Goal: Task Accomplishment & Management: Manage account settings

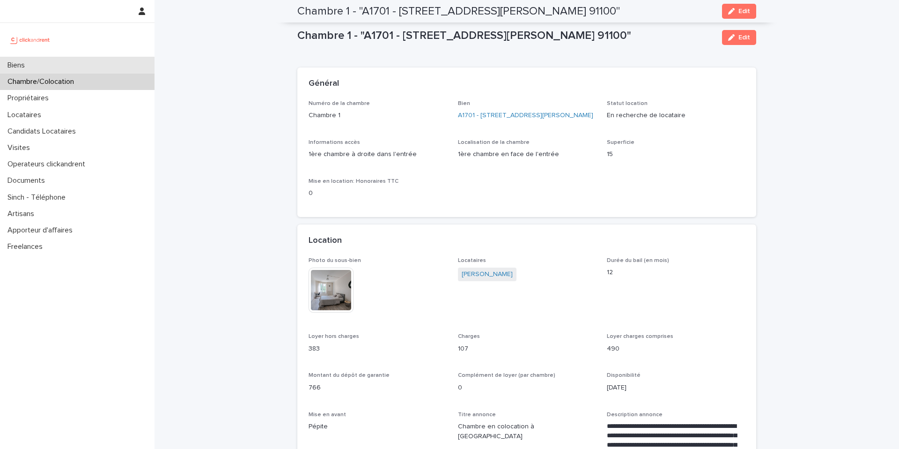
scroll to position [579, 0]
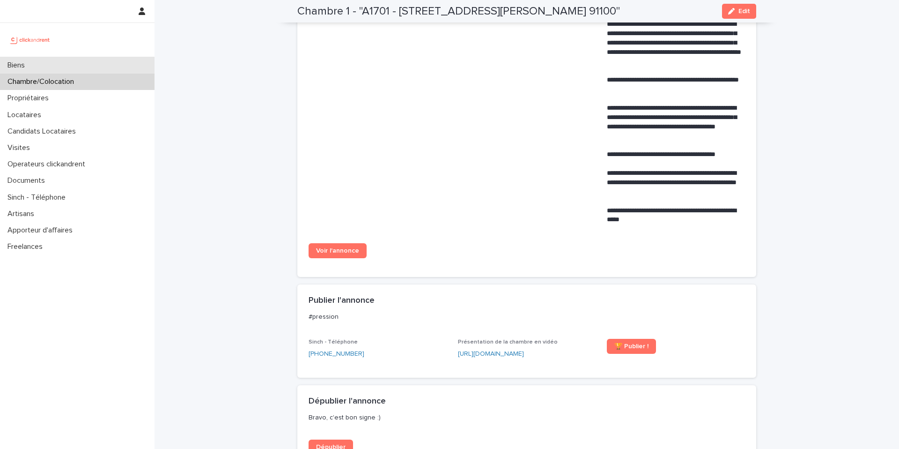
click at [129, 60] on div "Biens" at bounding box center [77, 65] width 155 height 16
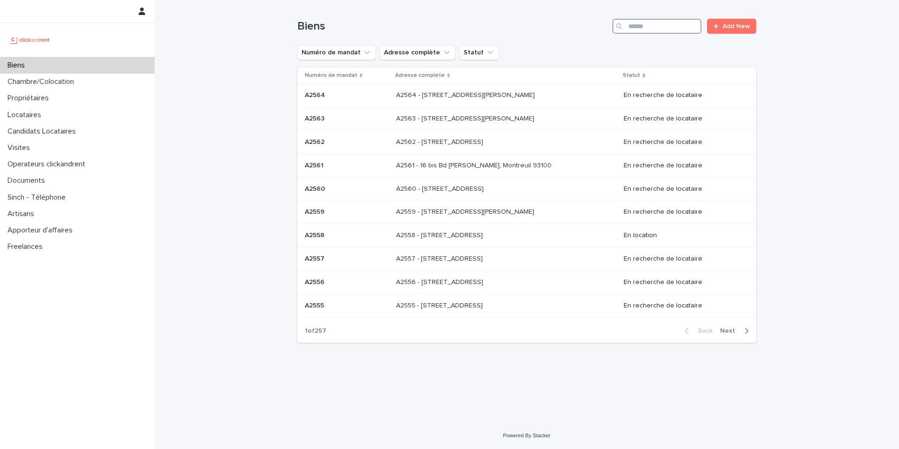
click at [654, 29] on input "Search" at bounding box center [657, 26] width 89 height 15
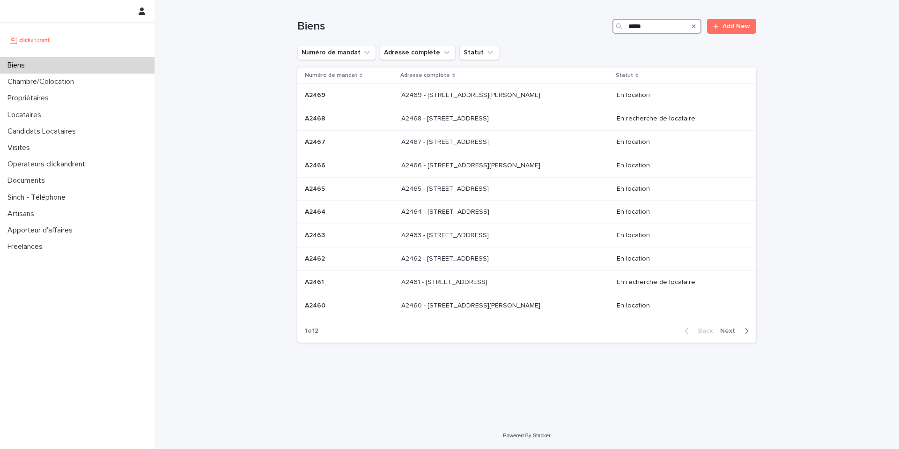
type input "*****"
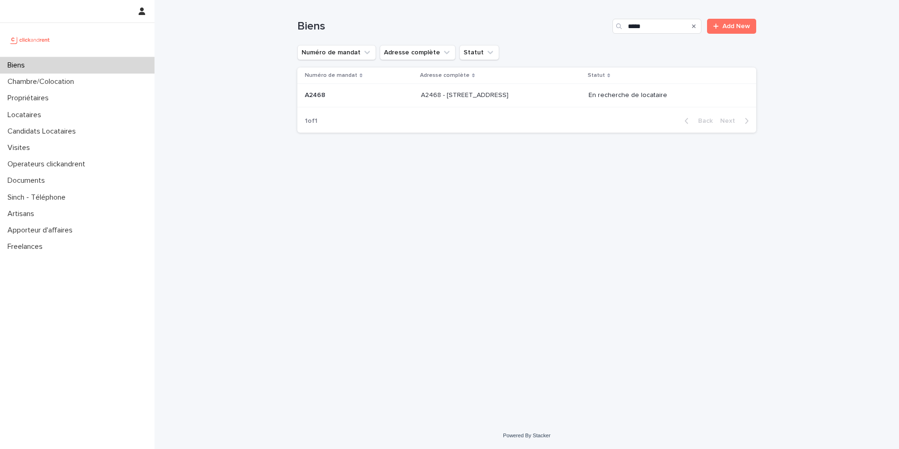
click at [492, 97] on p "A2468 - 19 Avenue Nationale, Massy 91300" at bounding box center [465, 94] width 89 height 10
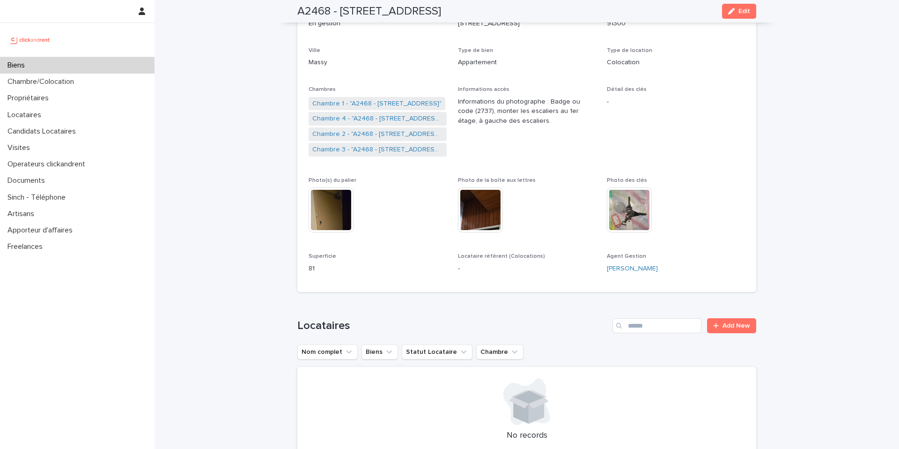
scroll to position [130, 0]
click at [380, 103] on link "Chambre 1 - "A2468 - 19 Avenue Nationale, Massy 91300"" at bounding box center [376, 105] width 129 height 10
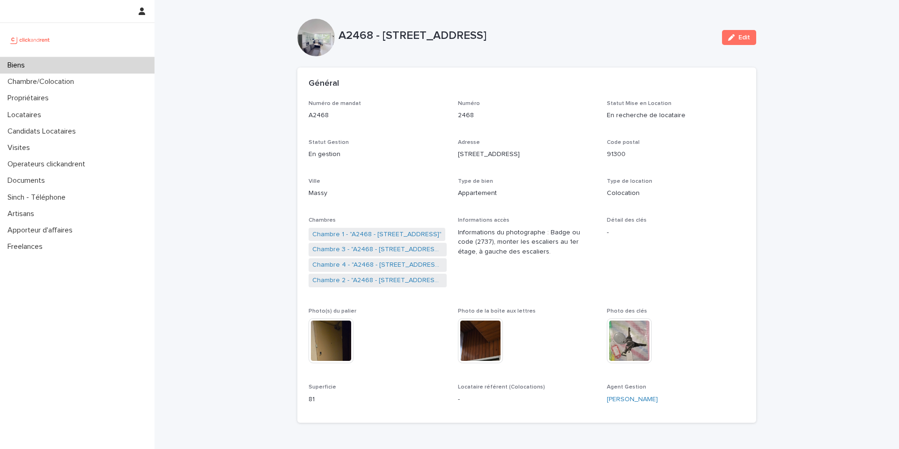
click at [110, 63] on div "Biens" at bounding box center [77, 65] width 155 height 16
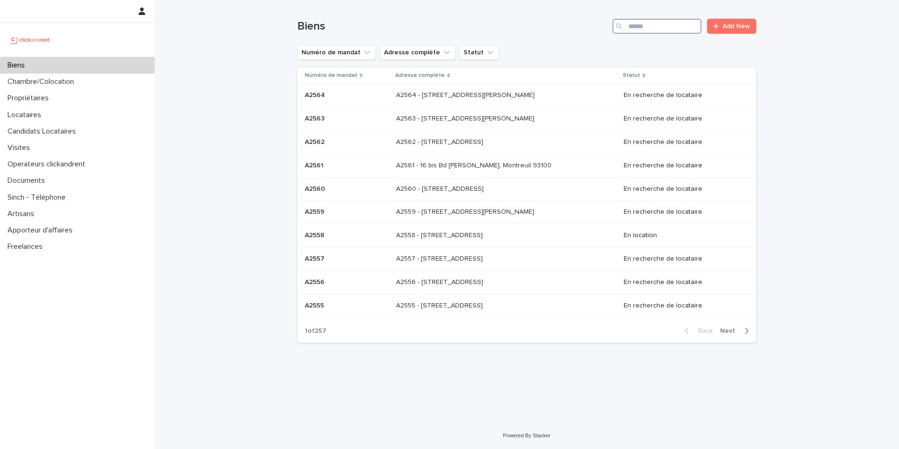
click at [680, 25] on input "Search" at bounding box center [657, 26] width 89 height 15
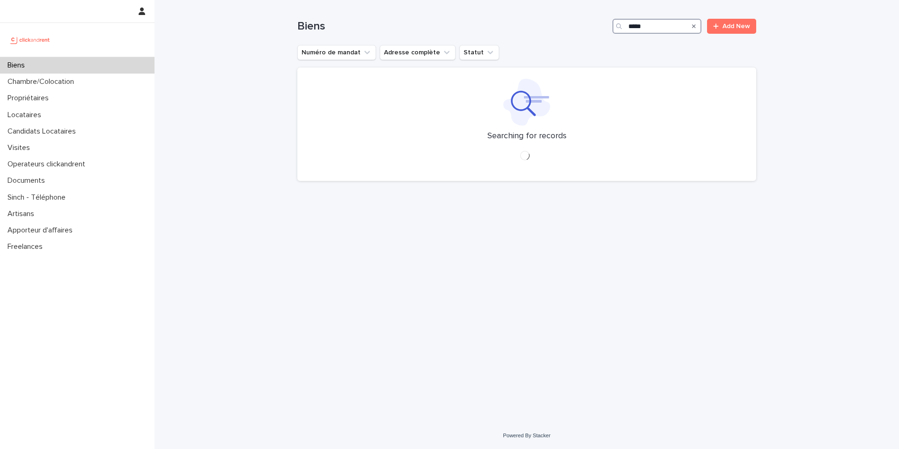
type input "*****"
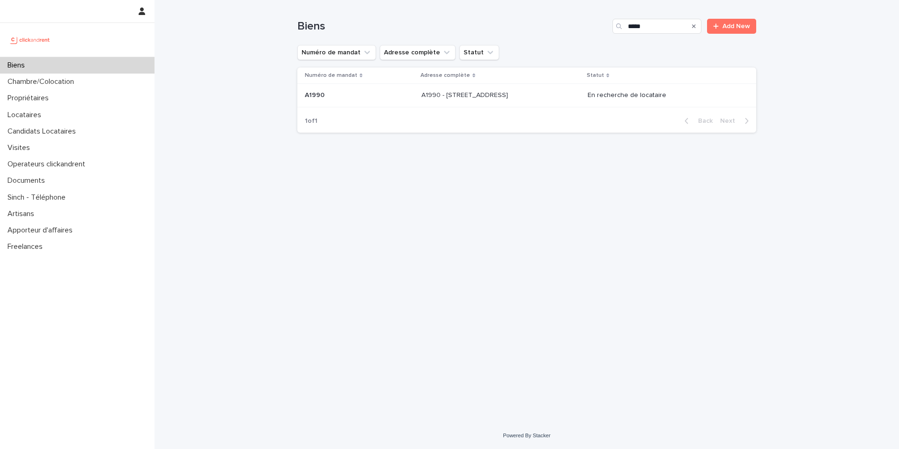
click at [563, 94] on div "A1990 - 21 Avenue Nationale, Massy 91300 A1990 - 21 Avenue Nationale, Massy 913…" at bounding box center [501, 95] width 159 height 15
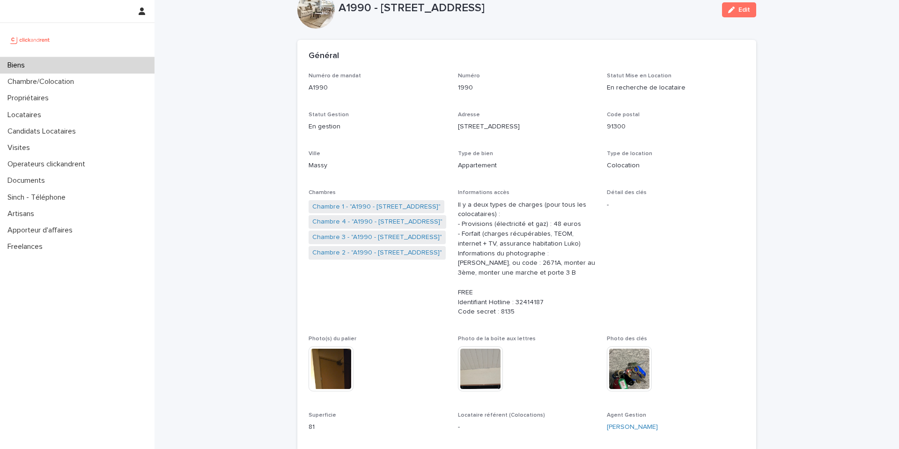
scroll to position [29, 0]
click at [380, 237] on link "Chambre 3 - "A1990 - 21 Avenue Nationale, Massy 91300"" at bounding box center [377, 236] width 130 height 10
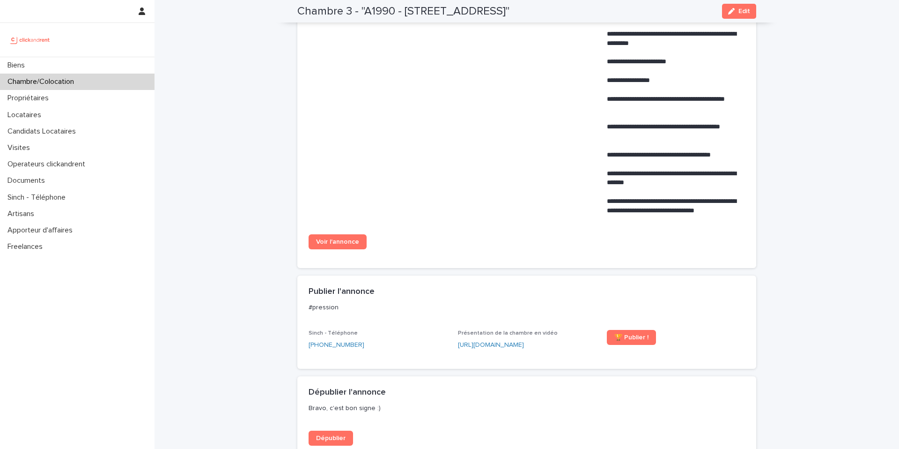
scroll to position [689, 0]
click at [347, 242] on span "Voir l'annonce" at bounding box center [337, 242] width 43 height 7
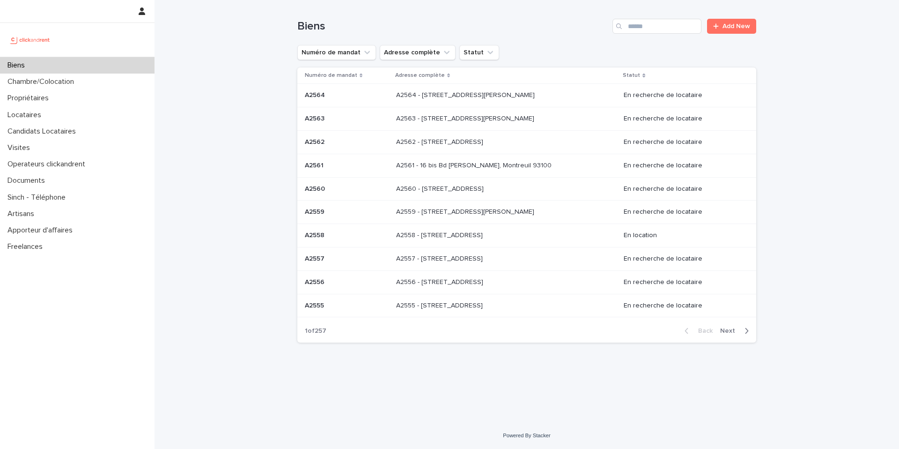
click at [89, 63] on div "Biens" at bounding box center [77, 65] width 155 height 16
click at [669, 24] on input "Search" at bounding box center [657, 26] width 89 height 15
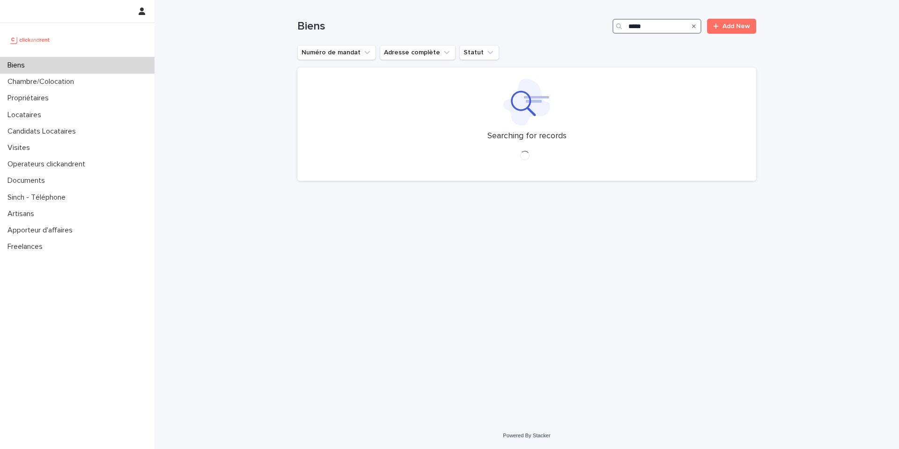
type input "*****"
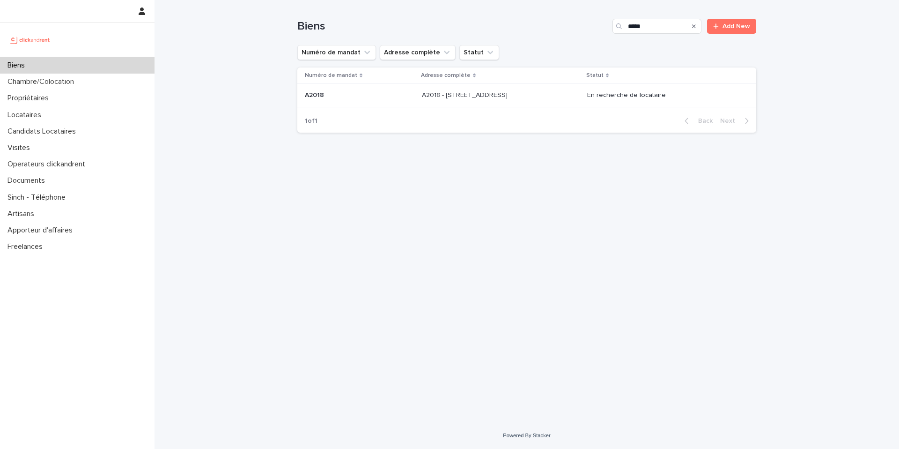
click at [580, 92] on div "A2018 - 6 Rue Du Général Frère, Amiens 80080 A2018 - 6 Rue Du Général Frère, Am…" at bounding box center [501, 95] width 158 height 15
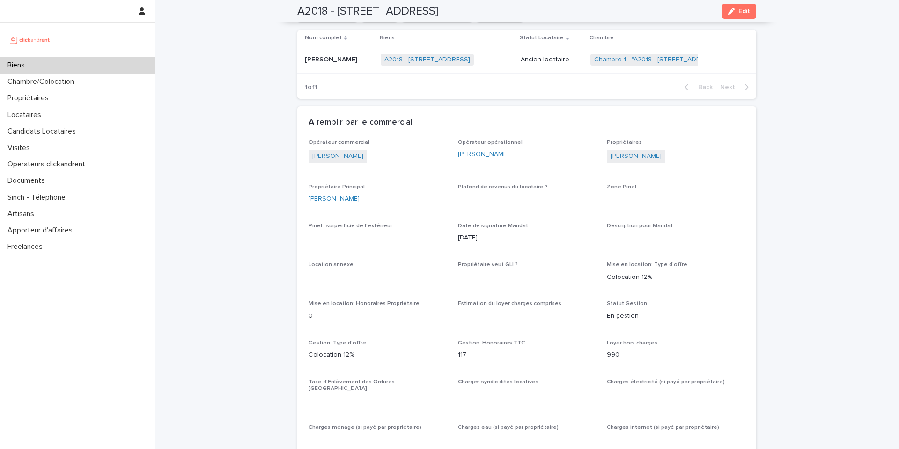
scroll to position [410, 0]
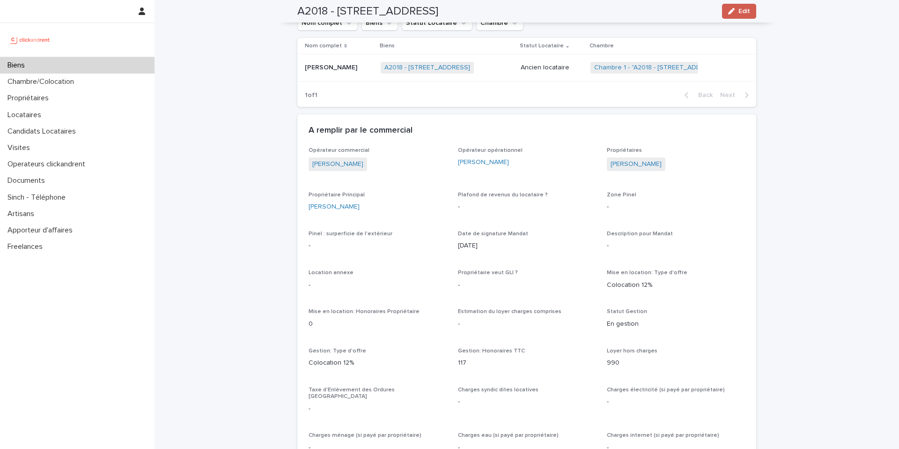
click at [749, 8] on span "Edit" at bounding box center [745, 11] width 12 height 7
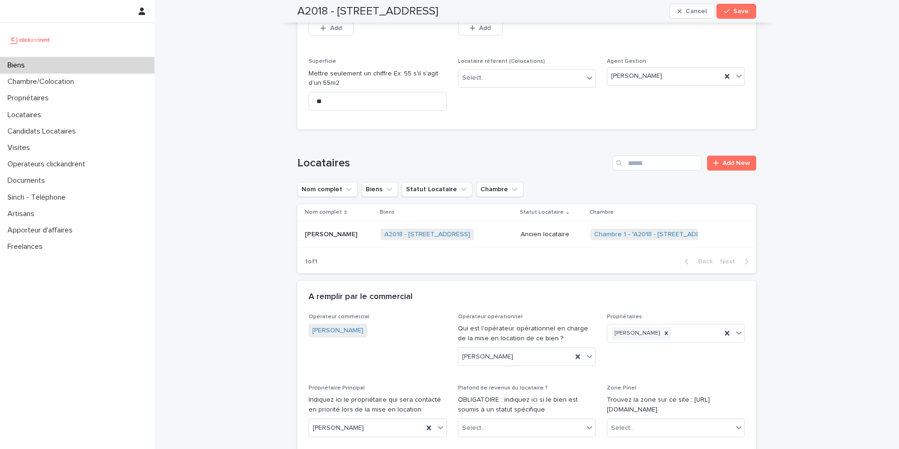
scroll to position [2707, 0]
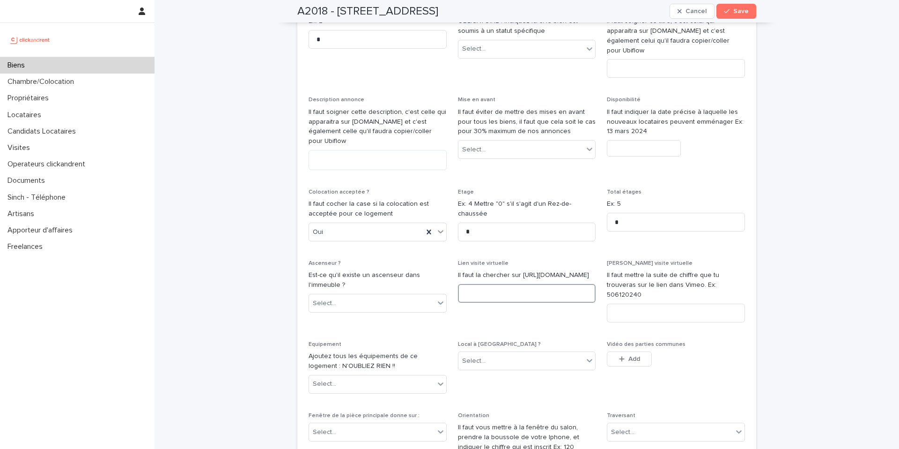
click at [568, 284] on input at bounding box center [527, 293] width 138 height 19
paste input "**********"
click at [529, 284] on input "**********" at bounding box center [527, 293] width 138 height 19
type input "**********"
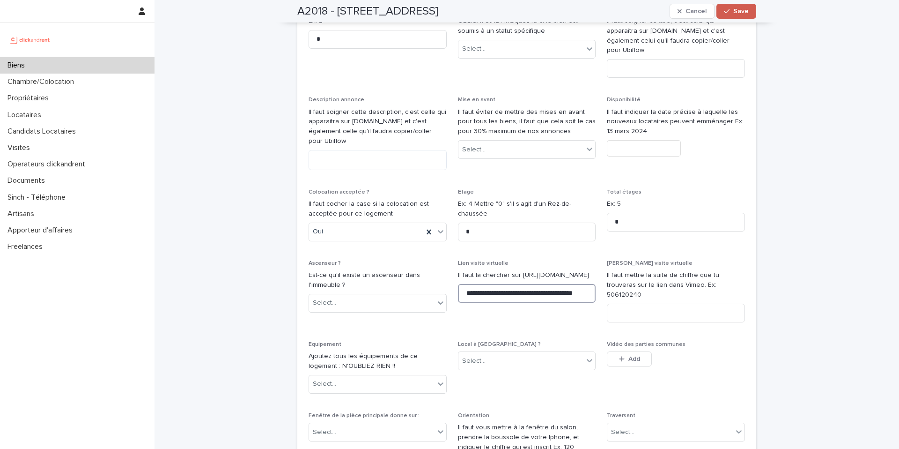
scroll to position [0, 0]
click at [689, 304] on input at bounding box center [676, 313] width 138 height 19
click at [662, 304] on input at bounding box center [676, 313] width 138 height 19
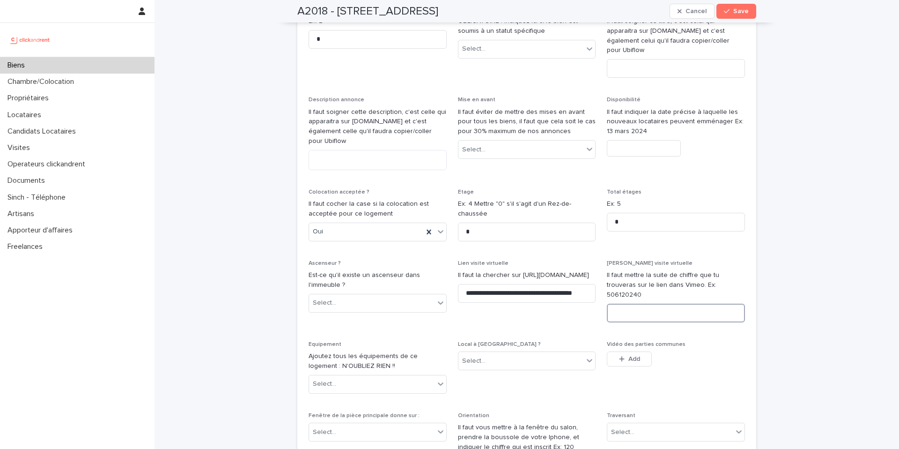
paste input "**********"
click at [662, 304] on input "**********" at bounding box center [676, 313] width 138 height 19
click at [668, 304] on input "**********" at bounding box center [676, 313] width 138 height 19
click at [655, 304] on input "**********" at bounding box center [676, 313] width 138 height 19
click at [670, 304] on input "**********" at bounding box center [676, 313] width 138 height 19
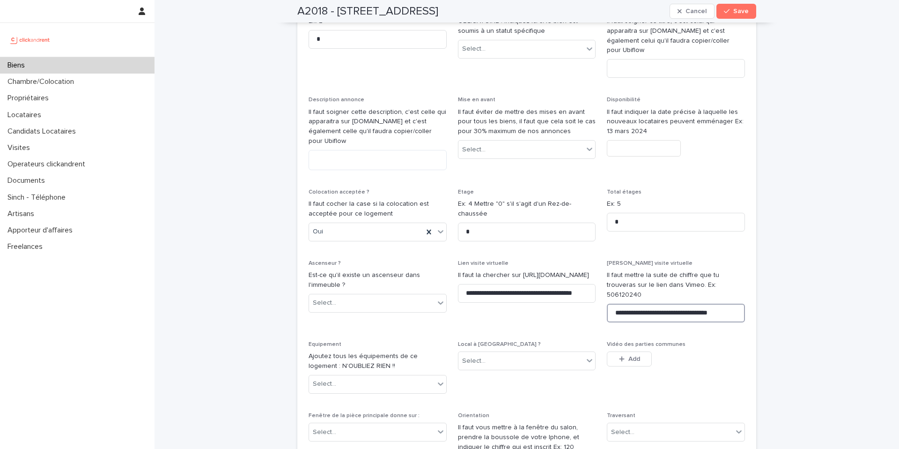
click at [717, 304] on input "**********" at bounding box center [676, 313] width 138 height 19
click at [714, 304] on input "**********" at bounding box center [676, 313] width 138 height 19
drag, startPoint x: 709, startPoint y: 263, endPoint x: 777, endPoint y: 261, distance: 67.9
click at [777, 262] on div "**********" at bounding box center [527, 163] width 745 height 5835
click at [726, 304] on input "**********" at bounding box center [676, 313] width 138 height 19
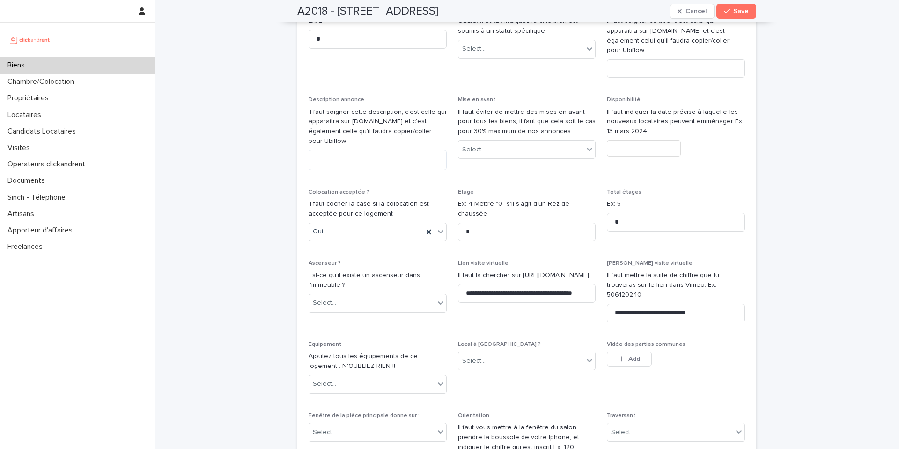
click at [801, 203] on div "**********" at bounding box center [527, 163] width 745 height 5835
click at [706, 341] on div "Vidéo des parties communes This file cannot be opened Download File Add" at bounding box center [676, 359] width 138 height 37
click at [715, 304] on input "**********" at bounding box center [676, 313] width 138 height 19
drag, startPoint x: 668, startPoint y: 266, endPoint x: 568, endPoint y: 256, distance: 101.2
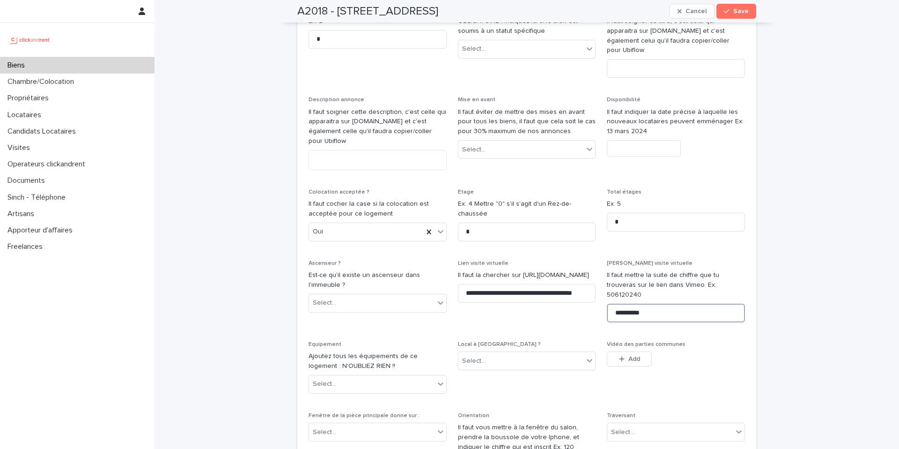
type input "**********"
drag, startPoint x: 696, startPoint y: 245, endPoint x: 687, endPoint y: 245, distance: 8.4
click at [687, 270] on p "Il faut mettre la suite de chiffre que tu trouveras sur le lien dans Vimeo. Ex:…" at bounding box center [676, 284] width 138 height 29
drag, startPoint x: 707, startPoint y: 247, endPoint x: 696, endPoint y: 244, distance: 11.7
click at [696, 270] on p "Il faut mettre la suite de chiffre que tu trouveras sur le lien dans Vimeo. Ex:…" at bounding box center [676, 284] width 138 height 29
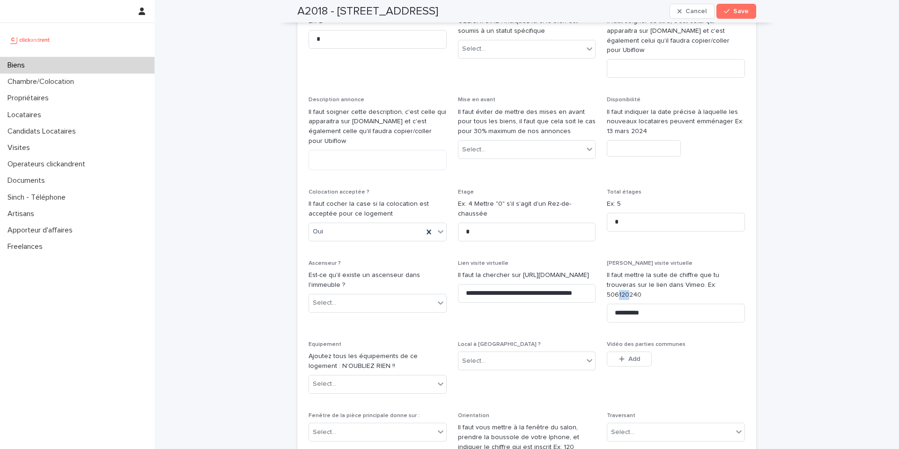
click at [808, 270] on div "**********" at bounding box center [527, 163] width 745 height 5835
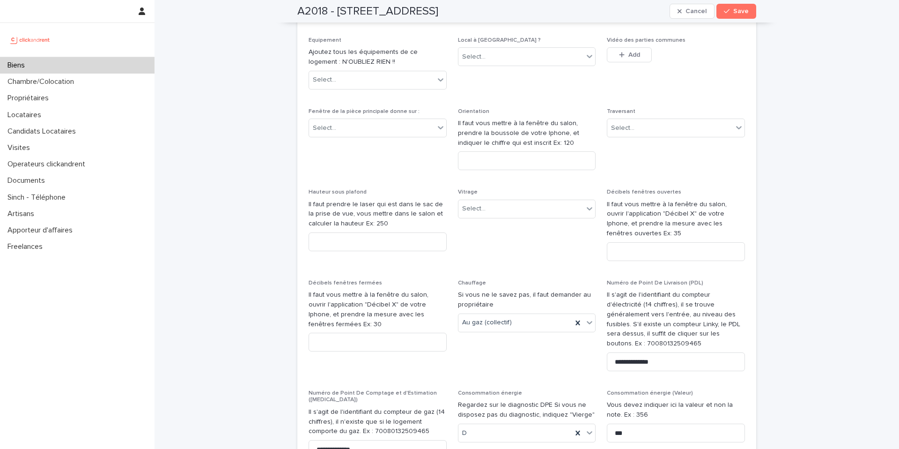
scroll to position [3036, 0]
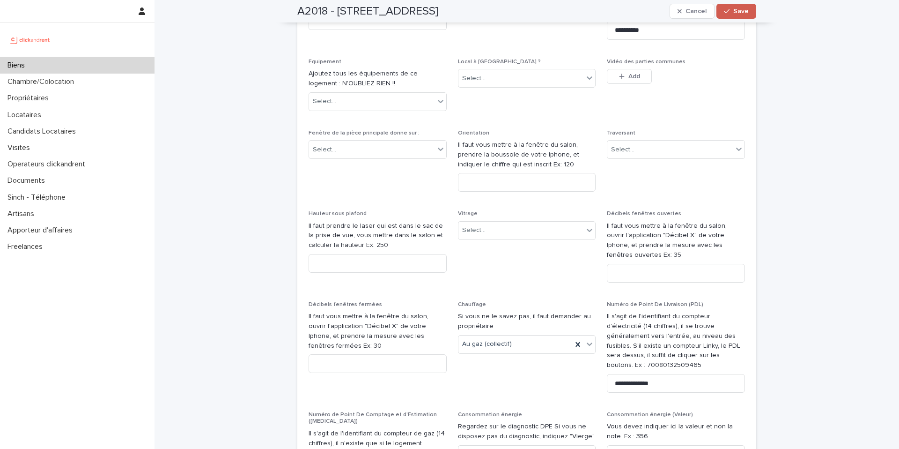
click at [740, 10] on span "Save" at bounding box center [741, 11] width 15 height 7
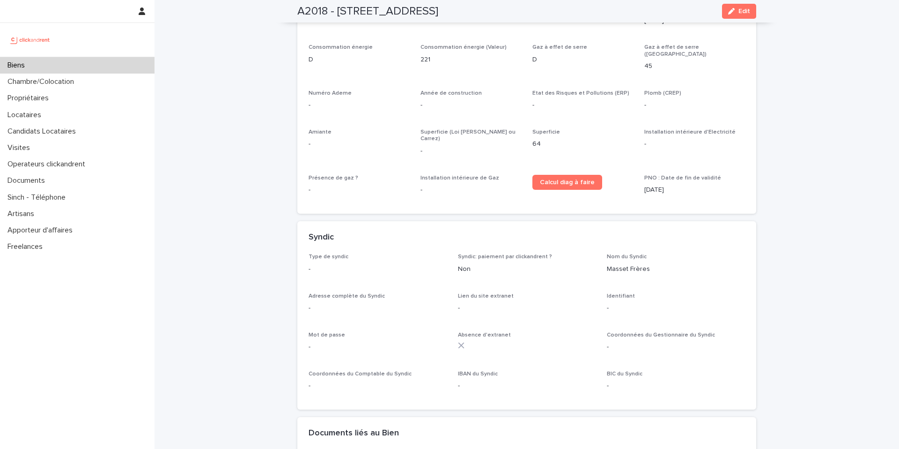
scroll to position [2728, 0]
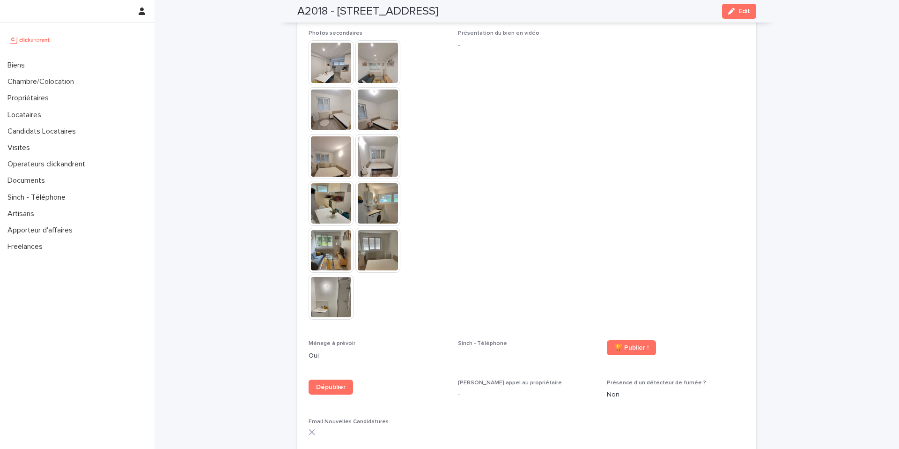
scroll to position [2162, 0]
click at [335, 51] on img at bounding box center [331, 62] width 45 height 45
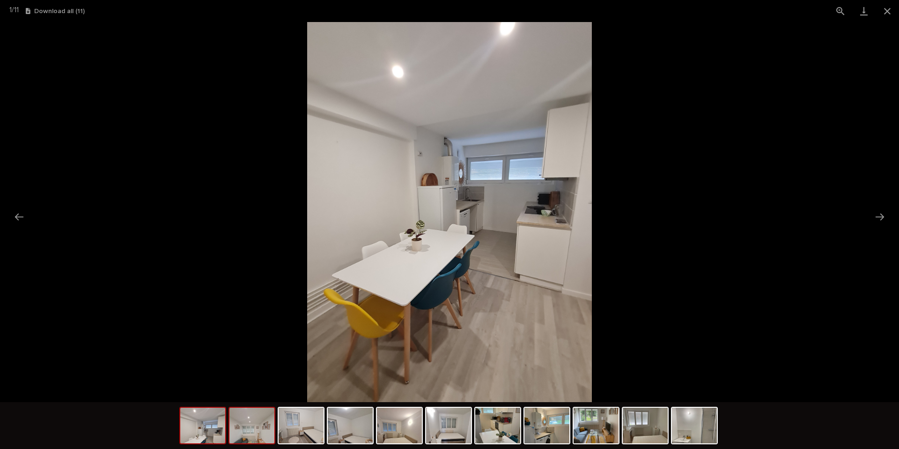
click at [260, 426] on img at bounding box center [252, 426] width 45 height 36
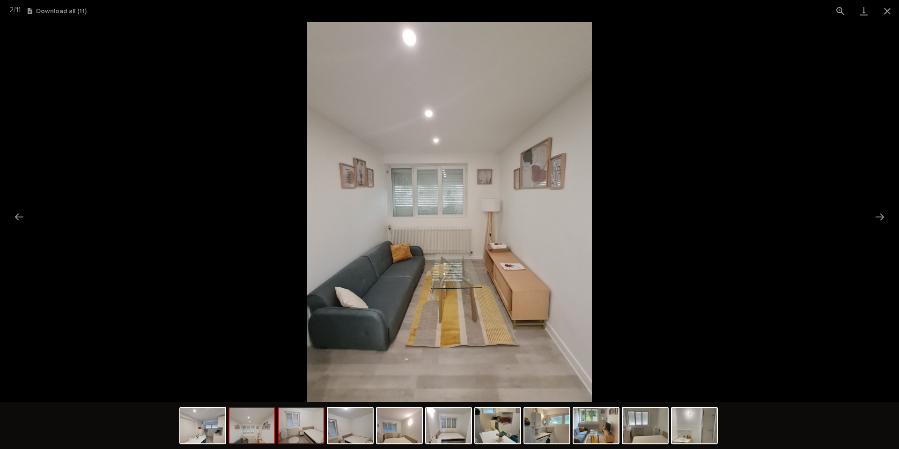
click at [298, 427] on img at bounding box center [301, 426] width 45 height 36
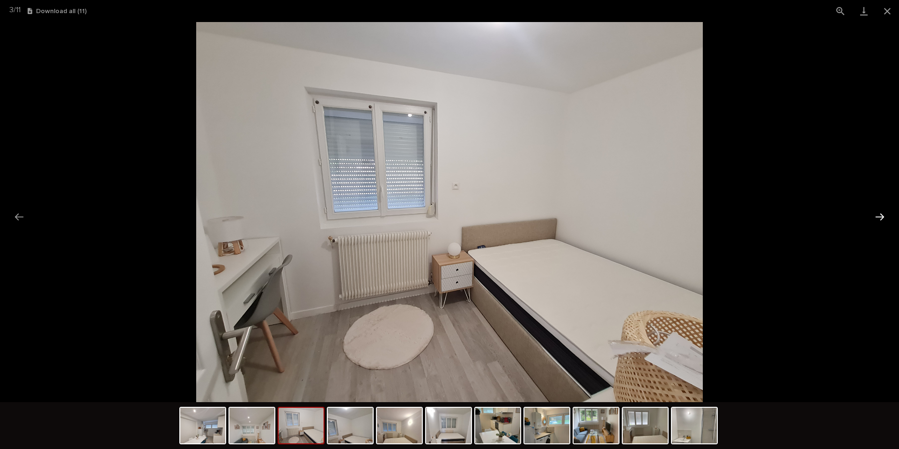
click at [881, 216] on button "Next slide" at bounding box center [880, 217] width 20 height 18
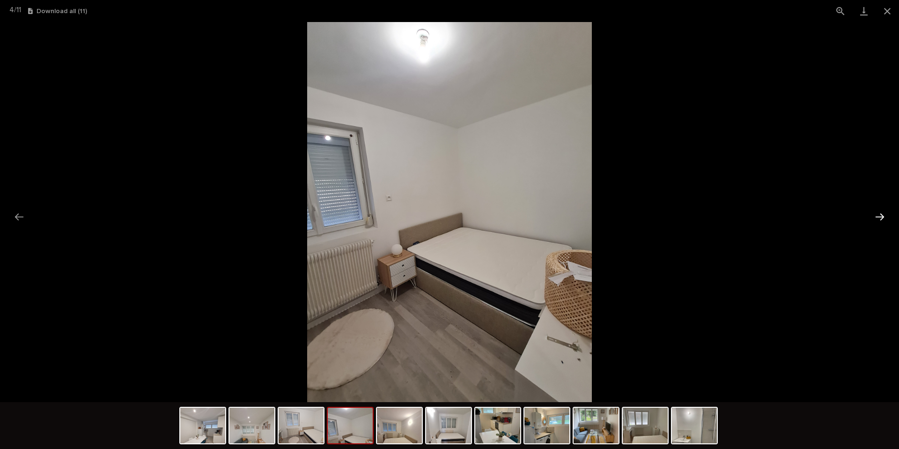
click at [881, 216] on button "Next slide" at bounding box center [880, 217] width 20 height 18
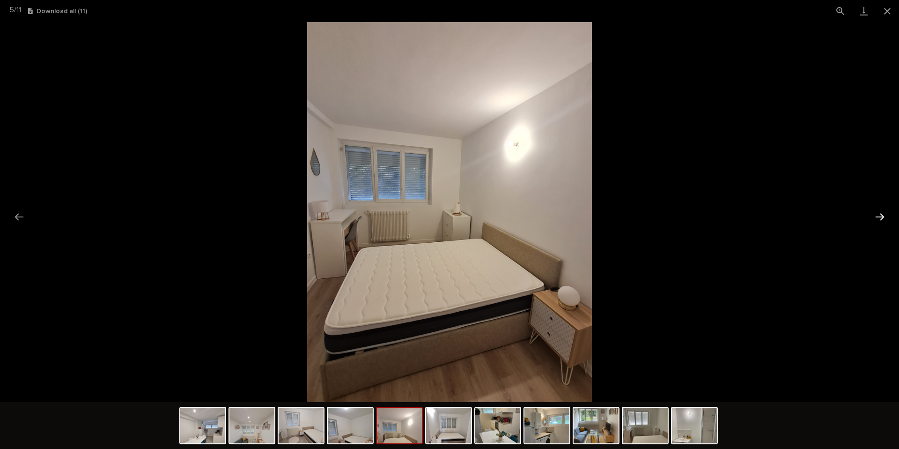
click at [881, 216] on button "Next slide" at bounding box center [880, 217] width 20 height 18
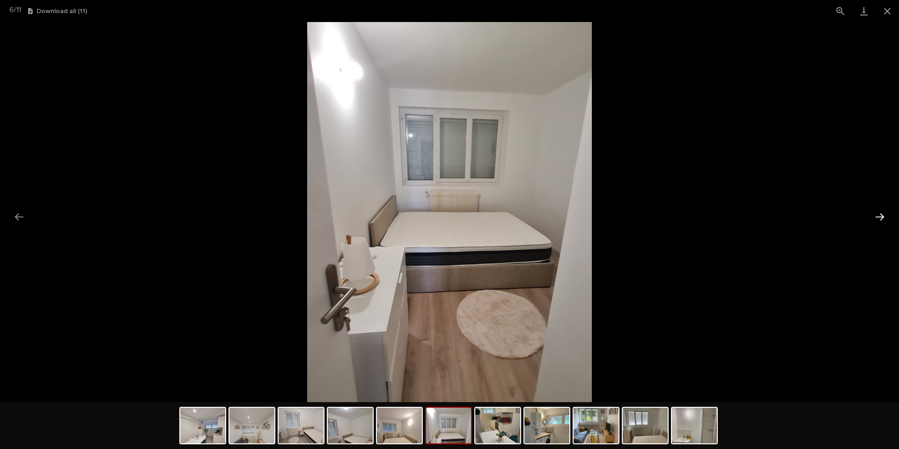
click at [881, 216] on button "Next slide" at bounding box center [880, 217] width 20 height 18
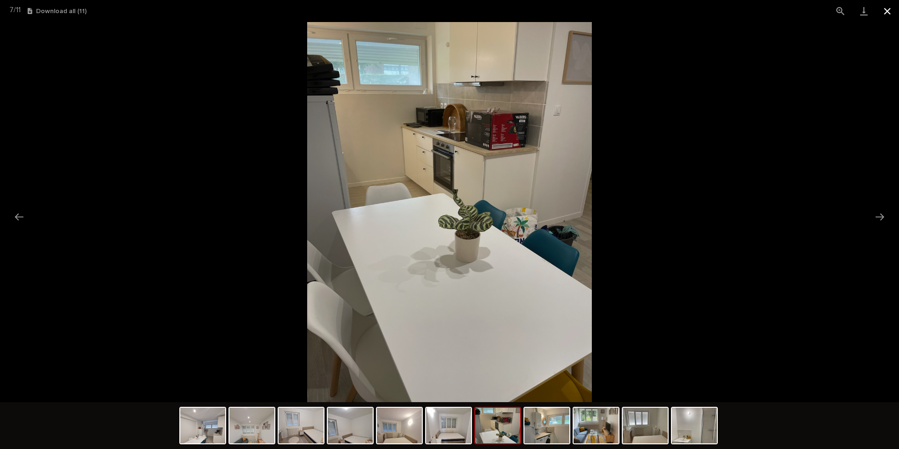
click at [893, 11] on button "Close gallery" at bounding box center [887, 11] width 23 height 22
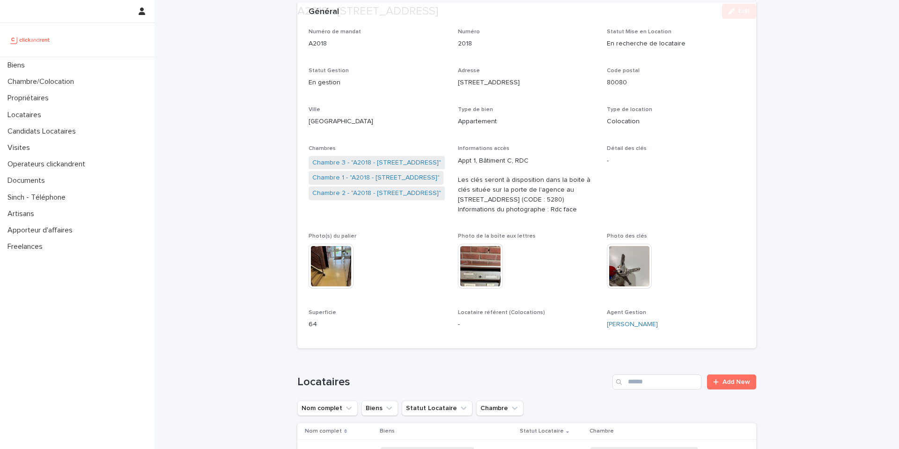
scroll to position [76, 0]
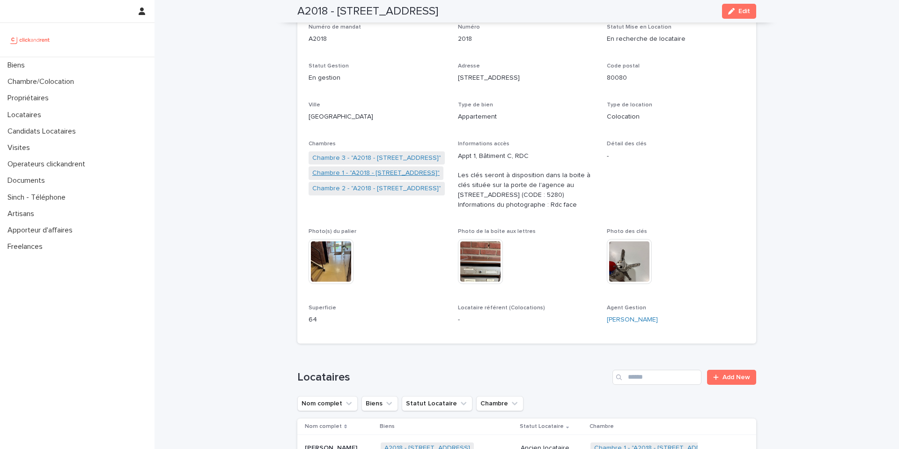
click at [385, 175] on link "Chambre 1 - "A2018 - 6 Rue Du Général Frère, Amiens 80080"" at bounding box center [375, 173] width 127 height 10
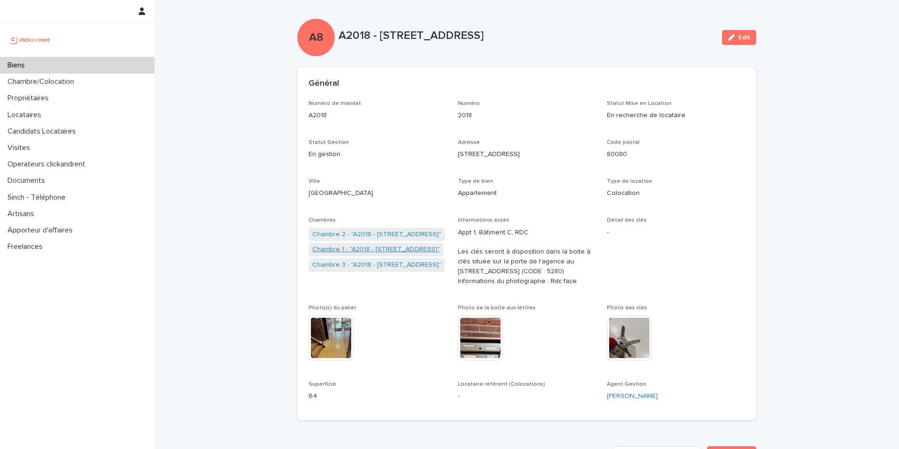
click at [424, 249] on link "Chambre 1 - "A2018 - [STREET_ADDRESS]"" at bounding box center [375, 250] width 127 height 10
click at [419, 235] on link "Chambre 2 - "A2018 - 6 Rue Du Général Frère, Amiens 80080"" at bounding box center [376, 235] width 129 height 10
click at [414, 264] on link "Chambre 3 - "A2018 - 6 Rue Du Général Frère, Amiens 80080"" at bounding box center [376, 265] width 129 height 10
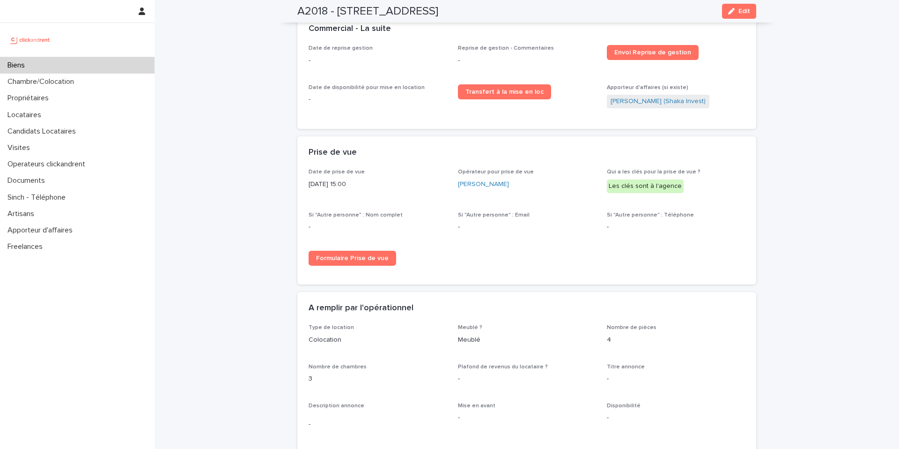
scroll to position [1349, 0]
click at [631, 222] on p "-" at bounding box center [676, 227] width 138 height 10
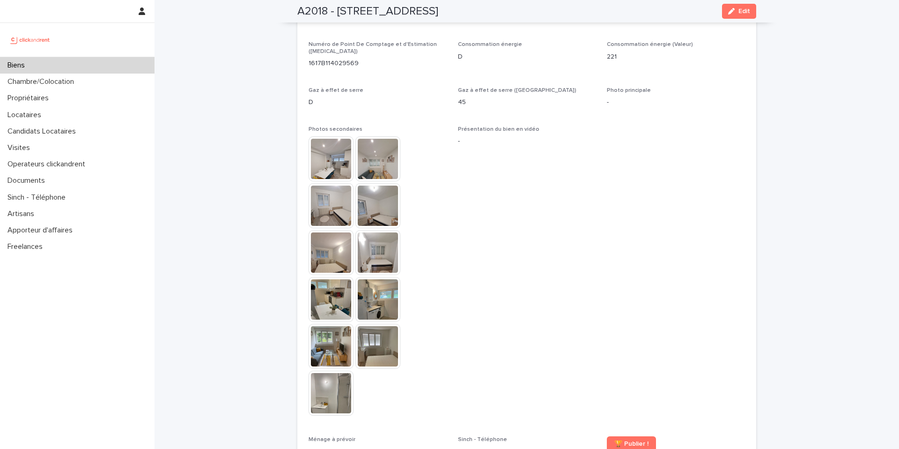
scroll to position [2065, 0]
click at [330, 149] on img at bounding box center [331, 159] width 45 height 45
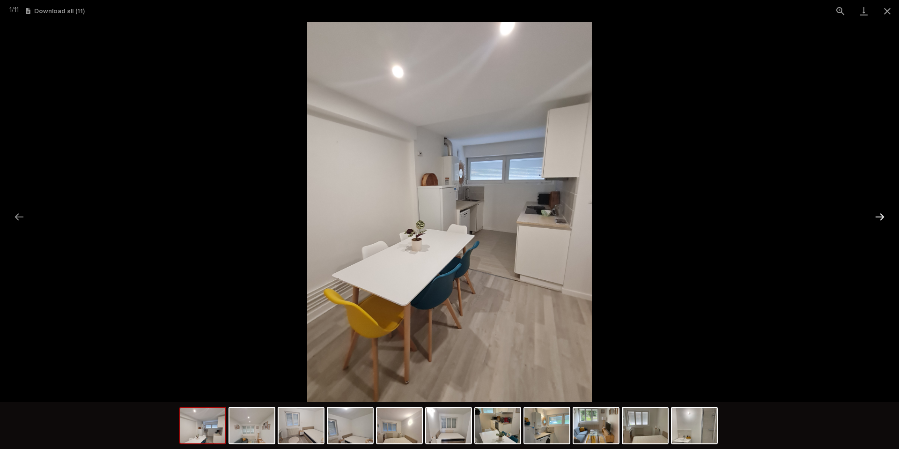
click at [883, 219] on button "Next slide" at bounding box center [880, 217] width 20 height 18
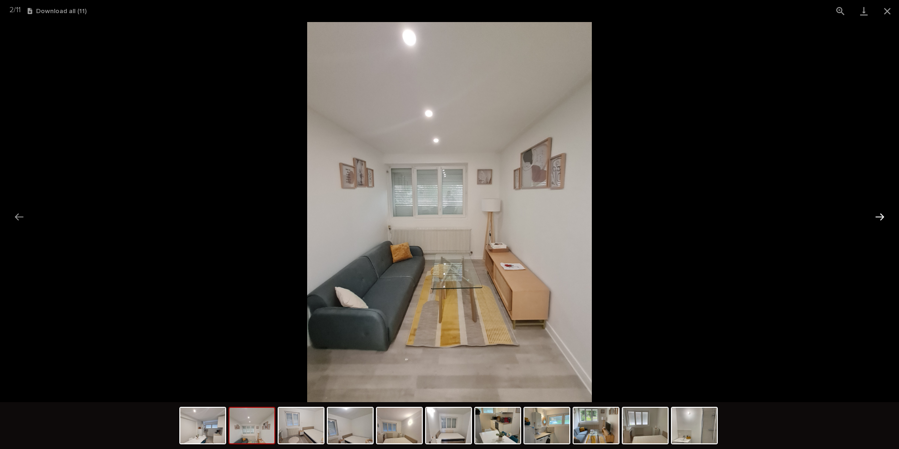
click at [883, 219] on button "Next slide" at bounding box center [880, 217] width 20 height 18
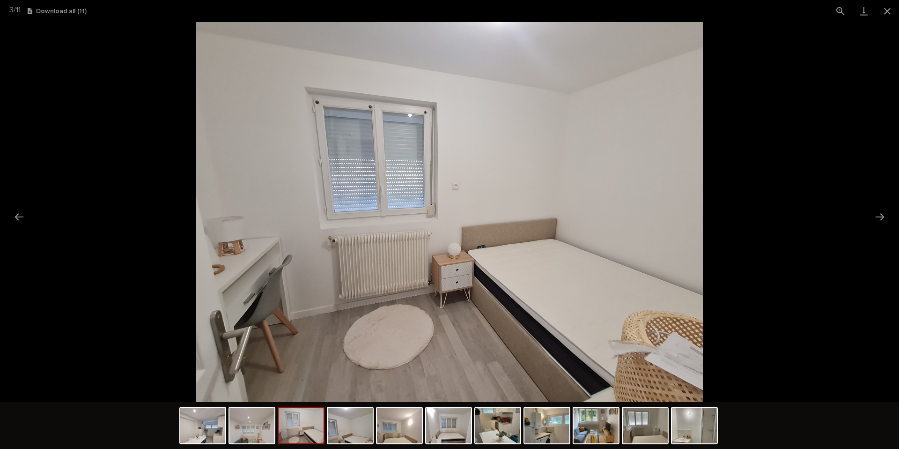
click at [13, 226] on picture at bounding box center [449, 212] width 899 height 380
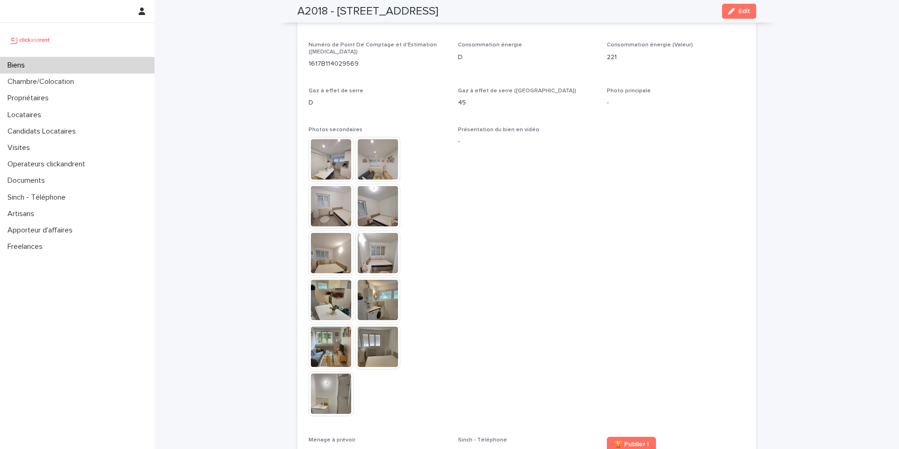
click at [347, 138] on img at bounding box center [331, 159] width 45 height 45
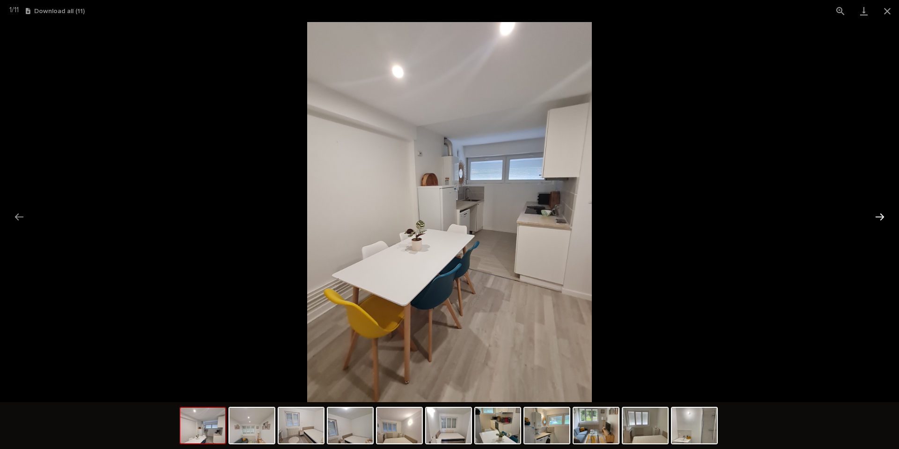
click at [882, 223] on button "Next slide" at bounding box center [880, 217] width 20 height 18
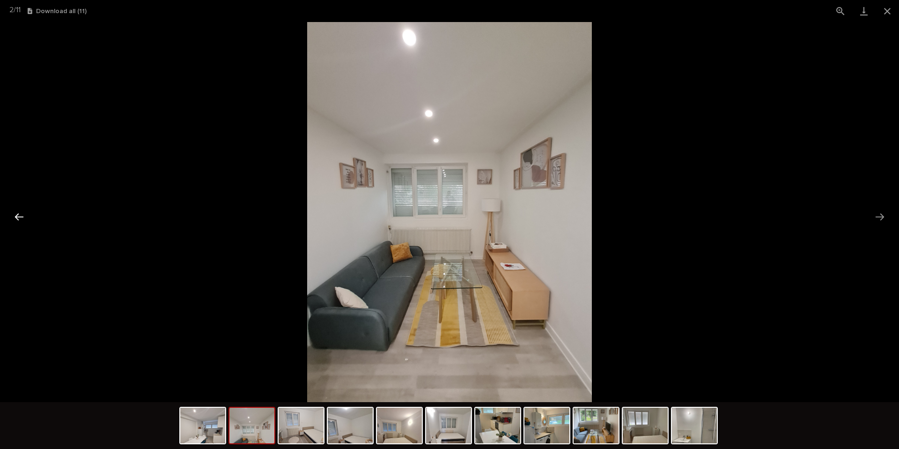
click at [24, 212] on button "Previous slide" at bounding box center [19, 217] width 20 height 18
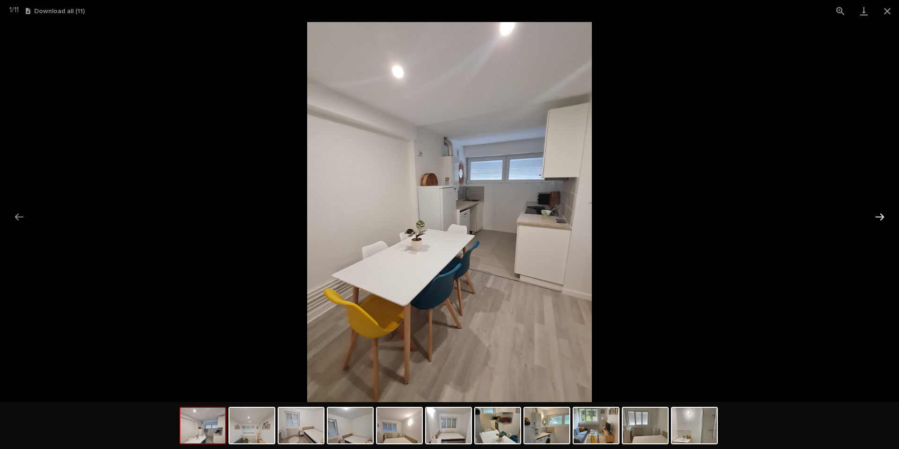
click at [882, 218] on button "Next slide" at bounding box center [880, 217] width 20 height 18
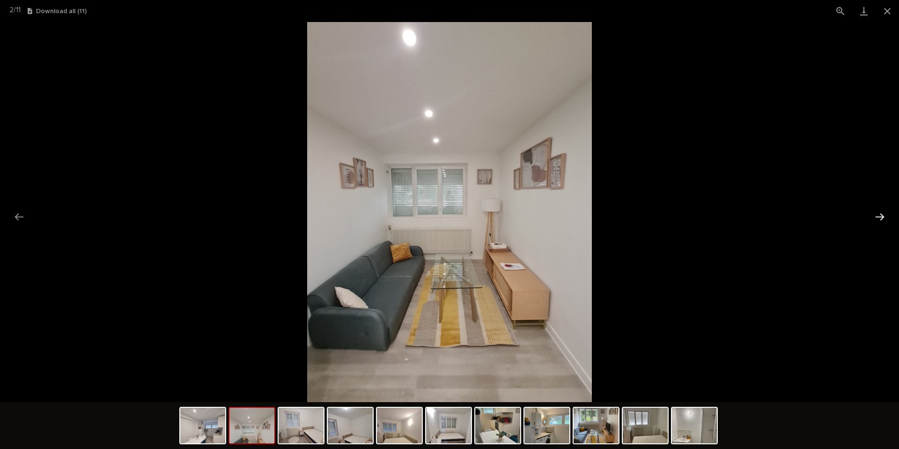
click at [882, 218] on button "Next slide" at bounding box center [880, 217] width 20 height 18
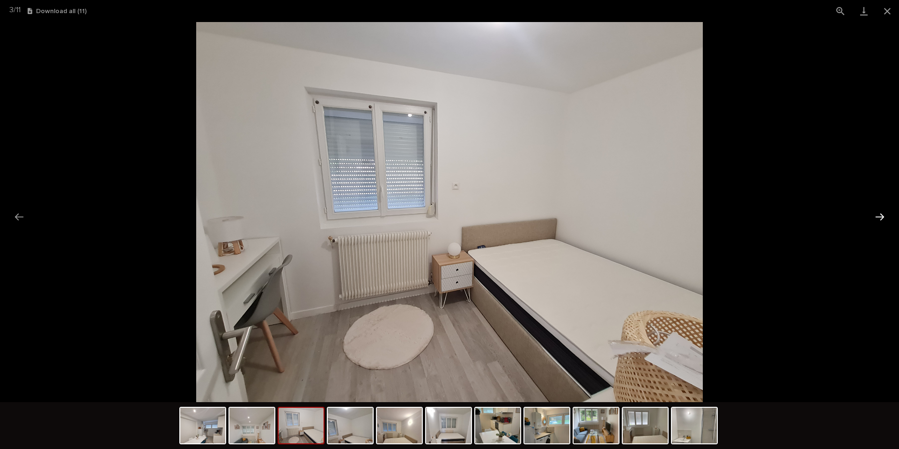
click at [882, 218] on button "Next slide" at bounding box center [880, 217] width 20 height 18
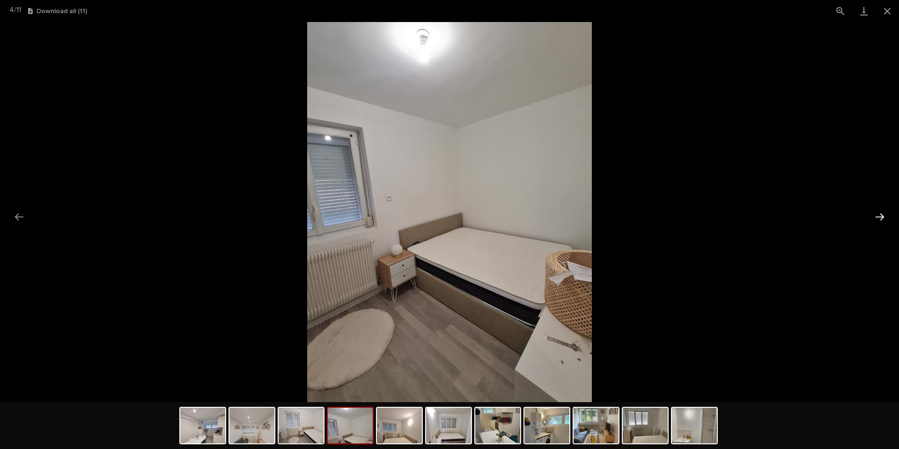
click at [882, 218] on button "Next slide" at bounding box center [880, 217] width 20 height 18
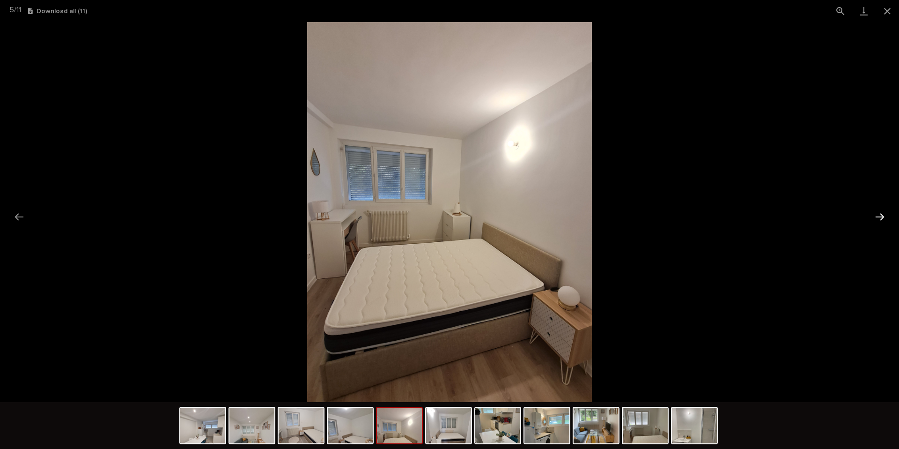
click at [882, 218] on button "Next slide" at bounding box center [880, 217] width 20 height 18
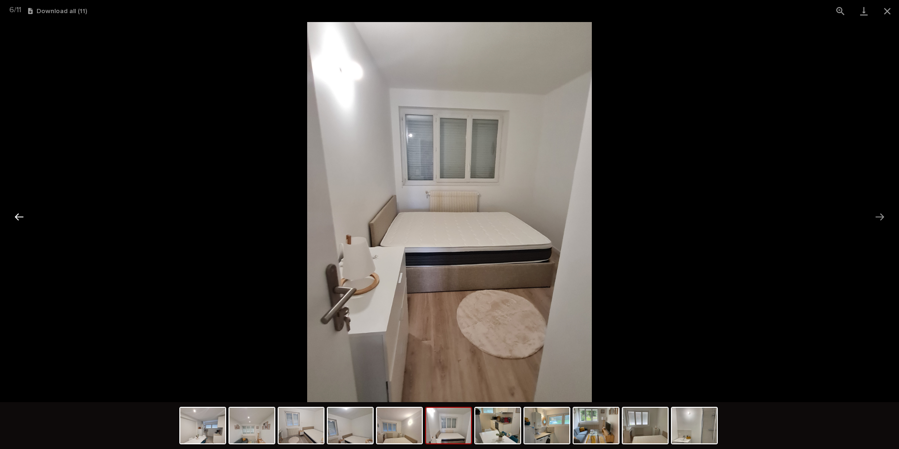
click at [19, 215] on button "Previous slide" at bounding box center [19, 217] width 20 height 18
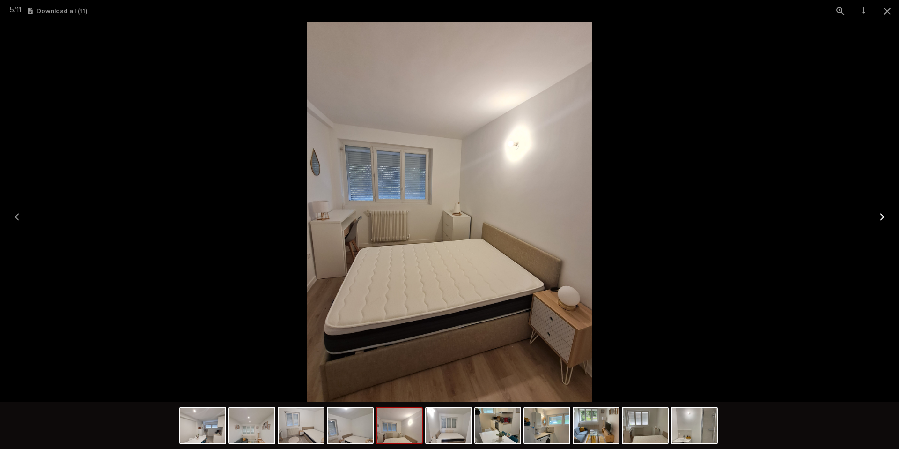
click at [880, 219] on button "Next slide" at bounding box center [880, 217] width 20 height 18
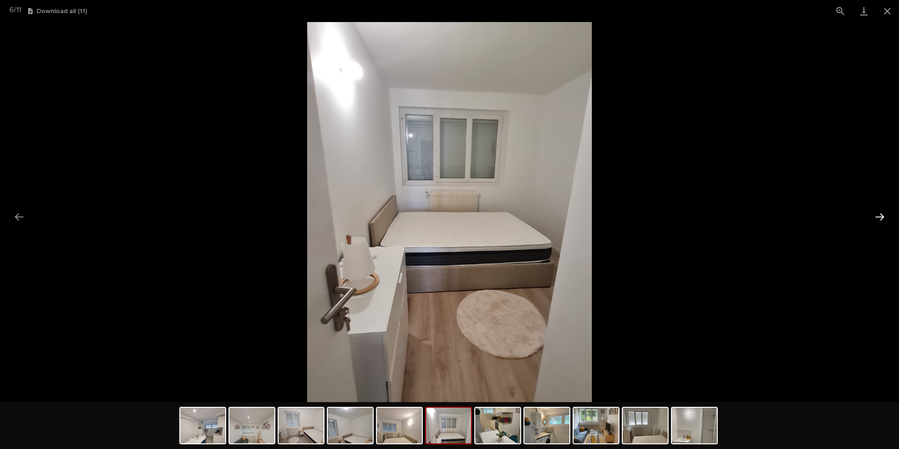
click at [880, 219] on button "Next slide" at bounding box center [880, 217] width 20 height 18
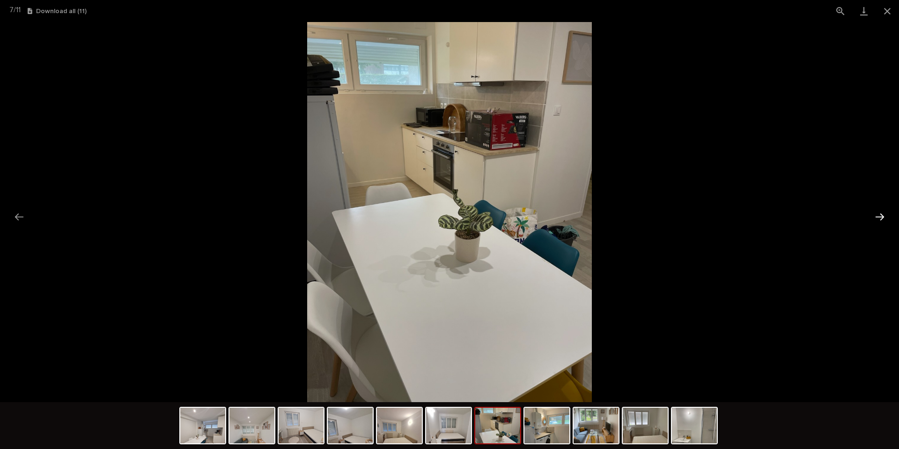
click at [880, 219] on button "Next slide" at bounding box center [880, 217] width 20 height 18
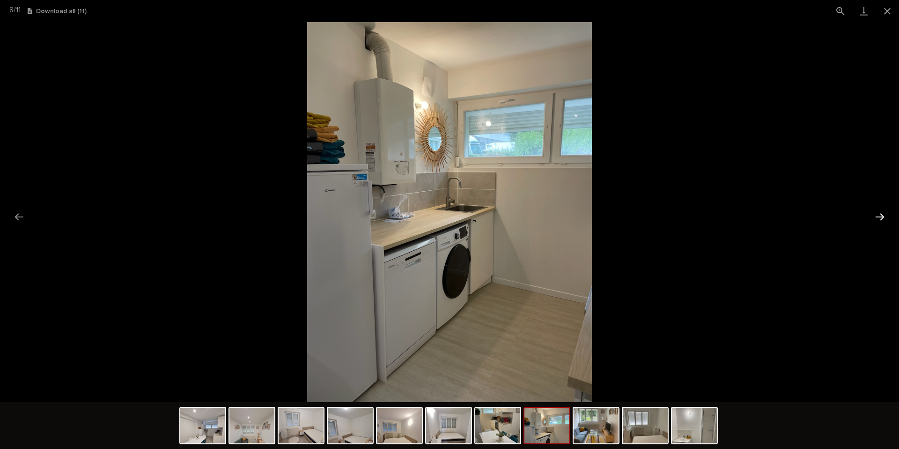
click at [880, 219] on button "Next slide" at bounding box center [880, 217] width 20 height 18
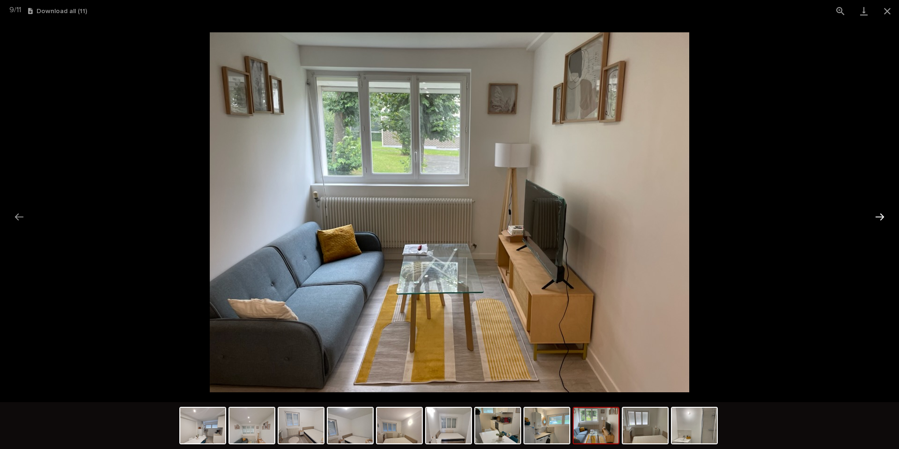
click at [880, 219] on button "Next slide" at bounding box center [880, 217] width 20 height 18
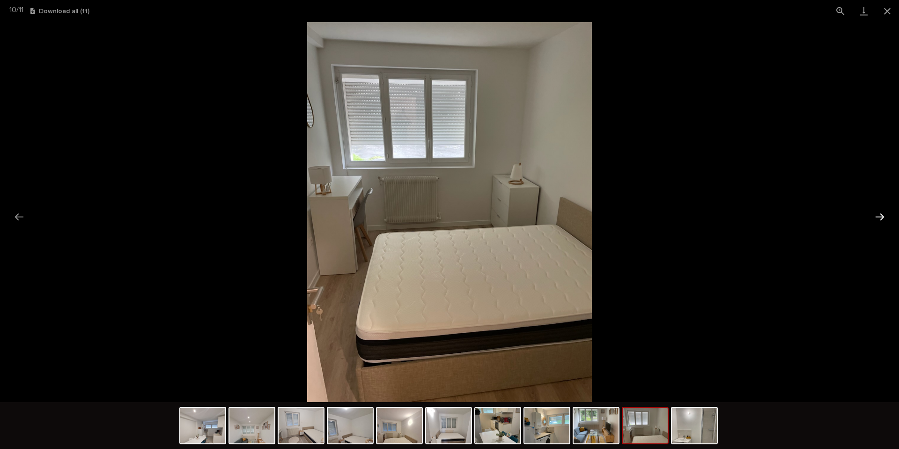
click at [880, 219] on button "Next slide" at bounding box center [880, 217] width 20 height 18
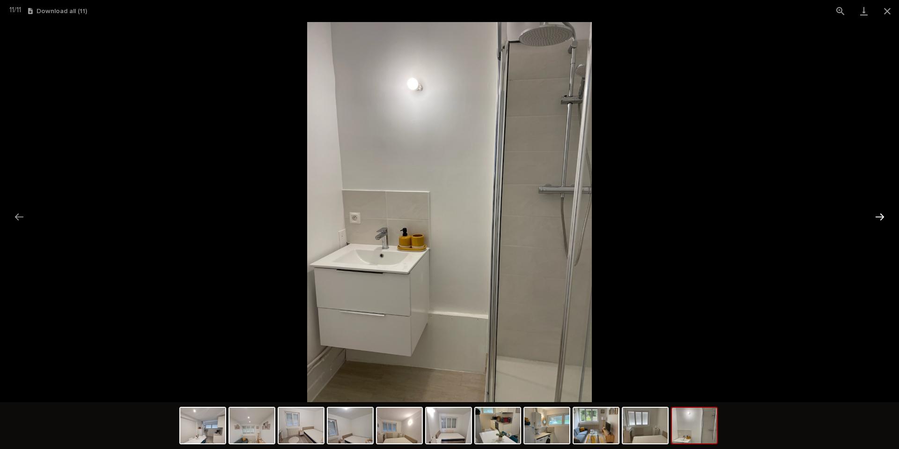
click at [880, 219] on button "Next slide" at bounding box center [880, 217] width 20 height 18
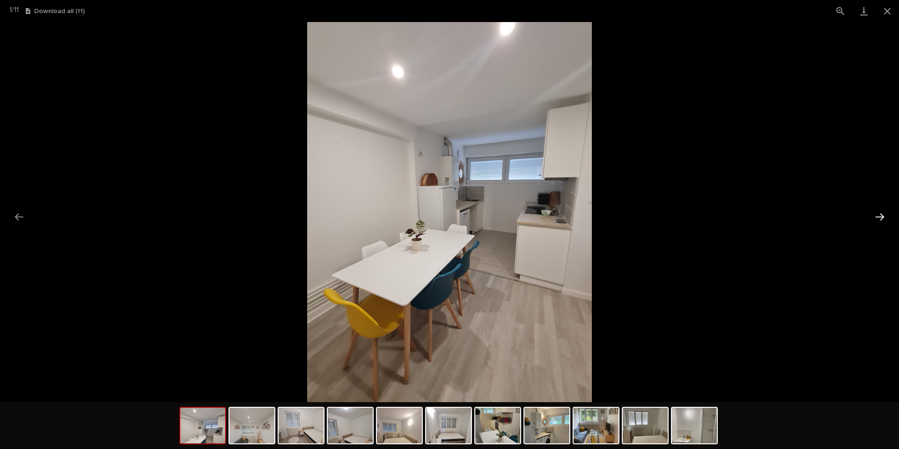
click at [880, 219] on button "Next slide" at bounding box center [880, 217] width 20 height 18
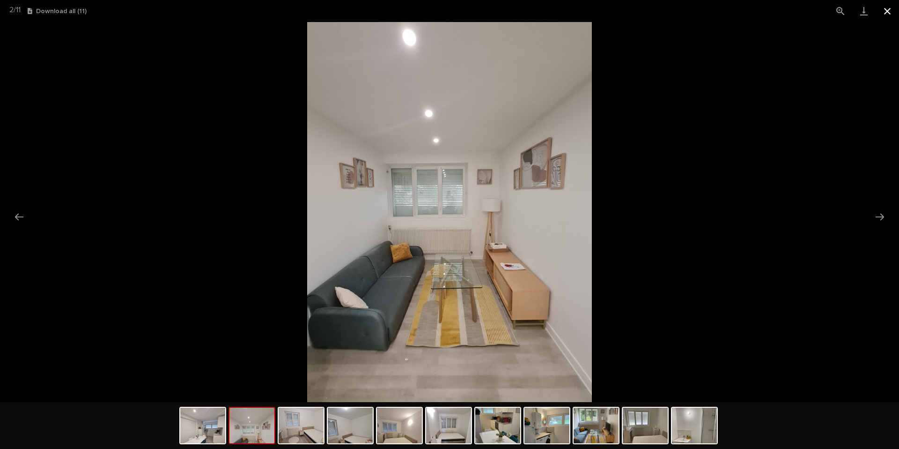
click at [889, 12] on button "Close gallery" at bounding box center [887, 11] width 23 height 22
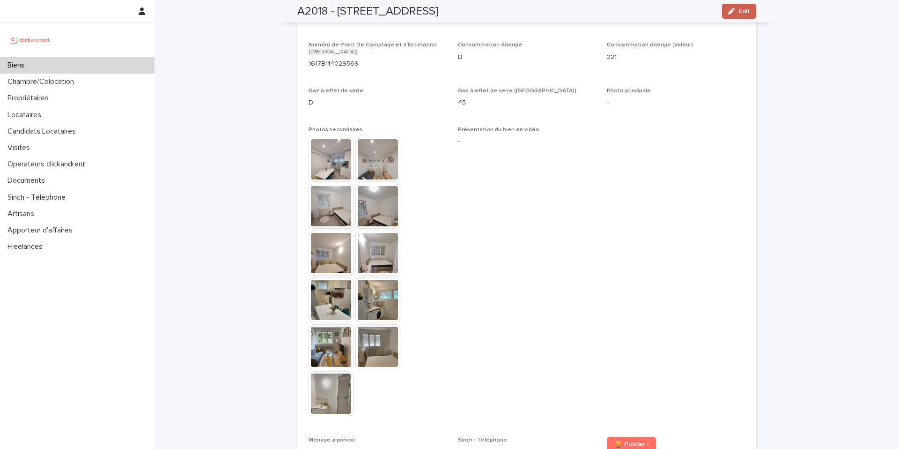
click at [735, 12] on div "button" at bounding box center [733, 11] width 10 height 7
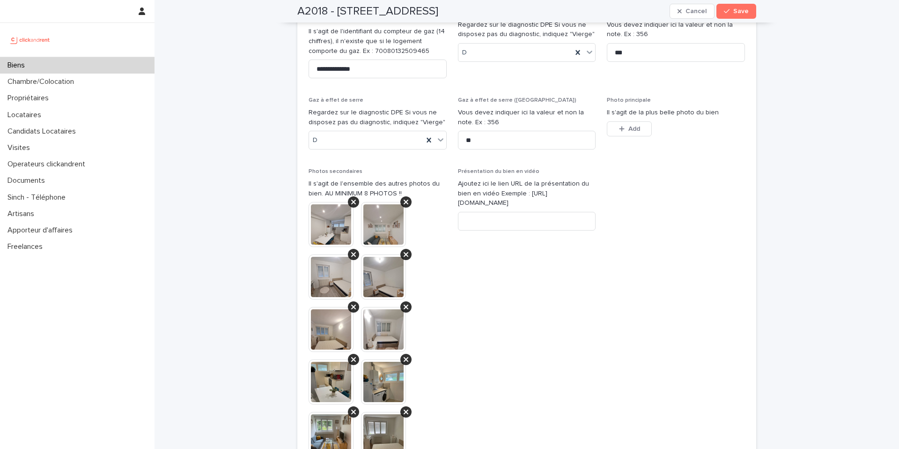
scroll to position [3566, 0]
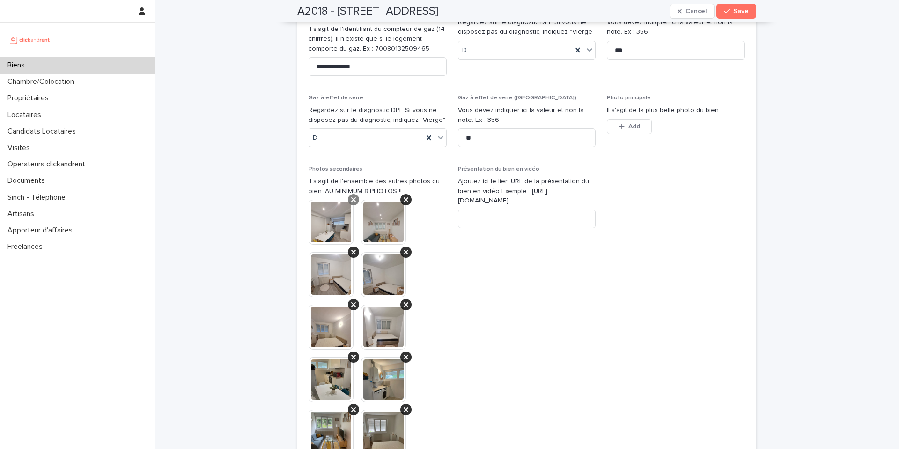
click at [353, 196] on icon at bounding box center [353, 199] width 5 height 7
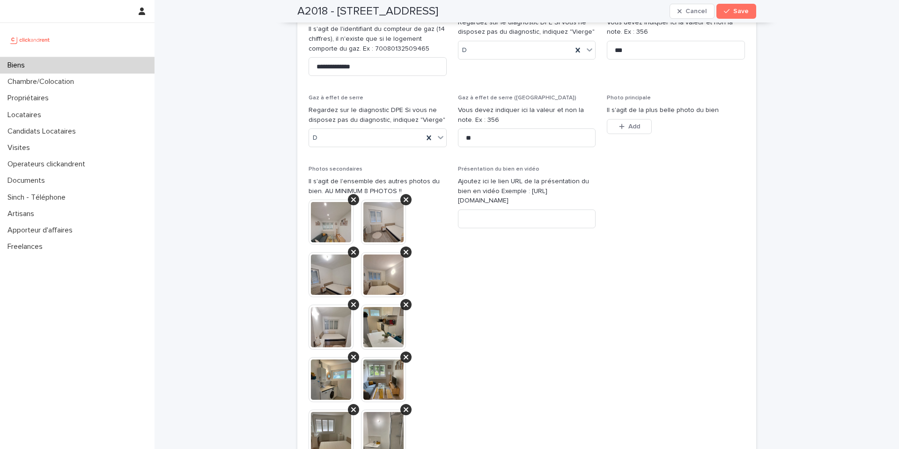
click at [353, 196] on icon at bounding box center [353, 199] width 5 height 7
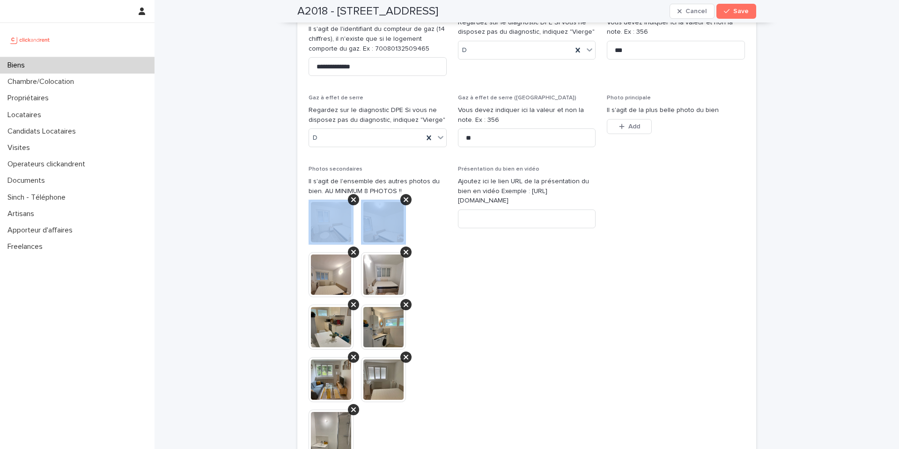
click at [353, 196] on icon at bounding box center [353, 199] width 5 height 7
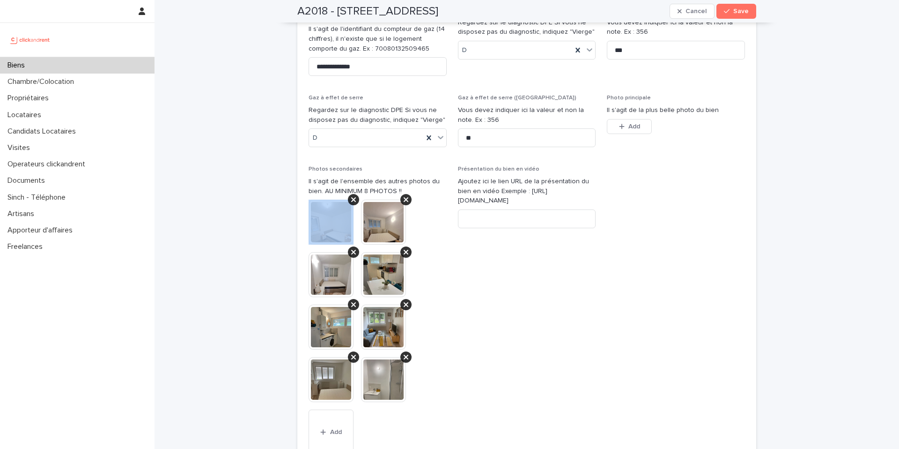
click at [353, 196] on icon at bounding box center [353, 199] width 5 height 7
click at [404, 196] on icon at bounding box center [406, 199] width 5 height 7
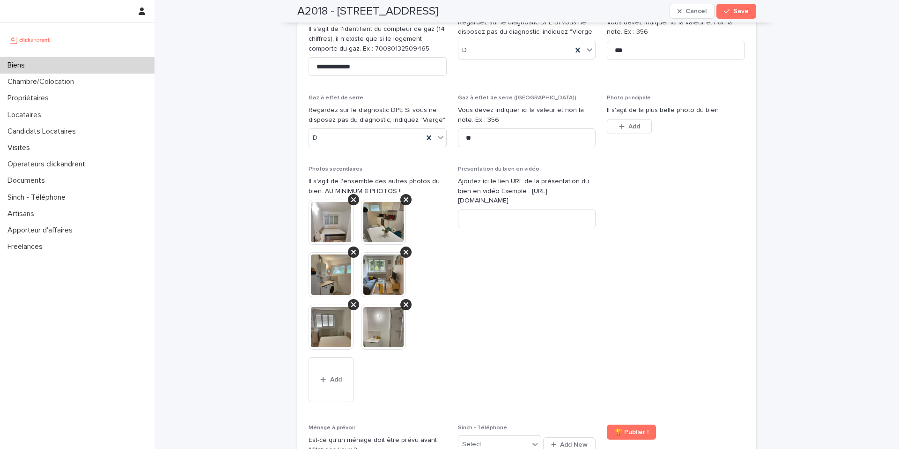
click at [353, 196] on icon at bounding box center [353, 199] width 5 height 7
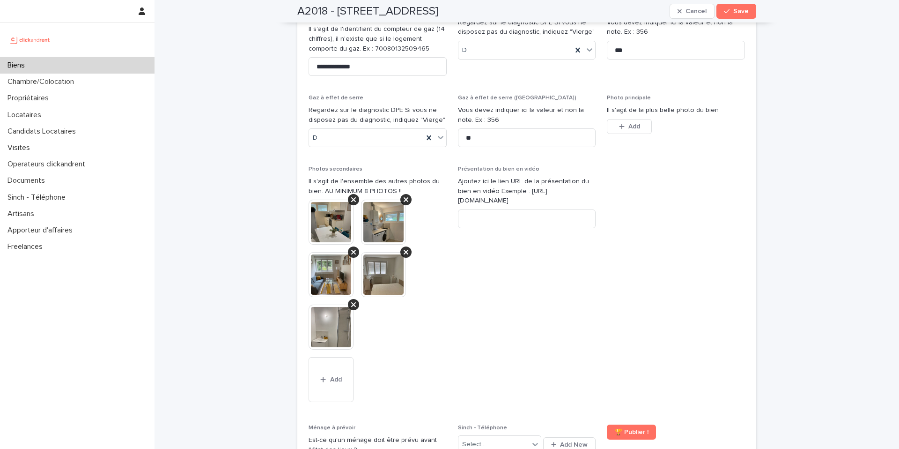
click at [353, 196] on icon at bounding box center [353, 199] width 5 height 7
click at [404, 196] on icon at bounding box center [406, 199] width 5 height 7
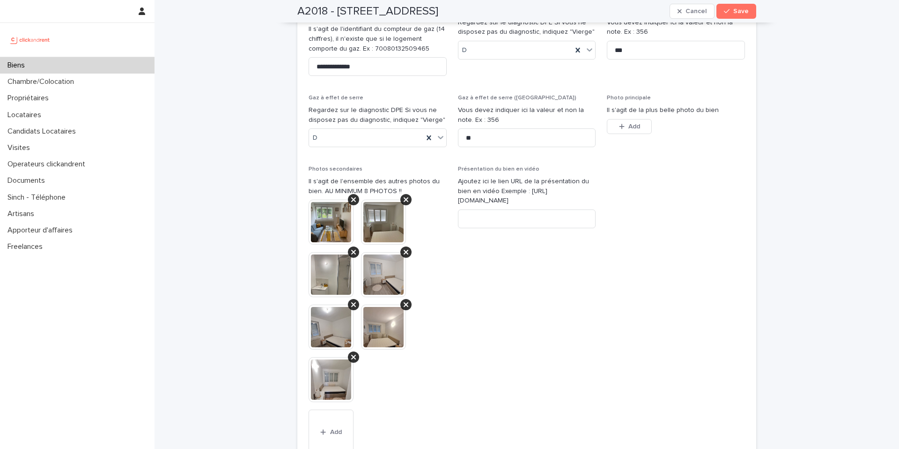
click at [353, 196] on icon at bounding box center [353, 199] width 5 height 7
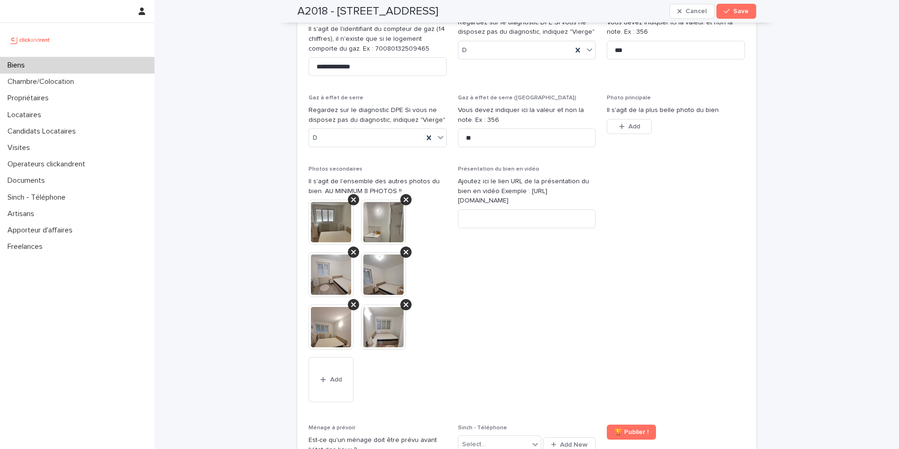
click at [353, 196] on icon at bounding box center [353, 199] width 5 height 7
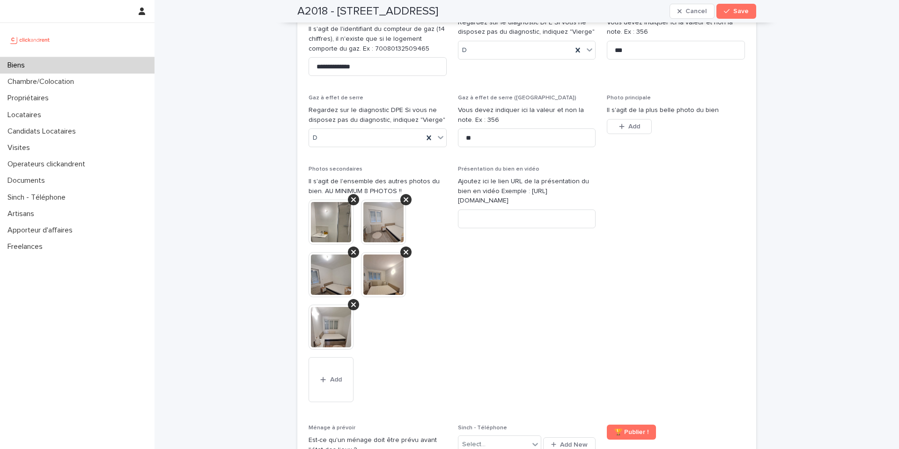
click at [353, 196] on icon at bounding box center [353, 199] width 5 height 7
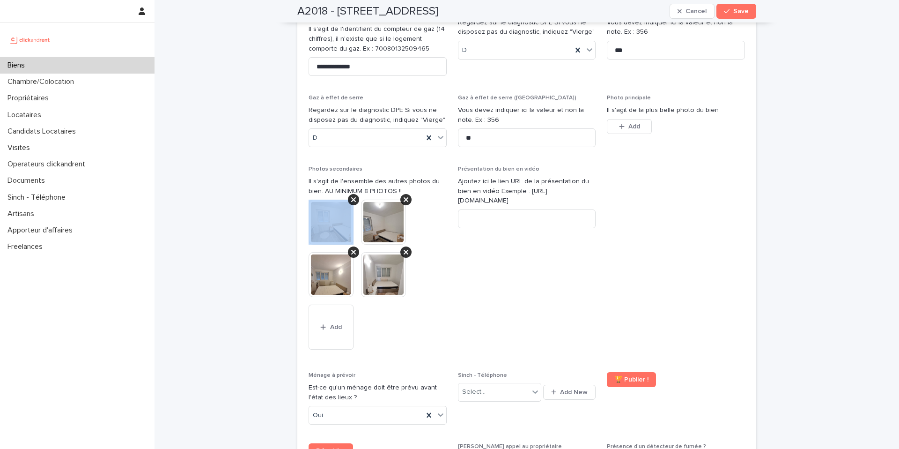
click at [353, 196] on icon at bounding box center [353, 199] width 5 height 7
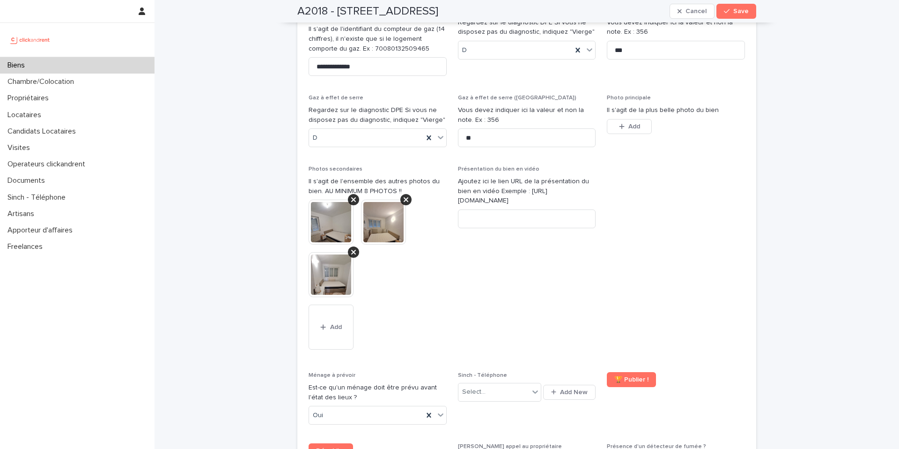
click at [353, 196] on icon at bounding box center [353, 199] width 5 height 7
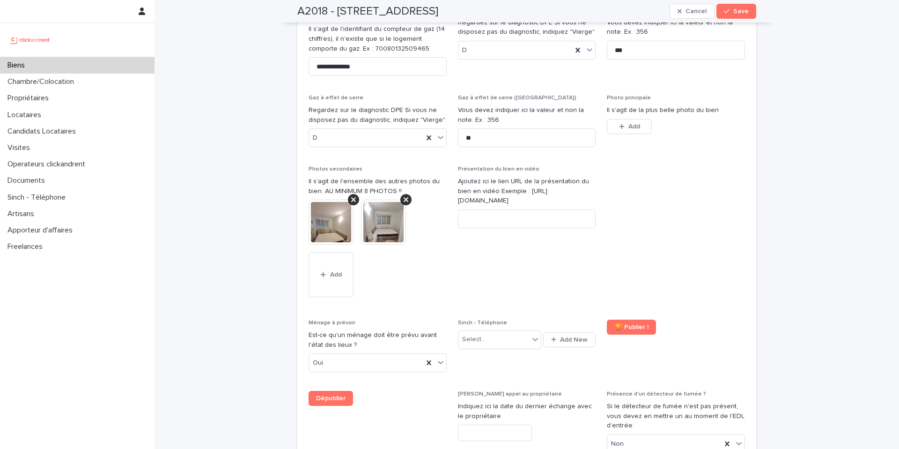
click at [353, 196] on icon at bounding box center [353, 199] width 5 height 7
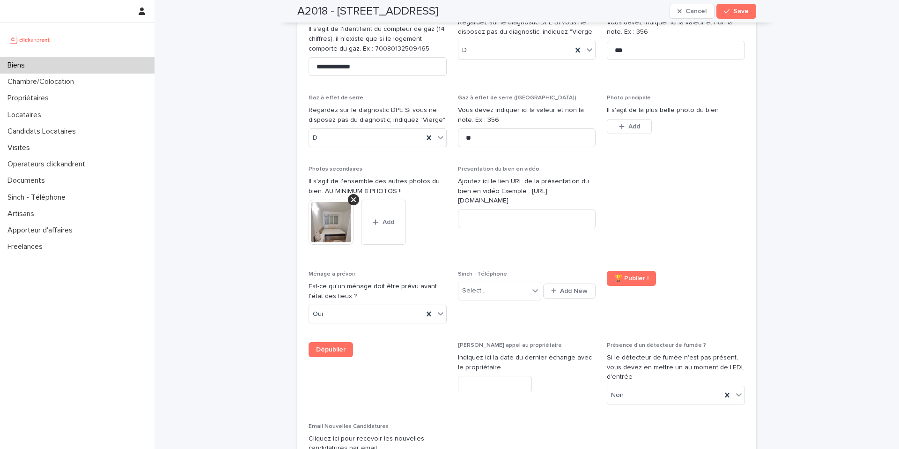
click at [353, 196] on icon at bounding box center [353, 199] width 5 height 7
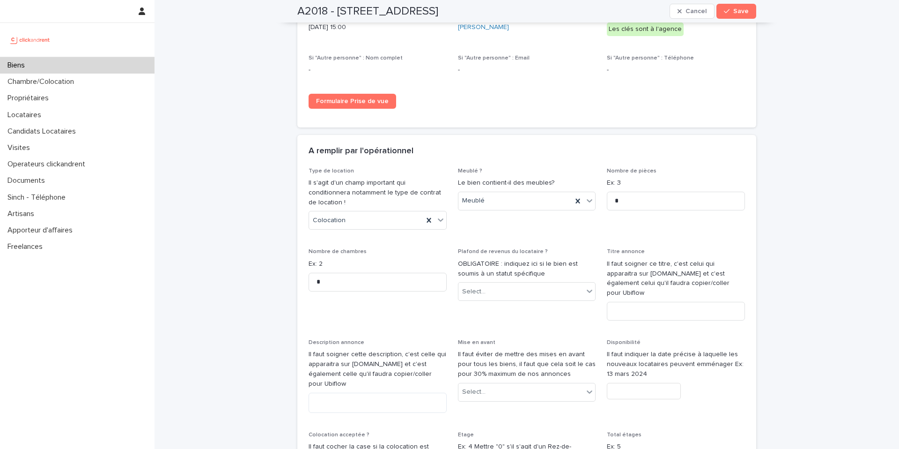
scroll to position [2570, 0]
click at [402, 393] on textarea at bounding box center [378, 403] width 138 height 20
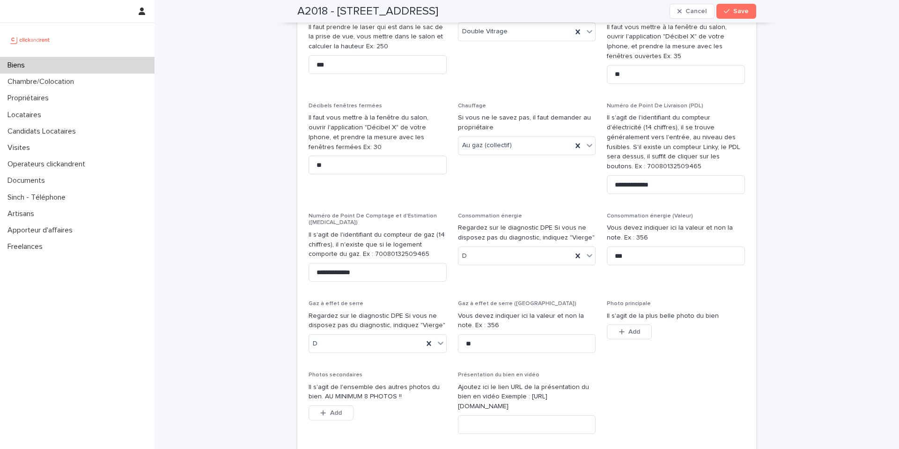
scroll to position [3055, 0]
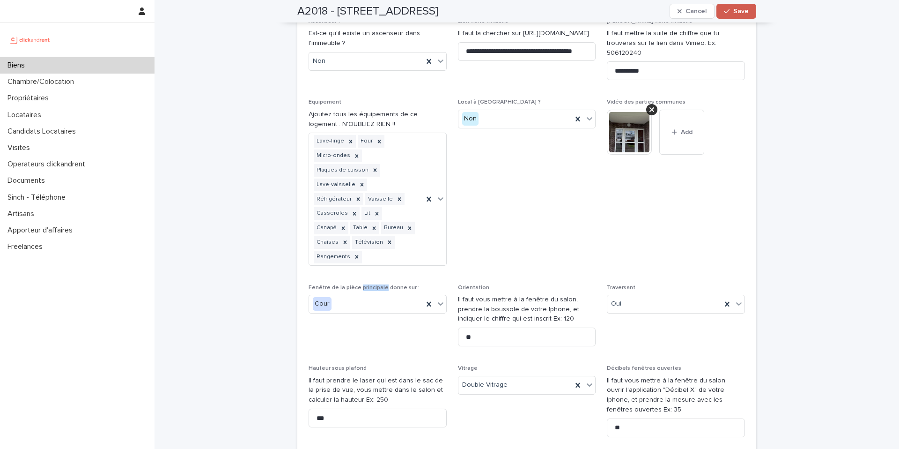
click at [737, 13] on span "Save" at bounding box center [741, 11] width 15 height 7
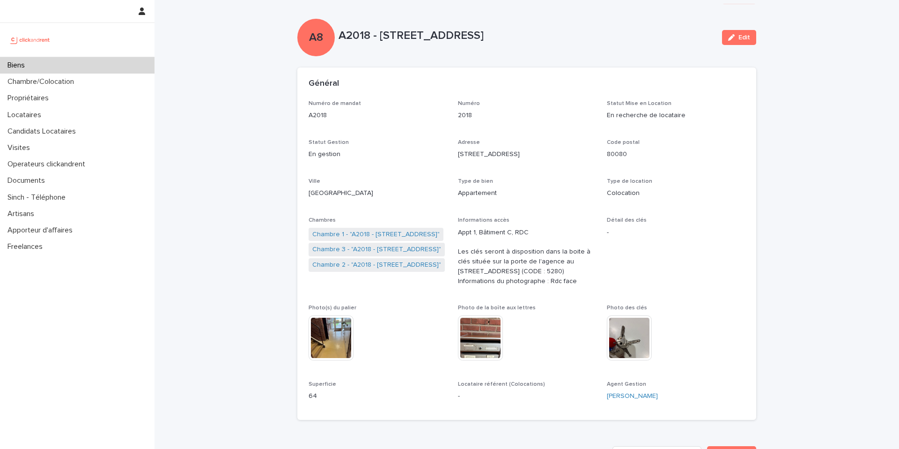
scroll to position [30, 0]
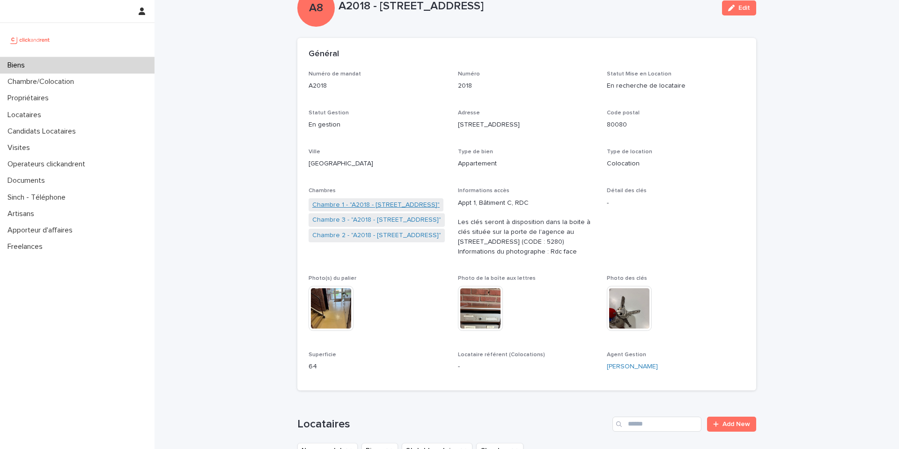
click at [356, 202] on link "Chambre 1 - "A2018 - [STREET_ADDRESS]"" at bounding box center [375, 205] width 127 height 10
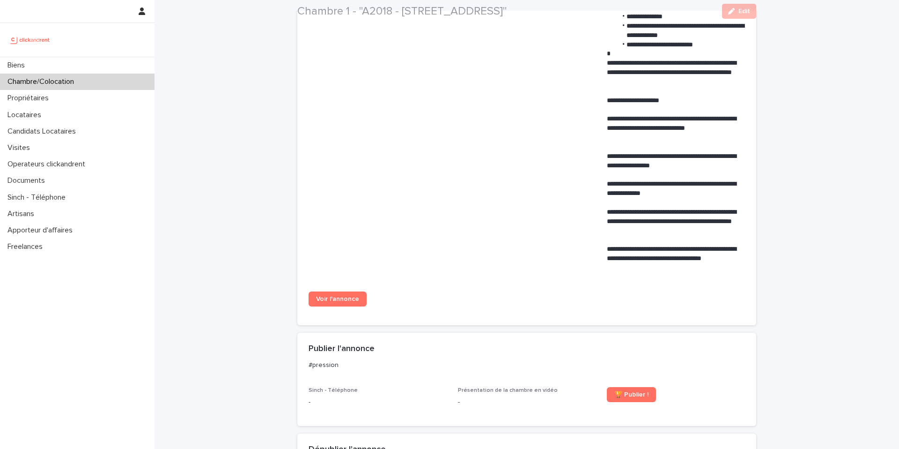
scroll to position [765, 0]
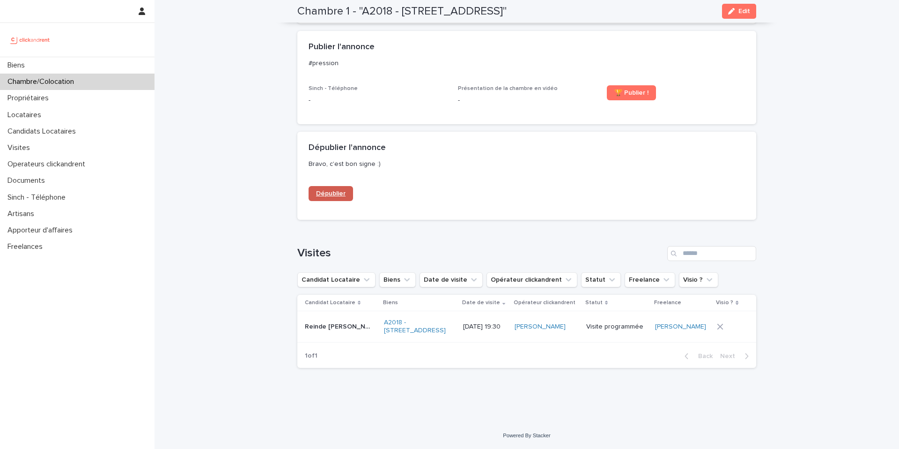
click at [324, 192] on link "Dépublier" at bounding box center [331, 193] width 45 height 15
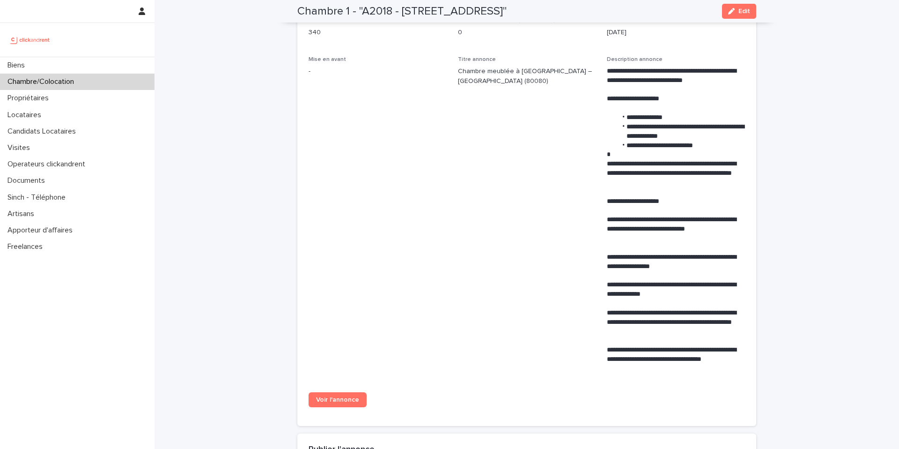
scroll to position [0, 0]
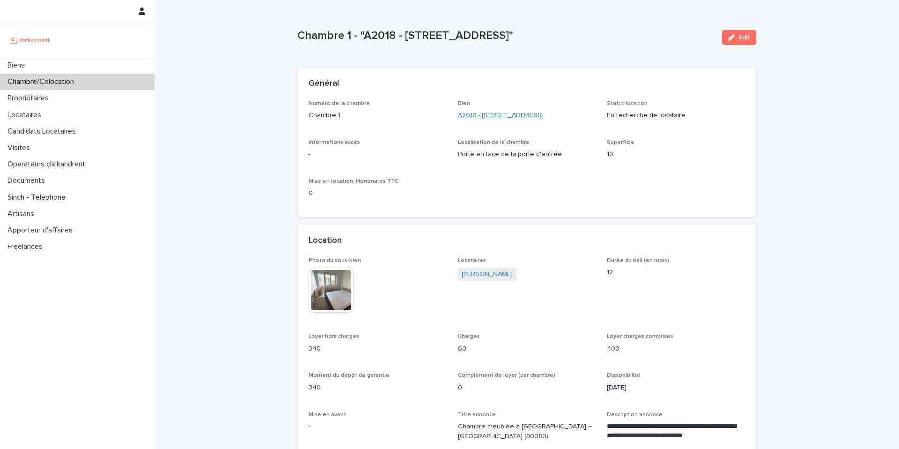
click at [508, 118] on link "A2018 - [STREET_ADDRESS]" at bounding box center [501, 116] width 86 height 10
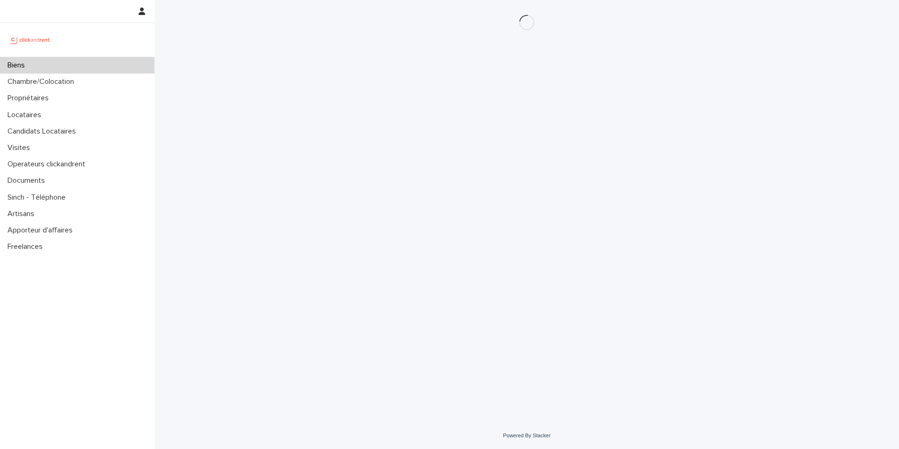
click at [800, 159] on div "Loading... Saving… Loading... Saving…" at bounding box center [527, 211] width 745 height 422
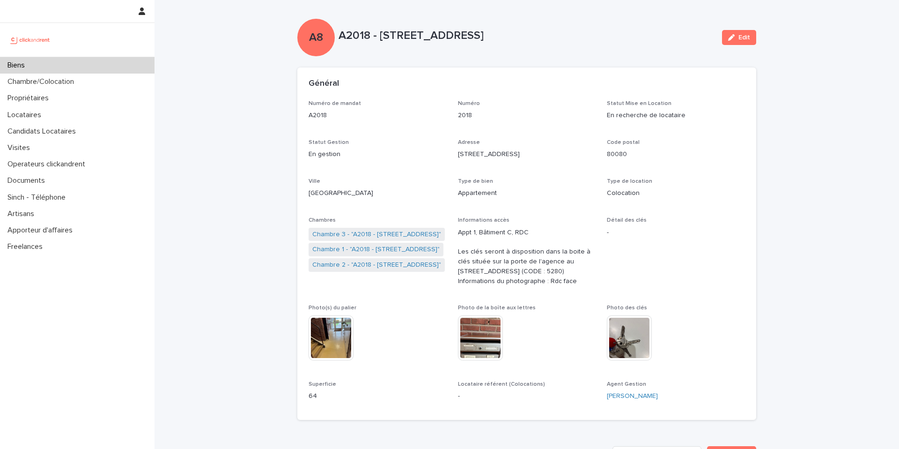
click at [744, 32] on button "Edit" at bounding box center [739, 37] width 34 height 15
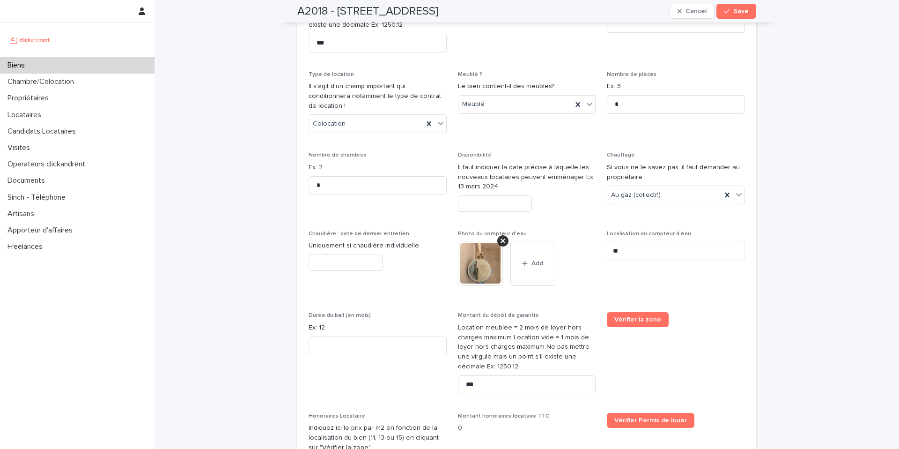
scroll to position [3360, 0]
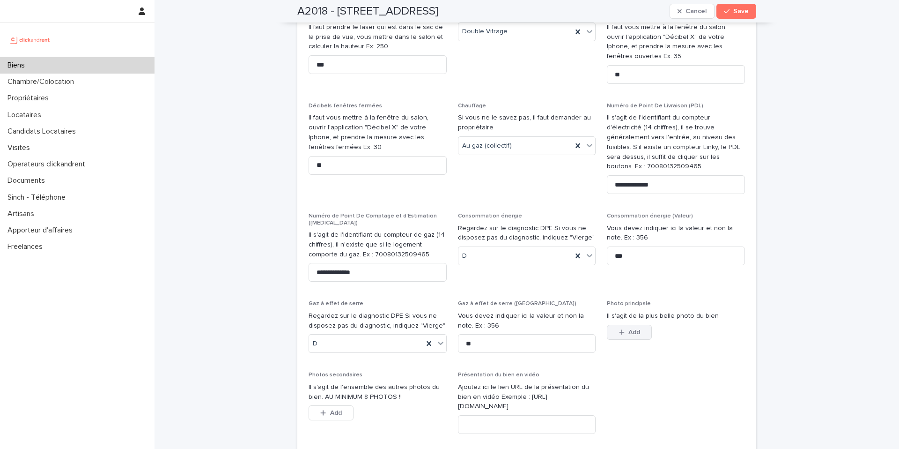
click at [630, 329] on span "Add" at bounding box center [635, 332] width 12 height 7
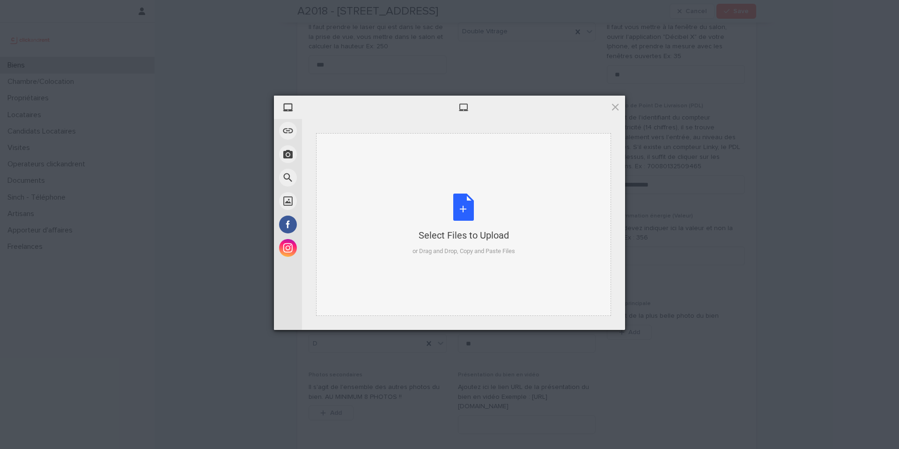
click at [452, 221] on div "Select Files to Upload or Drag and Drop, Copy and Paste Files" at bounding box center [464, 224] width 103 height 62
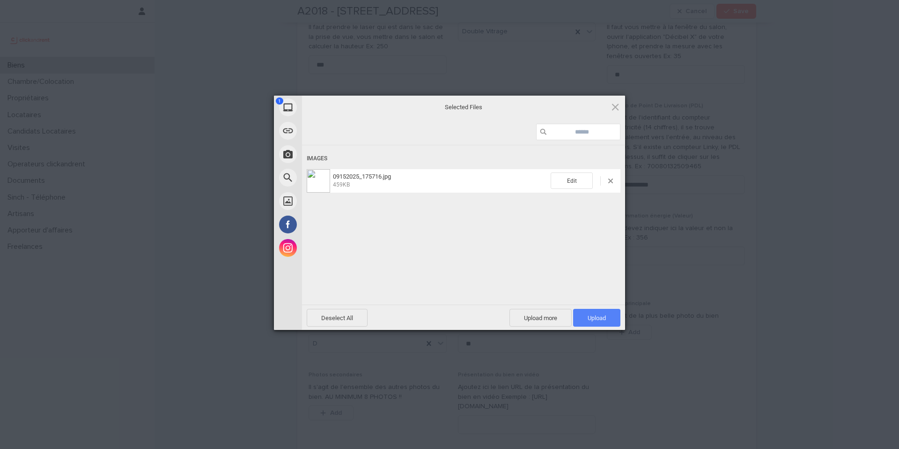
click at [598, 315] on span "Upload 1" at bounding box center [597, 317] width 18 height 7
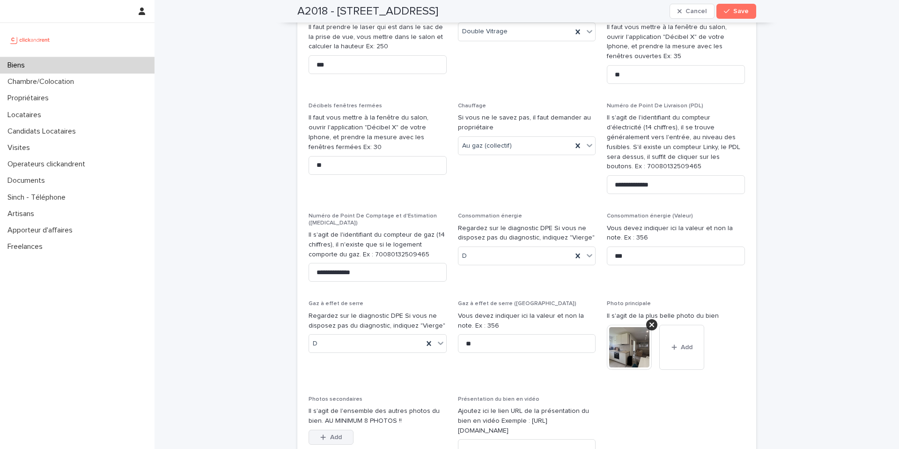
click at [341, 434] on span "Add" at bounding box center [336, 437] width 12 height 7
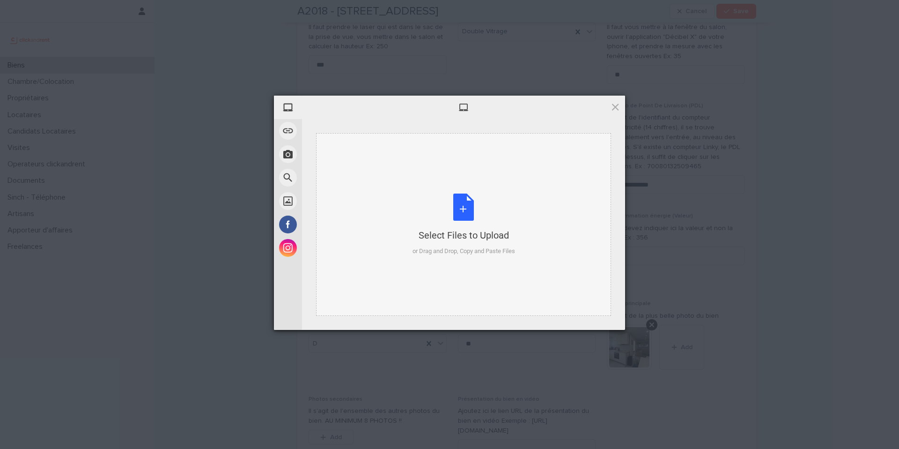
click at [463, 199] on div "Select Files to Upload or Drag and Drop, Copy and Paste Files" at bounding box center [464, 224] width 103 height 62
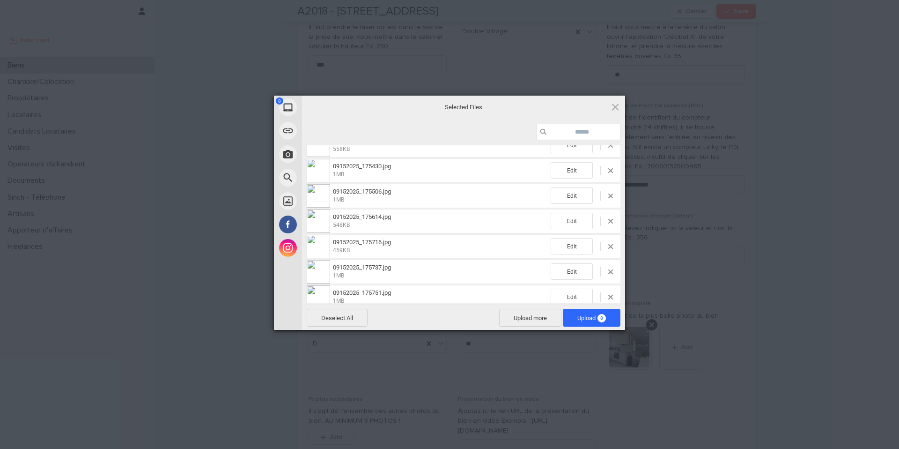
scroll to position [74, 0]
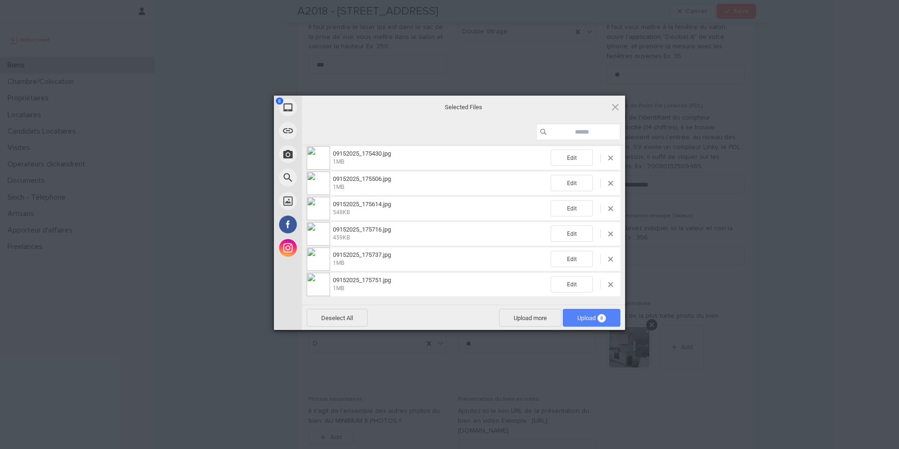
click at [600, 316] on span "8" at bounding box center [602, 318] width 8 height 8
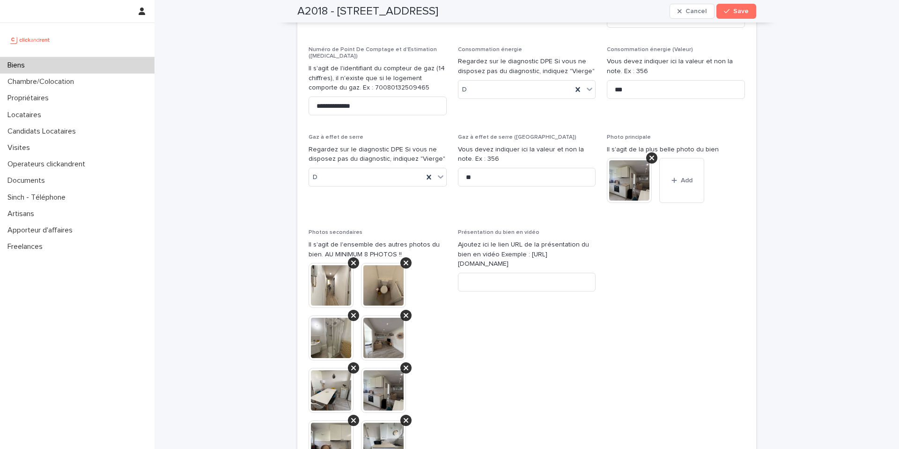
scroll to position [3674, 0]
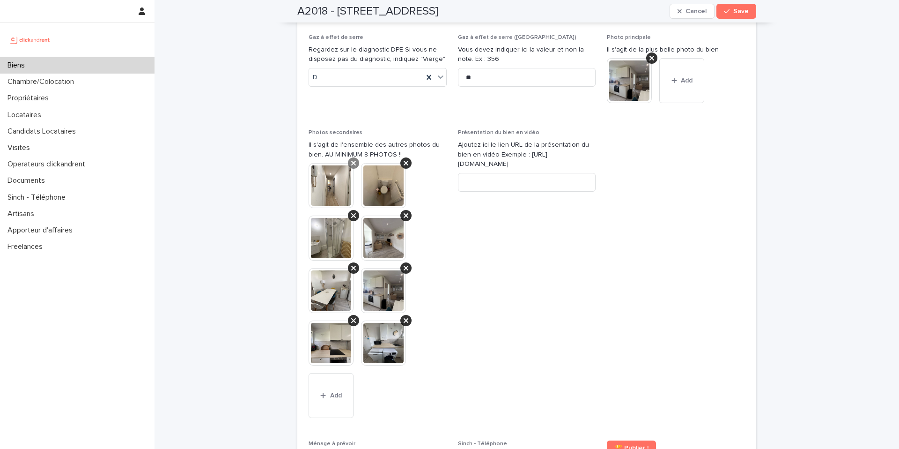
click at [356, 157] on div at bounding box center [353, 162] width 11 height 11
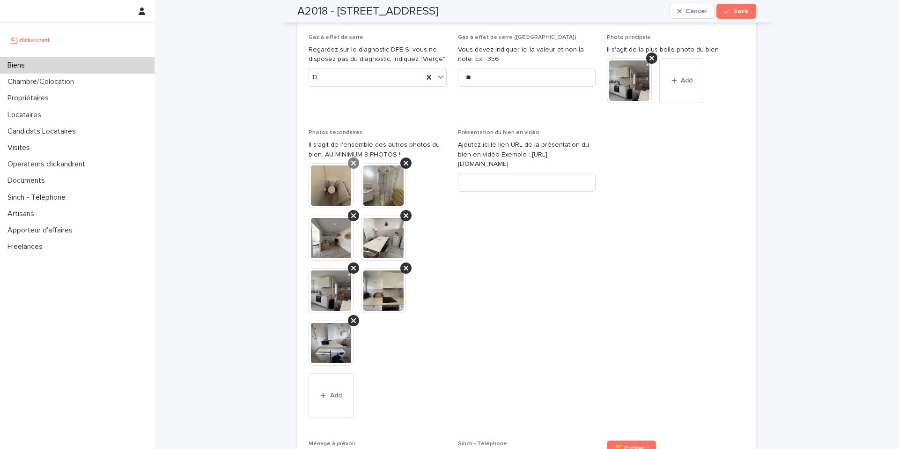
click at [355, 161] on icon at bounding box center [353, 163] width 5 height 5
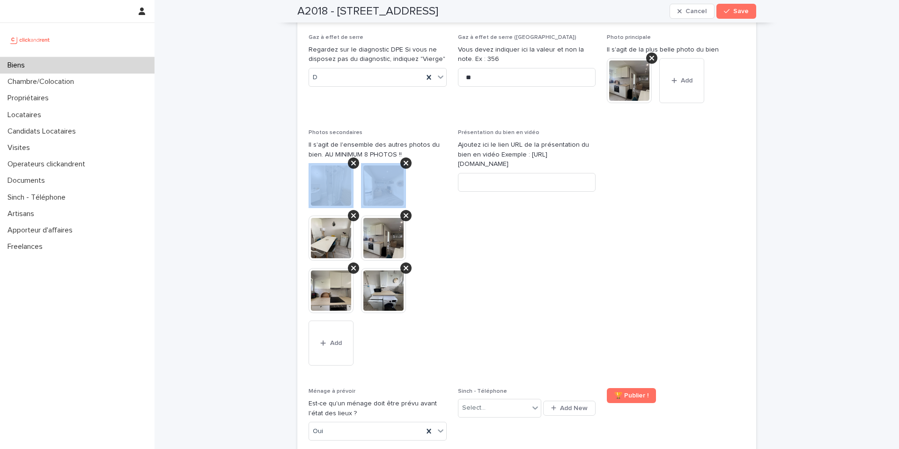
click at [355, 161] on icon at bounding box center [353, 163] width 5 height 5
click at [404, 161] on icon at bounding box center [406, 163] width 5 height 5
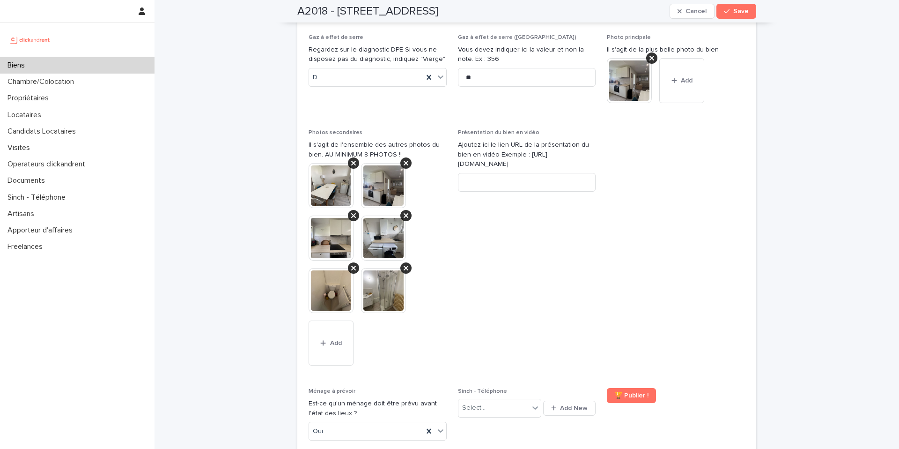
click at [355, 161] on icon at bounding box center [353, 163] width 5 height 5
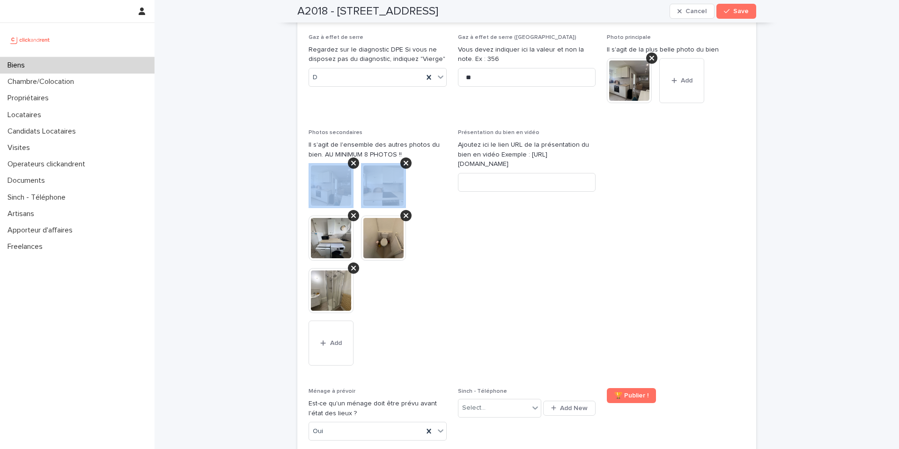
click at [355, 161] on icon at bounding box center [353, 163] width 5 height 5
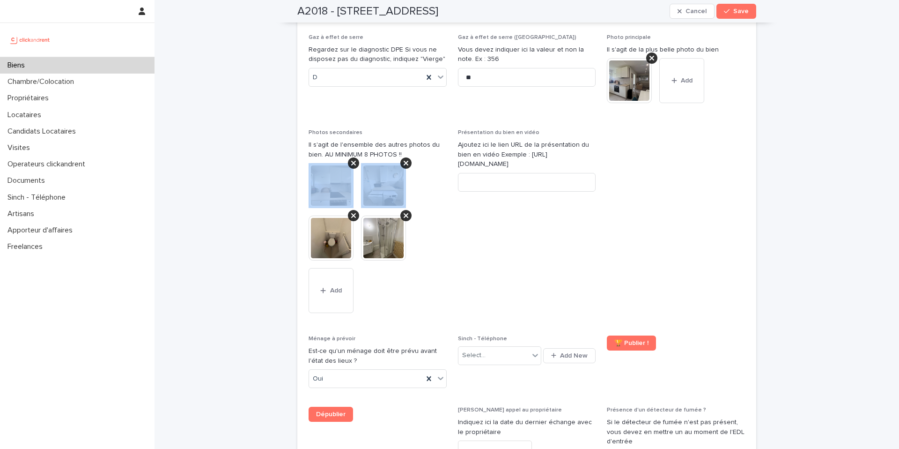
click at [355, 161] on icon at bounding box center [353, 163] width 5 height 5
click at [404, 161] on icon at bounding box center [406, 163] width 5 height 5
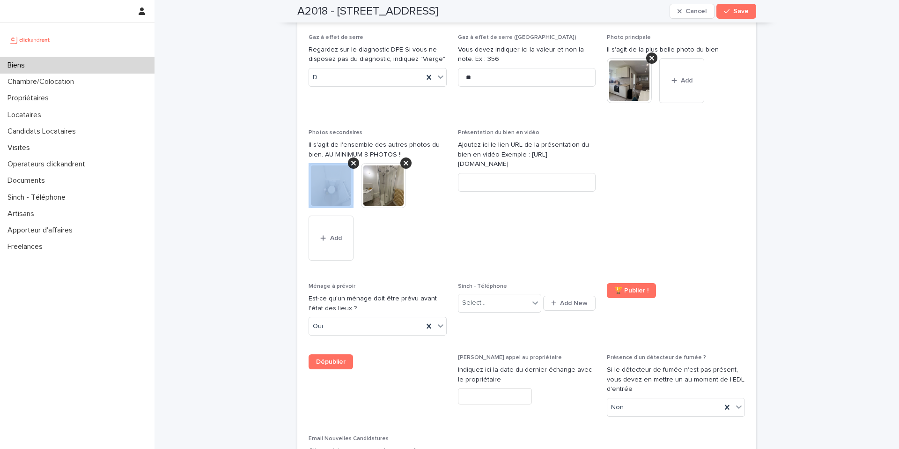
click at [355, 161] on icon at bounding box center [353, 163] width 5 height 5
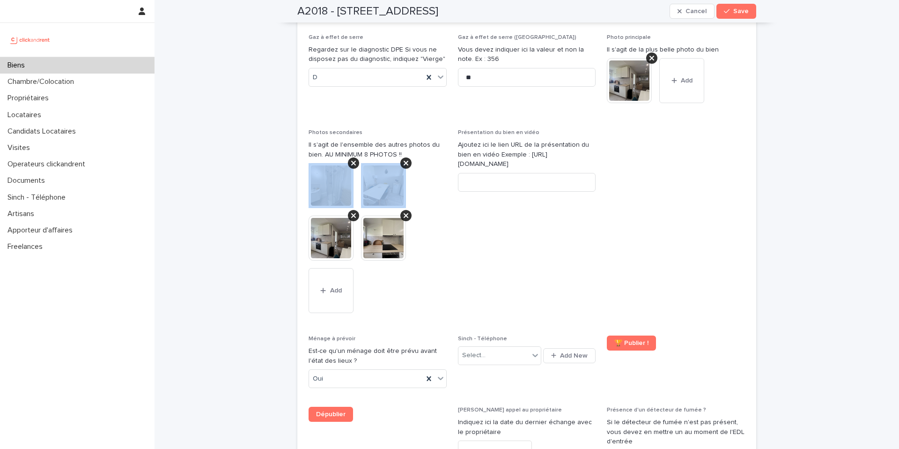
click at [355, 161] on icon at bounding box center [353, 163] width 5 height 5
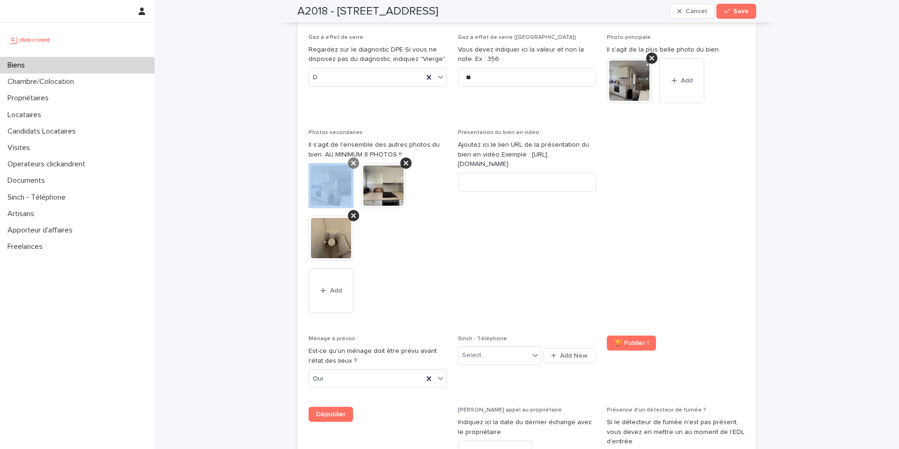
click at [355, 161] on icon at bounding box center [353, 163] width 5 height 5
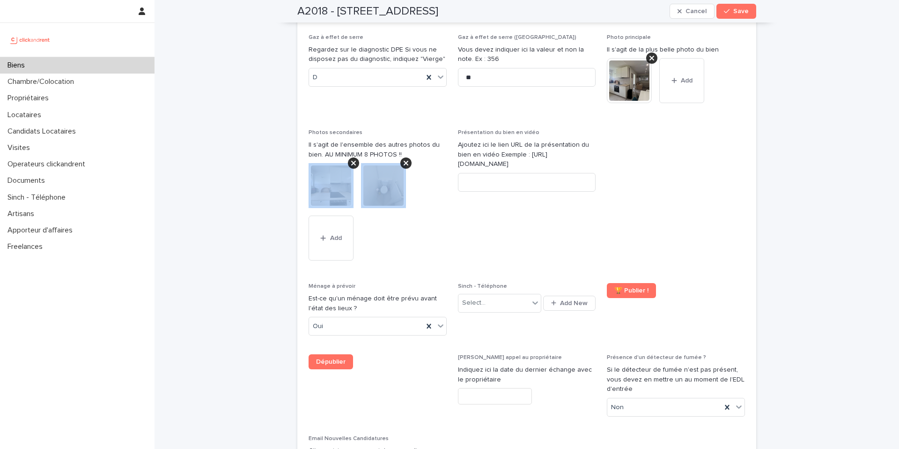
click at [355, 161] on icon at bounding box center [353, 163] width 5 height 5
click at [404, 161] on icon at bounding box center [406, 163] width 5 height 5
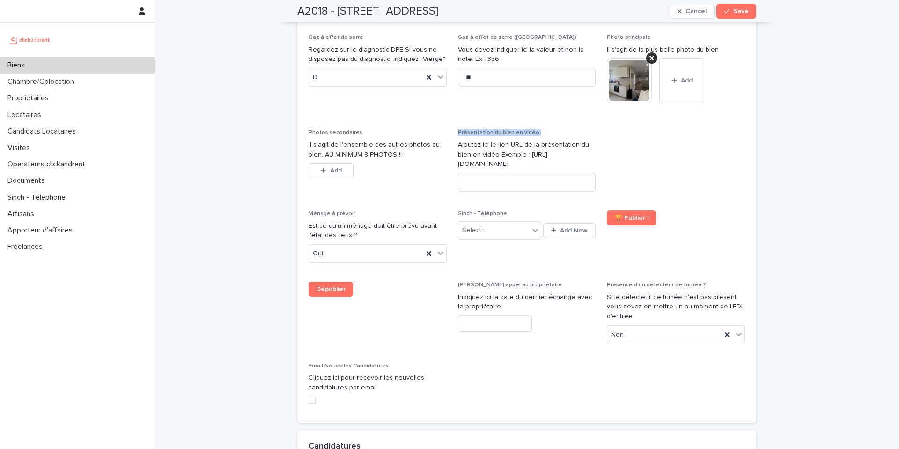
click at [328, 129] on div "Photos secondaires Il s'agit de l'ensemble des autres photos du bien. AU MINIMU…" at bounding box center [378, 159] width 138 height 60
click at [331, 167] on span "Add" at bounding box center [336, 170] width 12 height 7
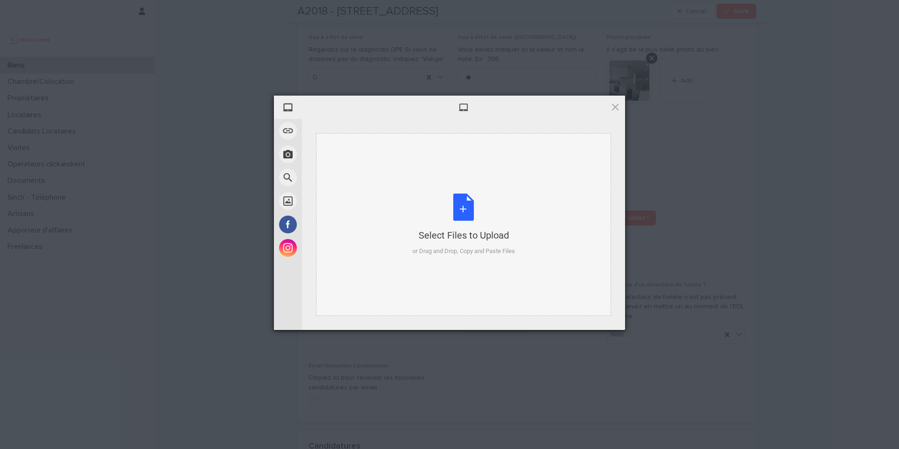
click at [435, 223] on div "Select Files to Upload or Drag and Drop, Copy and Paste Files" at bounding box center [464, 224] width 103 height 62
click at [464, 195] on div "Select Files to Upload or Drag and Drop, Copy and Paste Files" at bounding box center [464, 224] width 103 height 62
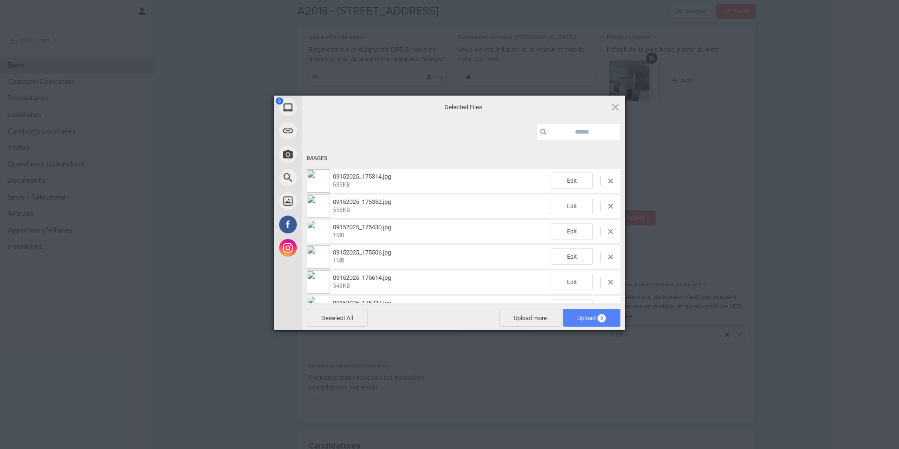
click at [598, 313] on span "Upload 8" at bounding box center [592, 318] width 58 height 18
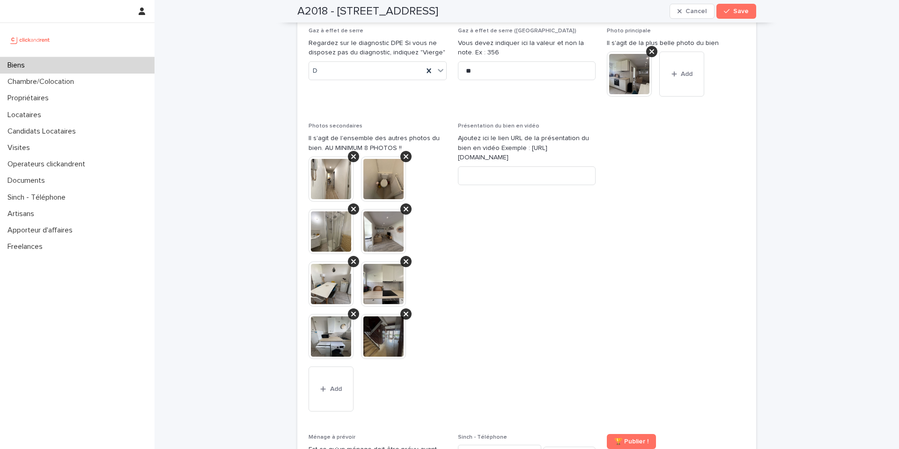
scroll to position [3684, 0]
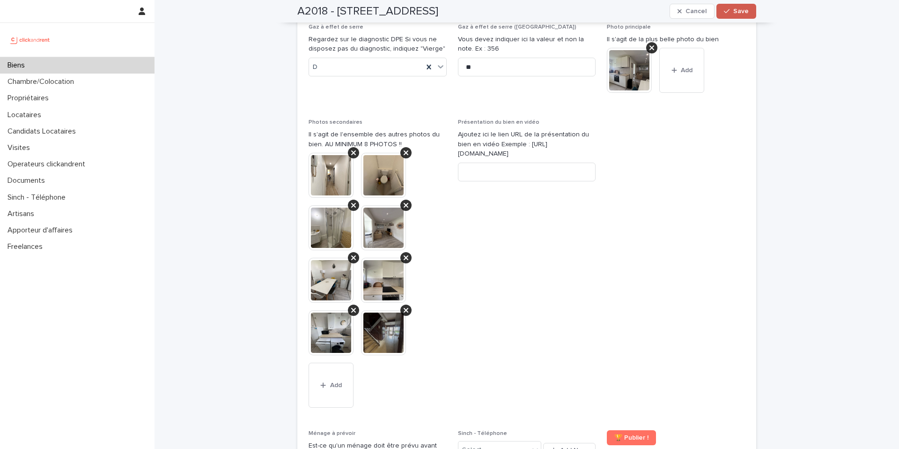
click at [730, 9] on icon "button" at bounding box center [727, 11] width 6 height 7
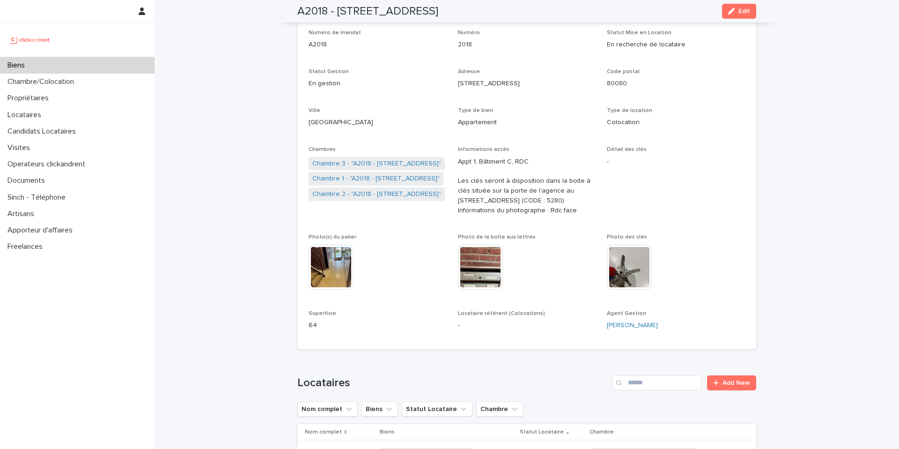
scroll to position [42, 0]
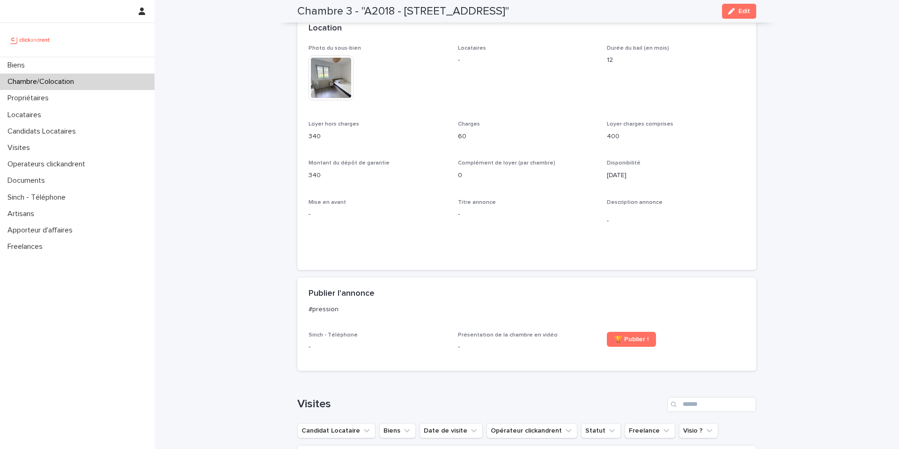
scroll to position [285, 0]
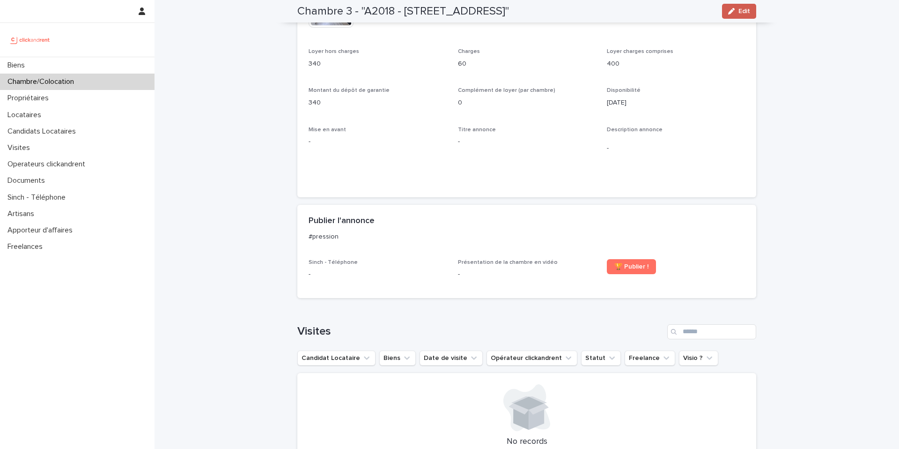
click at [726, 9] on button "Edit" at bounding box center [739, 11] width 34 height 15
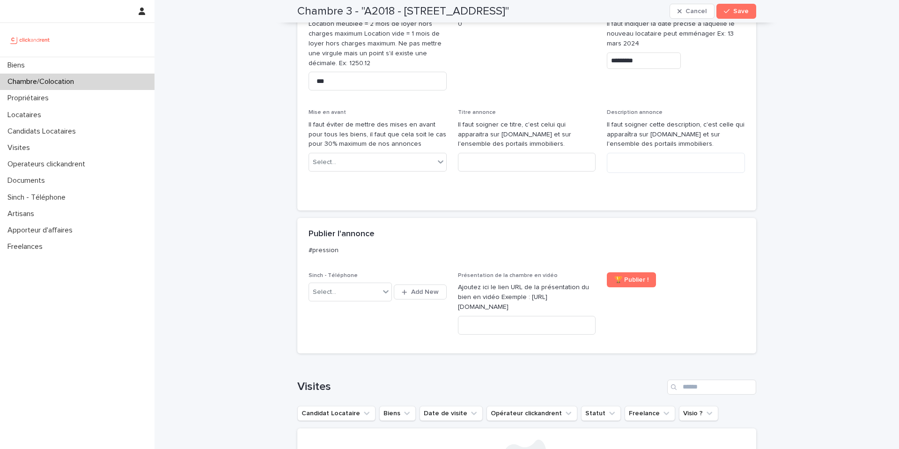
scroll to position [530, 0]
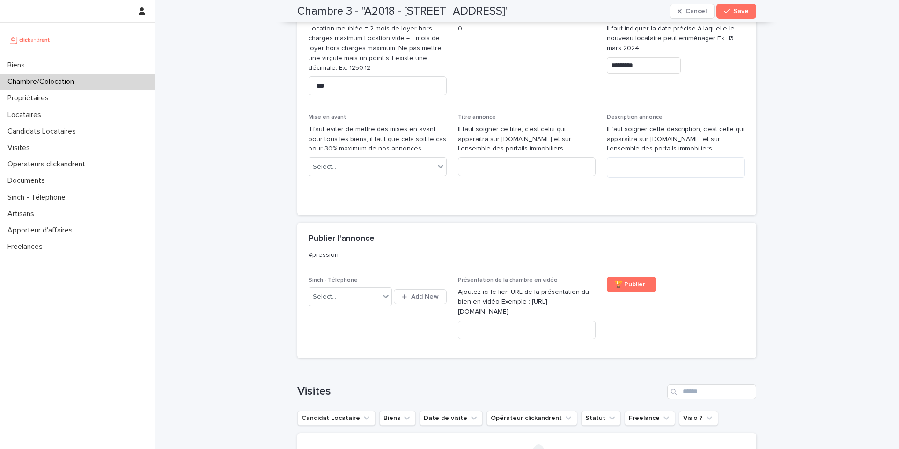
click at [386, 306] on div "Select... Add New" at bounding box center [378, 296] width 138 height 22
click at [383, 301] on div at bounding box center [385, 296] width 11 height 17
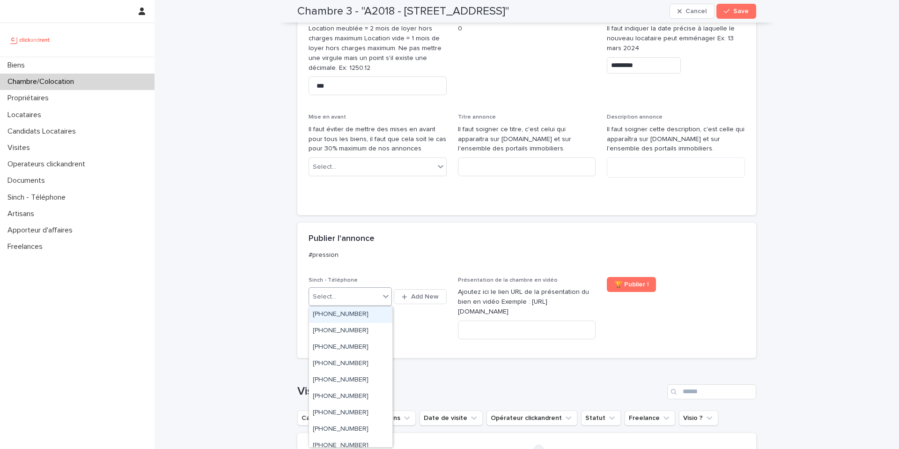
click at [371, 316] on div "+33650313582" at bounding box center [350, 314] width 83 height 16
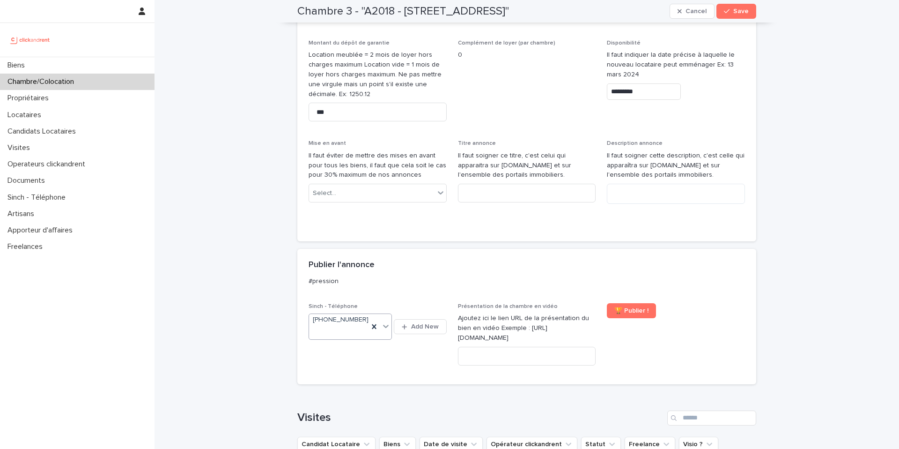
scroll to position [653, 0]
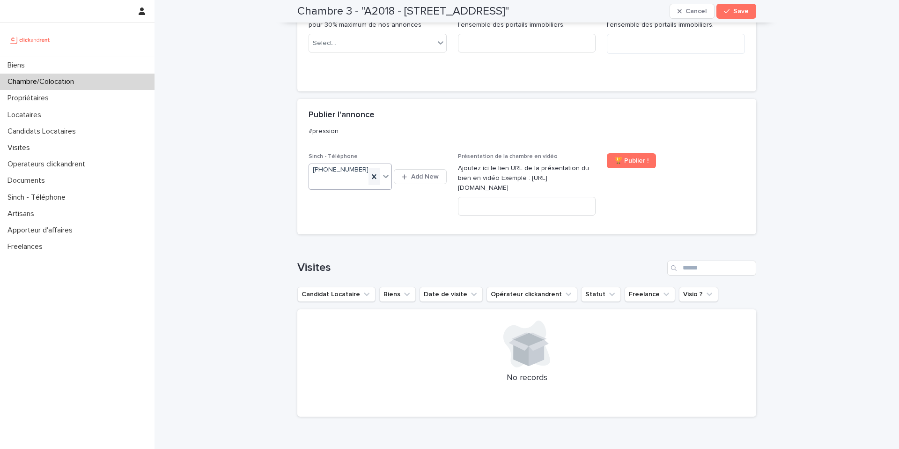
click at [375, 179] on icon at bounding box center [374, 176] width 9 height 9
click at [731, 14] on div "button" at bounding box center [728, 11] width 9 height 7
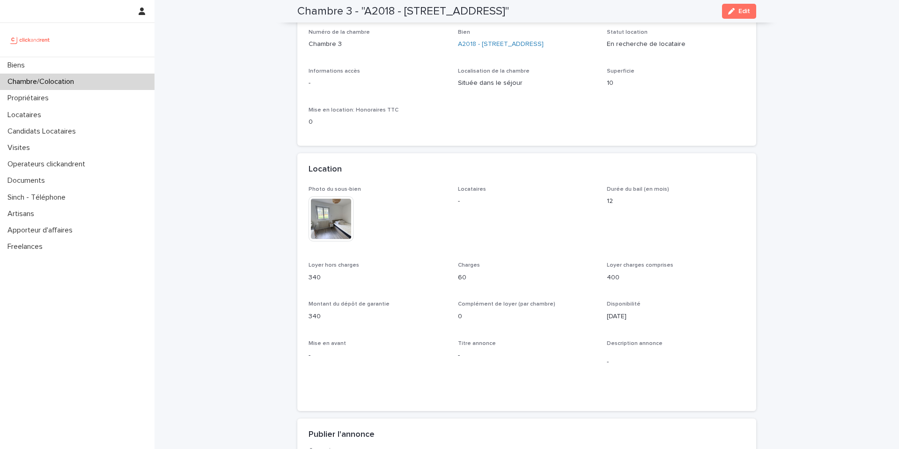
scroll to position [0, 0]
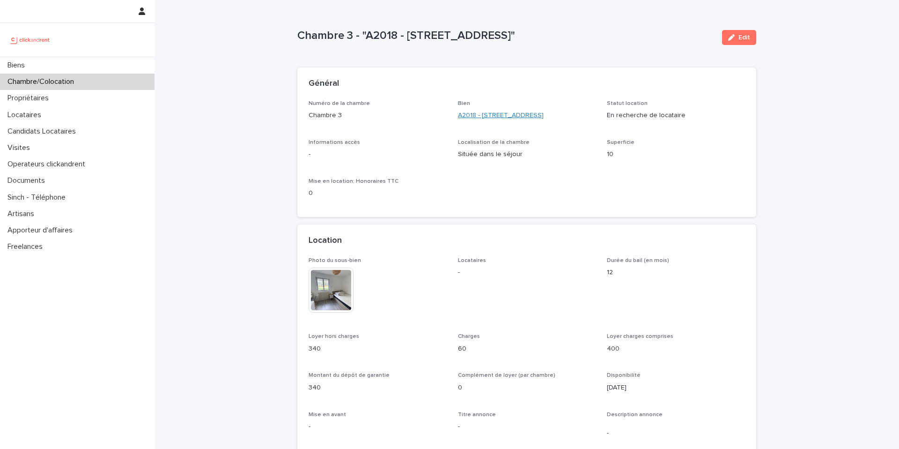
click at [503, 113] on link "A2018 - [STREET_ADDRESS]" at bounding box center [501, 116] width 86 height 10
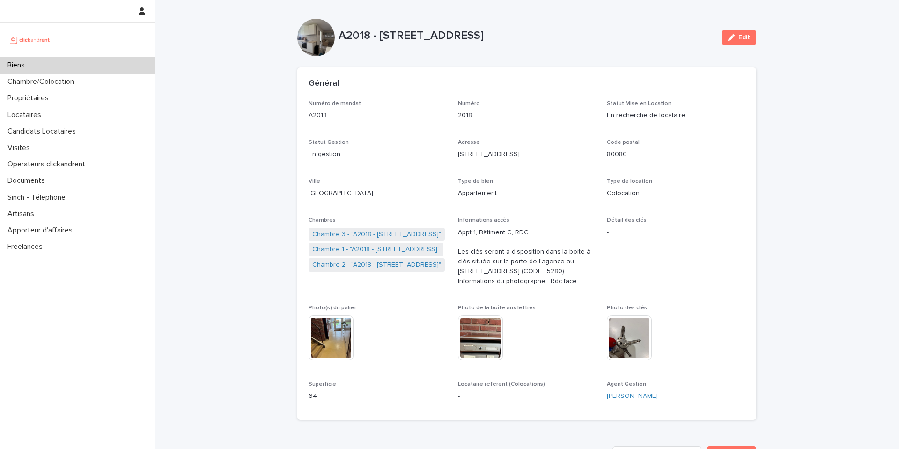
click at [378, 247] on link "Chambre 1 - "A2018 - [STREET_ADDRESS]"" at bounding box center [375, 250] width 127 height 10
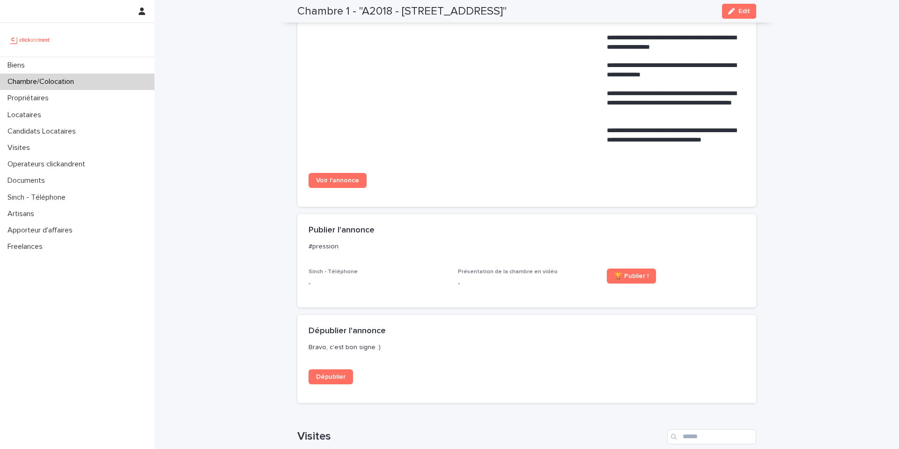
scroll to position [536, 0]
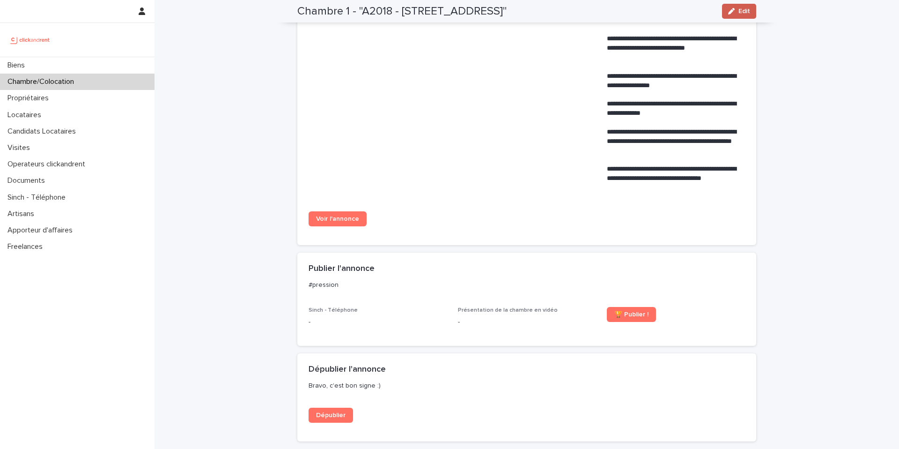
click at [745, 4] on button "Edit" at bounding box center [739, 11] width 34 height 15
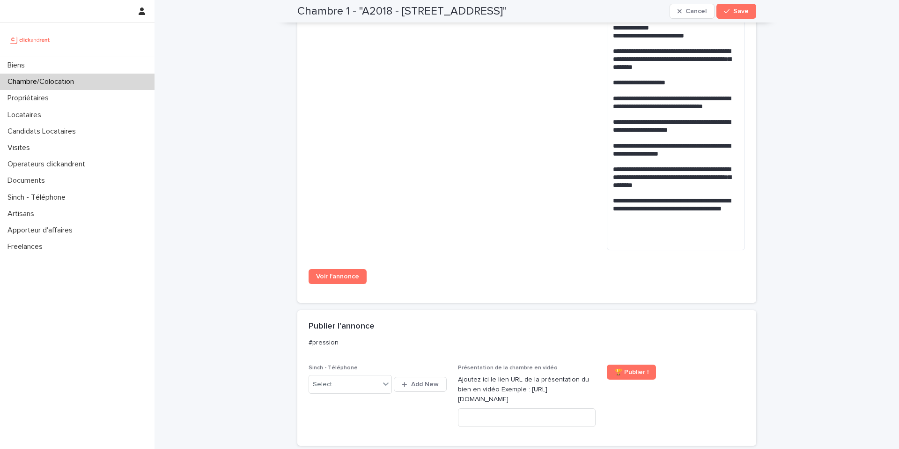
scroll to position [885, 0]
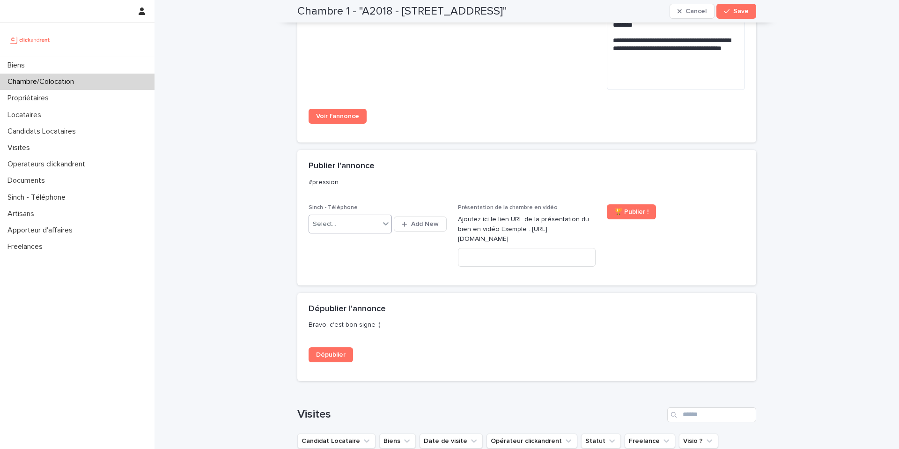
click at [380, 222] on div "Select..." at bounding box center [344, 223] width 71 height 15
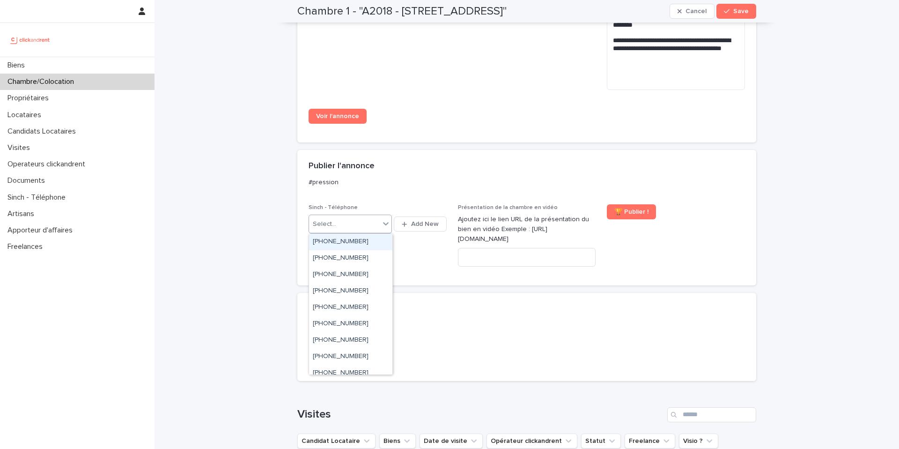
click at [370, 240] on div "+33650313582" at bounding box center [350, 242] width 83 height 16
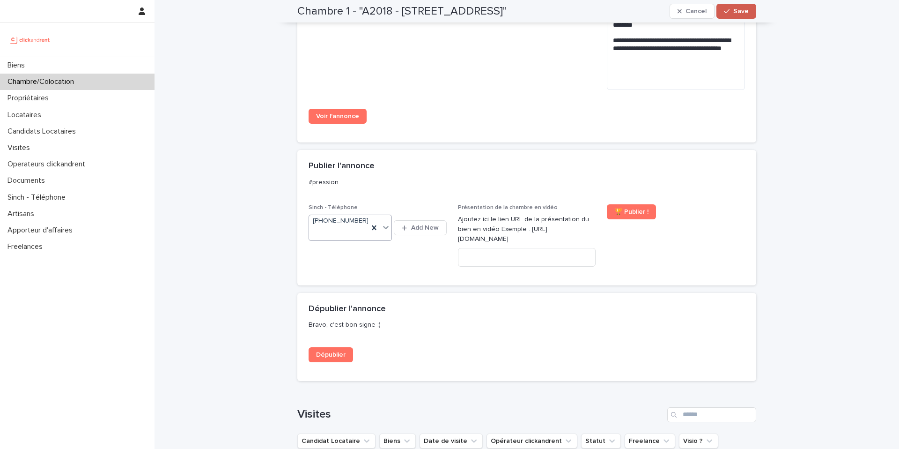
click at [736, 15] on button "Save" at bounding box center [737, 11] width 40 height 15
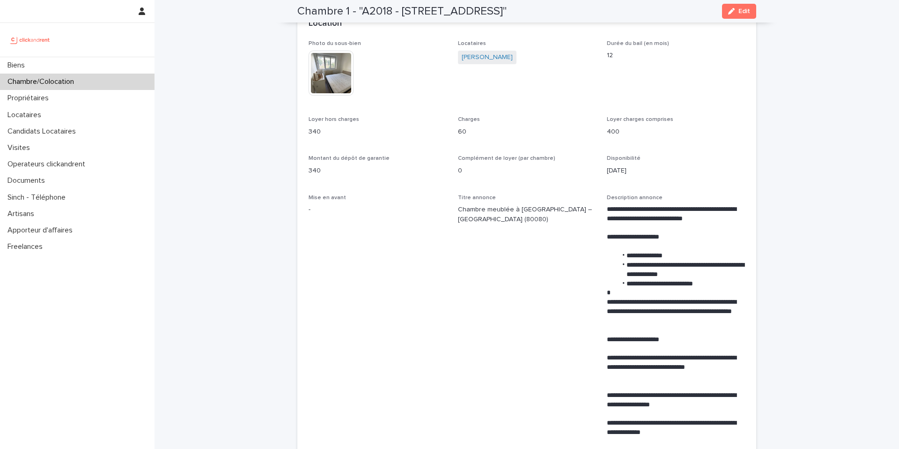
scroll to position [0, 0]
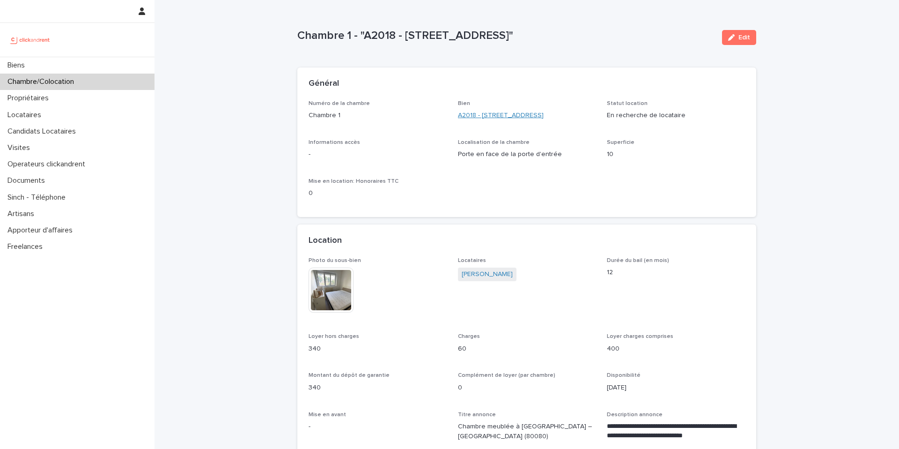
click at [471, 112] on link "A2018 - [STREET_ADDRESS]" at bounding box center [501, 116] width 86 height 10
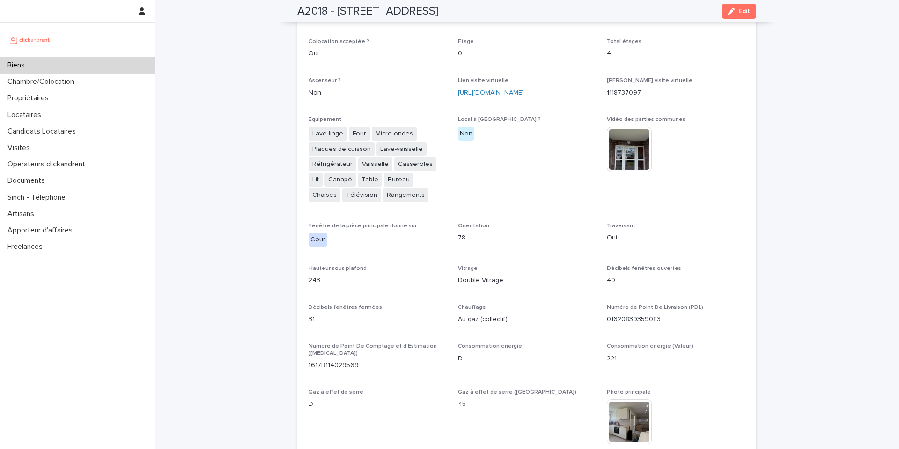
scroll to position [1663, 0]
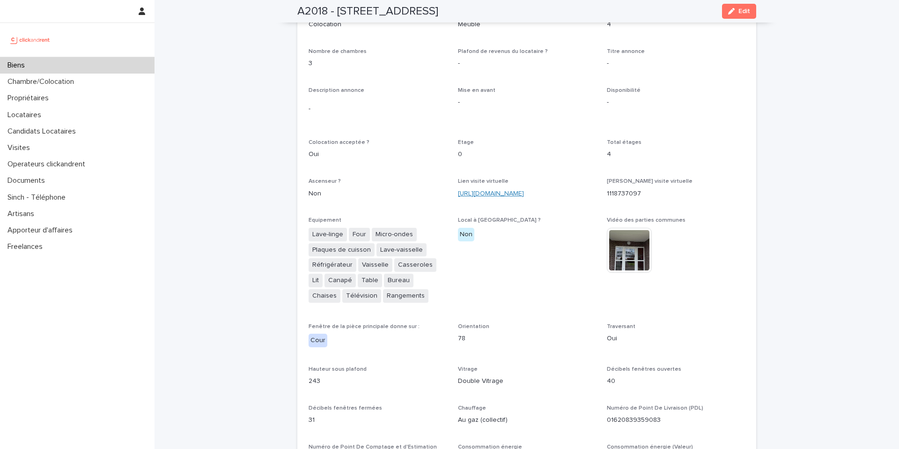
click at [493, 190] on link "https://my.matterport.com/show/?m=W7SXjK2cYXe" at bounding box center [491, 193] width 66 height 7
click at [539, 97] on p "-" at bounding box center [527, 102] width 138 height 10
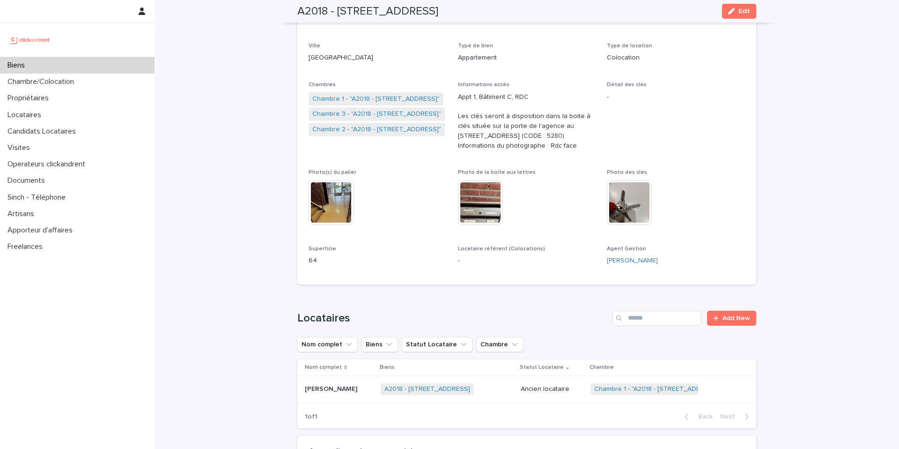
scroll to position [136, 0]
click at [406, 96] on link "Chambre 1 - "A2018 - [STREET_ADDRESS]"" at bounding box center [375, 99] width 127 height 10
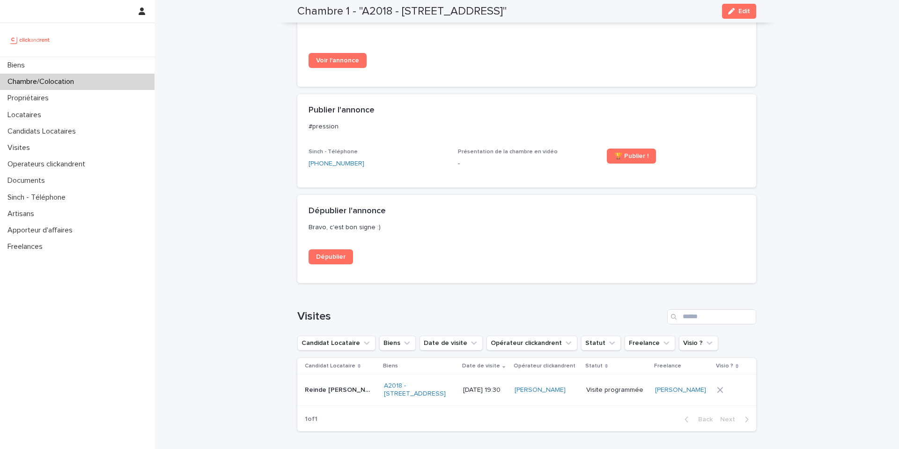
scroll to position [710, 0]
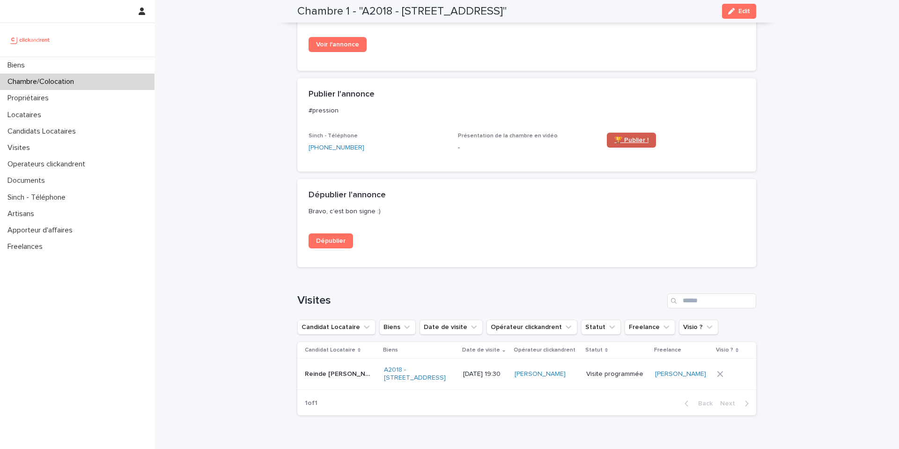
click at [637, 137] on span "🏆 Publier !" at bounding box center [632, 140] width 34 height 7
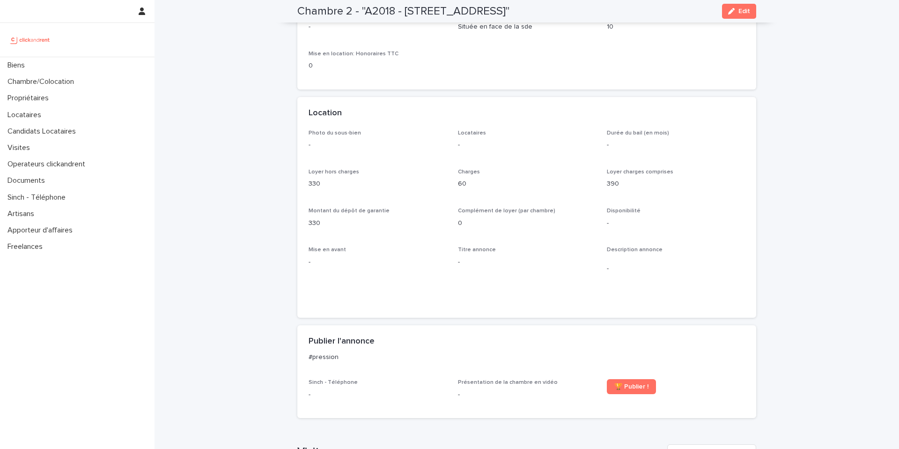
scroll to position [127, 0]
click at [740, 7] on button "Edit" at bounding box center [739, 11] width 34 height 15
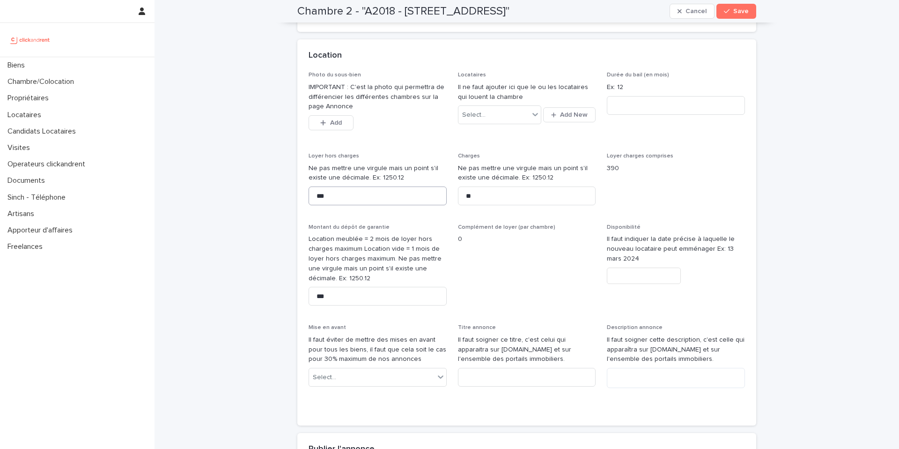
click at [324, 194] on div "Loyer hors charges Ne pas mettre une virgule mais un point s'il existe une déci…" at bounding box center [378, 183] width 138 height 60
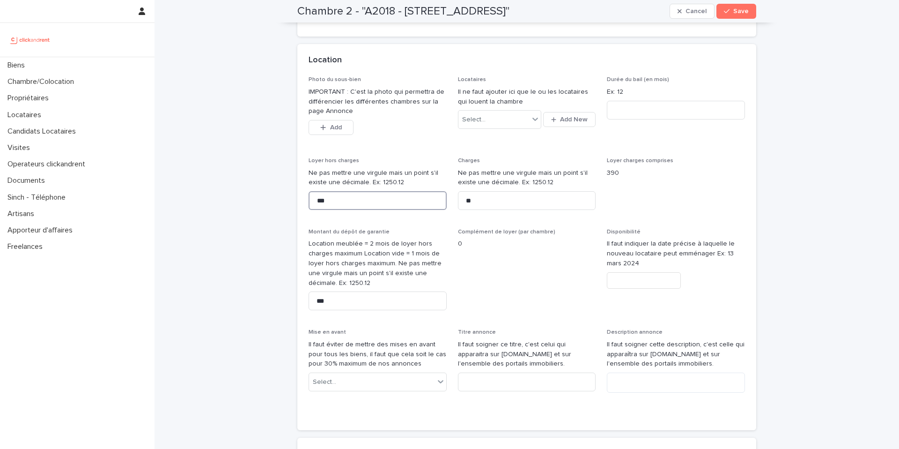
click at [324, 200] on input "***" at bounding box center [378, 200] width 138 height 19
type input "***"
click at [323, 302] on input "***" at bounding box center [378, 300] width 138 height 19
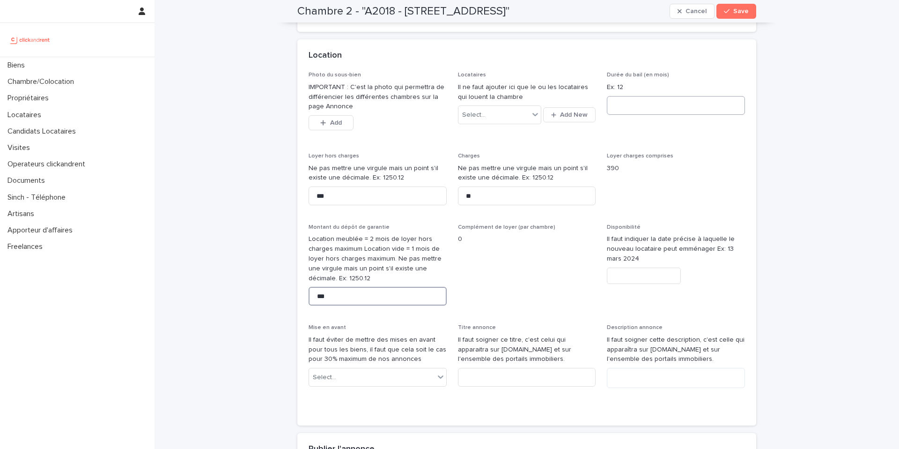
type input "***"
click at [666, 115] on input at bounding box center [676, 105] width 138 height 19
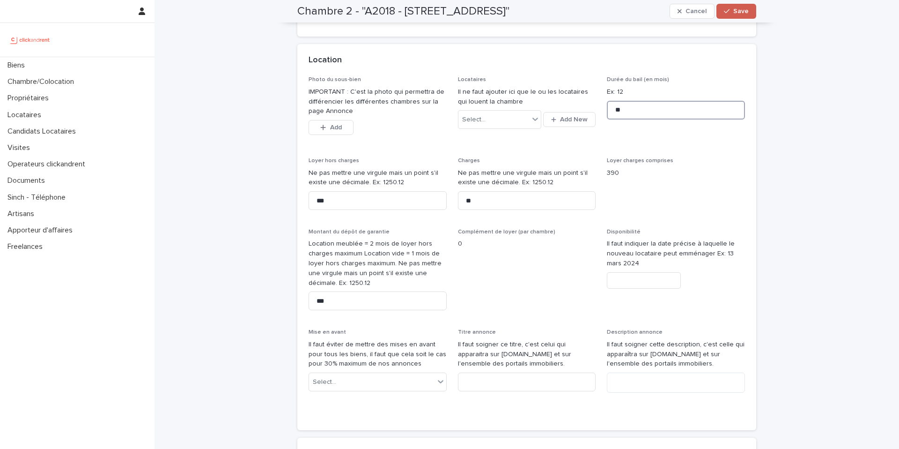
type input "**"
click at [747, 8] on span "Save" at bounding box center [741, 11] width 15 height 7
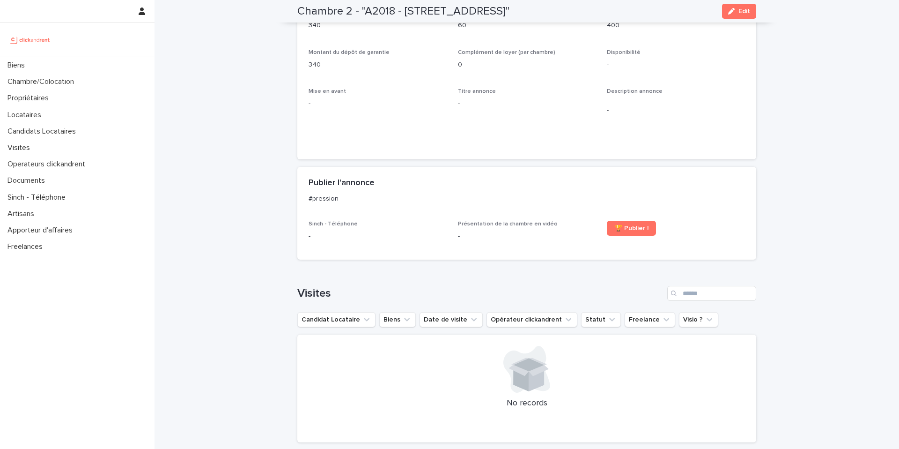
scroll to position [127, 0]
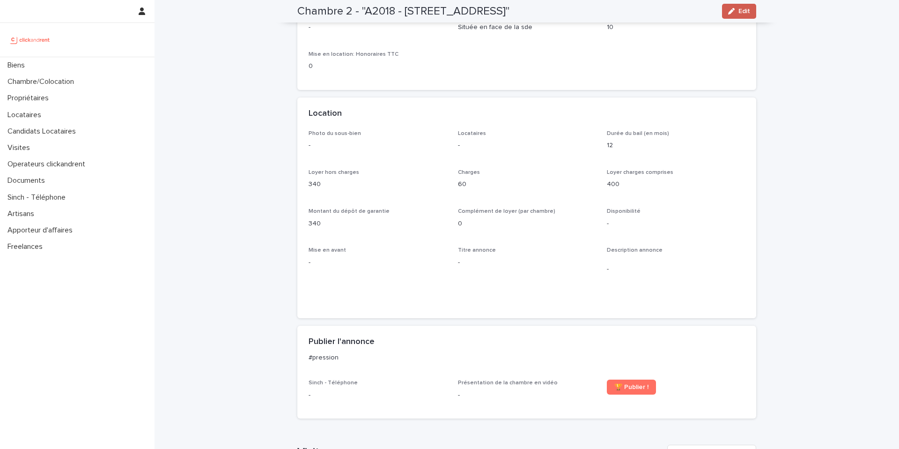
click at [747, 4] on button "Edit" at bounding box center [739, 11] width 34 height 15
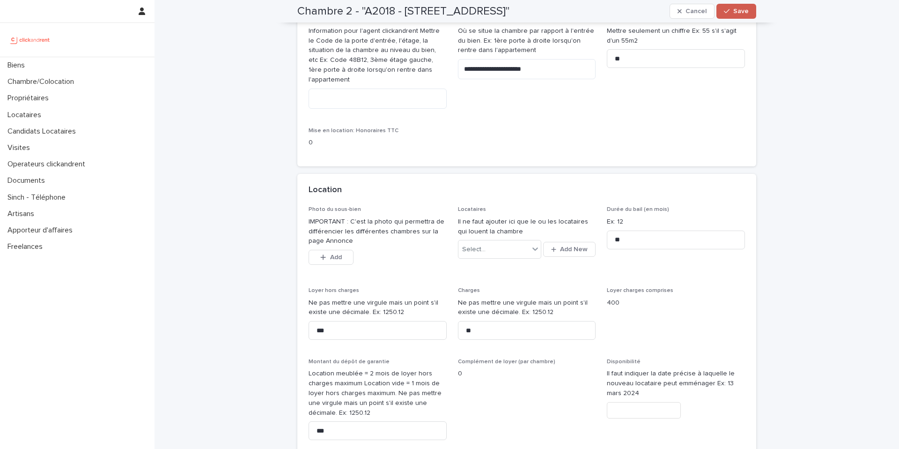
scroll to position [156, 0]
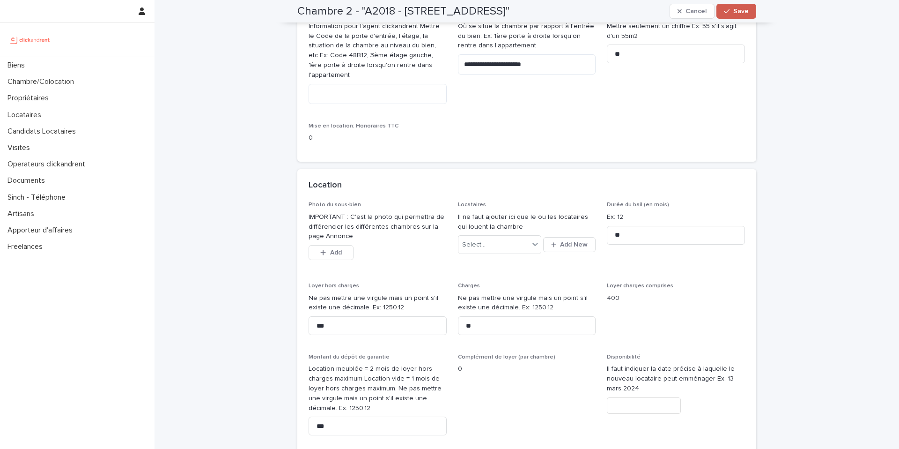
click at [744, 12] on span "Save" at bounding box center [741, 11] width 15 height 7
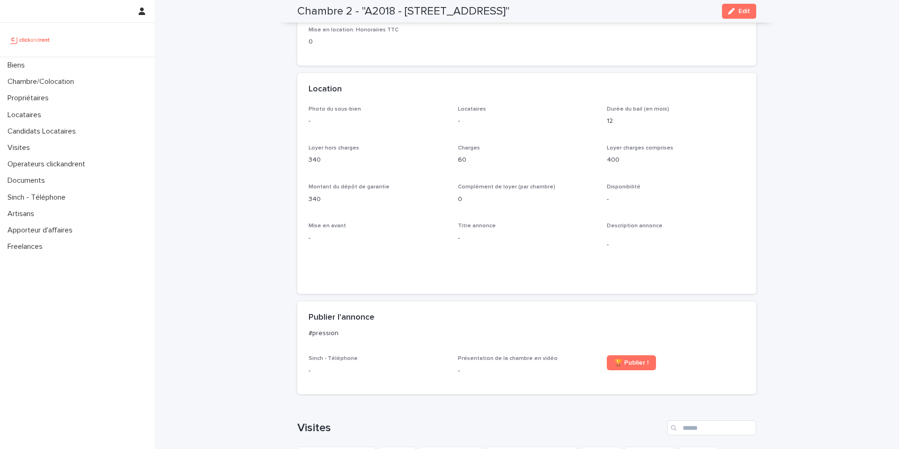
scroll to position [0, 0]
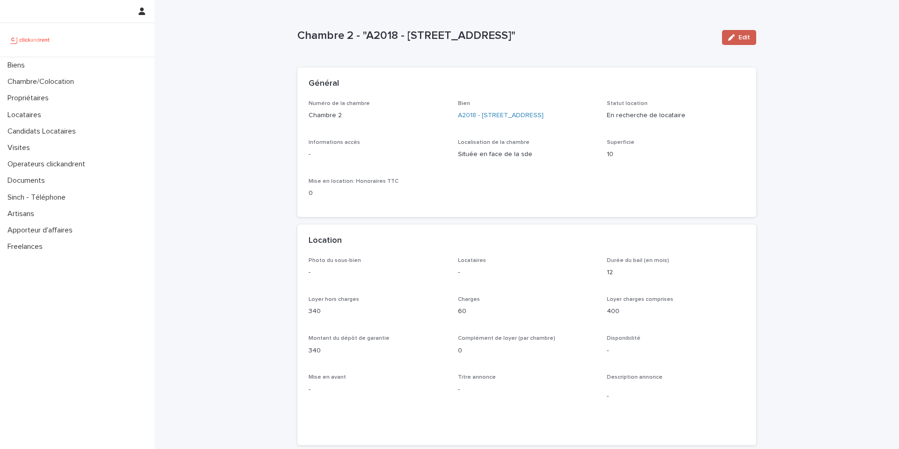
click at [742, 37] on span "Edit" at bounding box center [745, 37] width 12 height 7
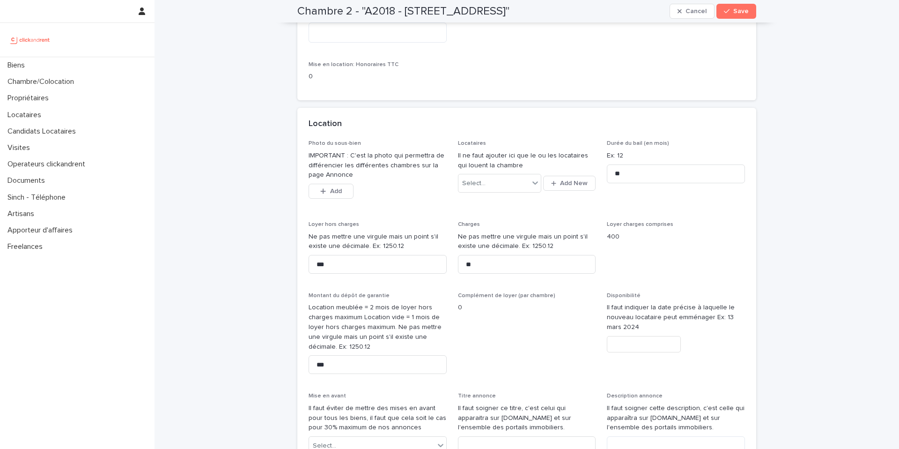
scroll to position [213, 0]
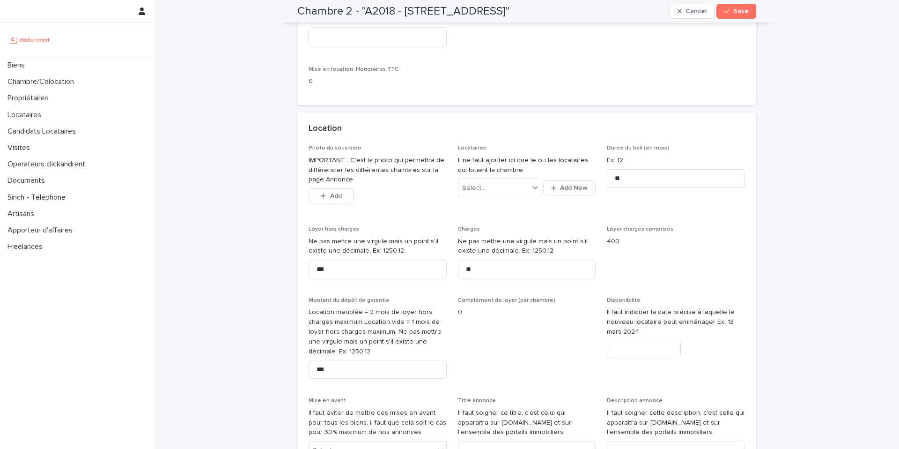
click at [636, 347] on input "text" at bounding box center [644, 349] width 74 height 16
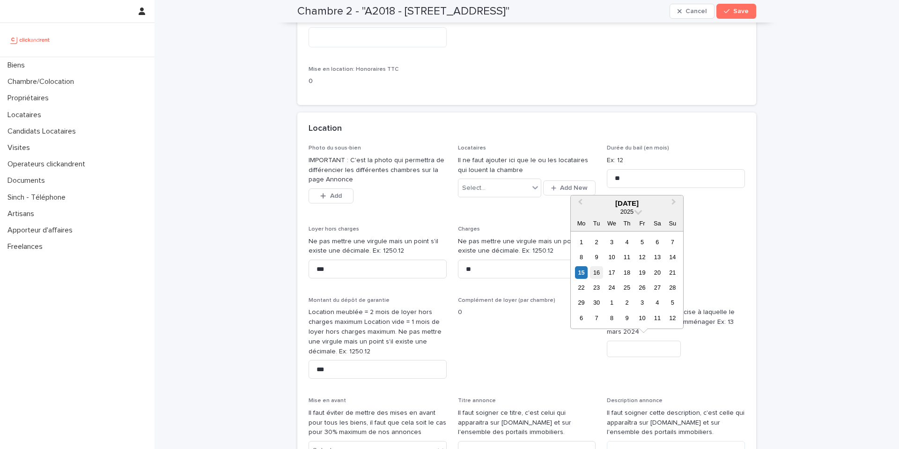
click at [599, 275] on div "16" at bounding box center [596, 272] width 13 height 13
type input "*********"
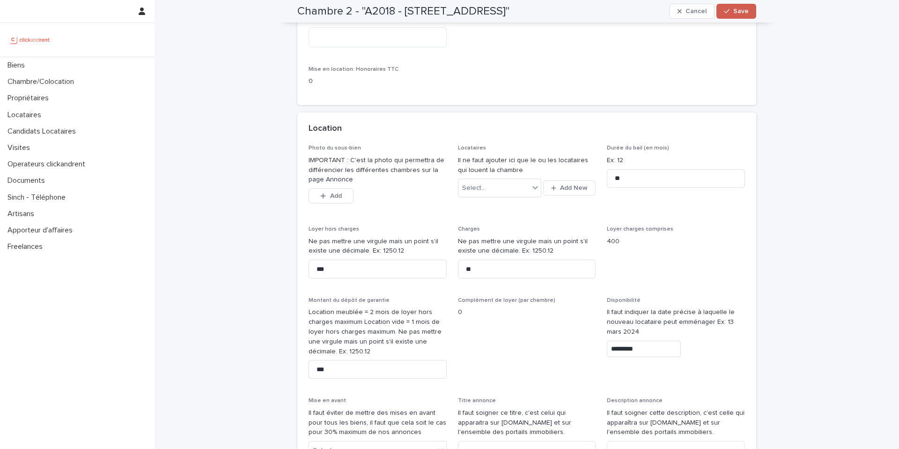
click at [742, 12] on span "Save" at bounding box center [741, 11] width 15 height 7
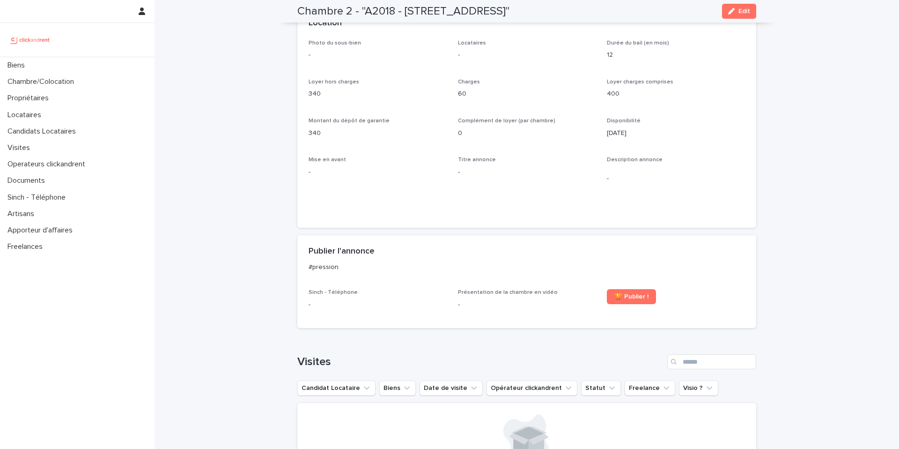
scroll to position [59, 0]
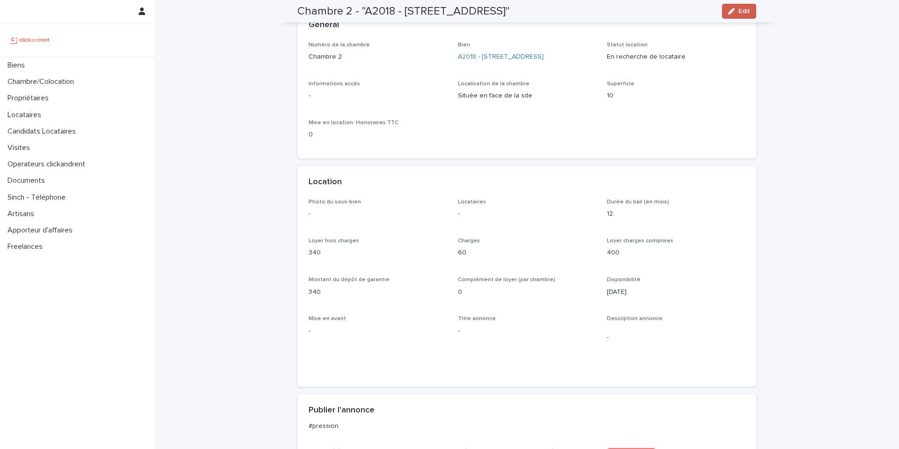
click at [745, 9] on span "Edit" at bounding box center [745, 11] width 12 height 7
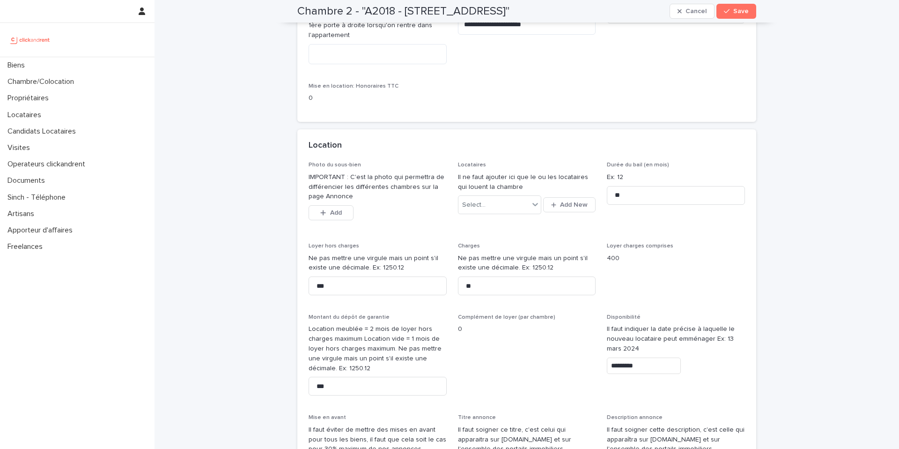
scroll to position [203, 0]
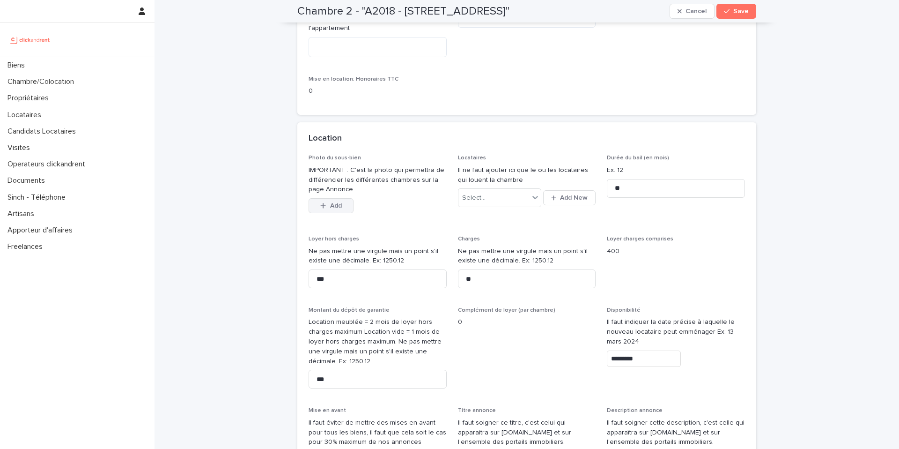
click at [324, 203] on icon "button" at bounding box center [323, 205] width 6 height 7
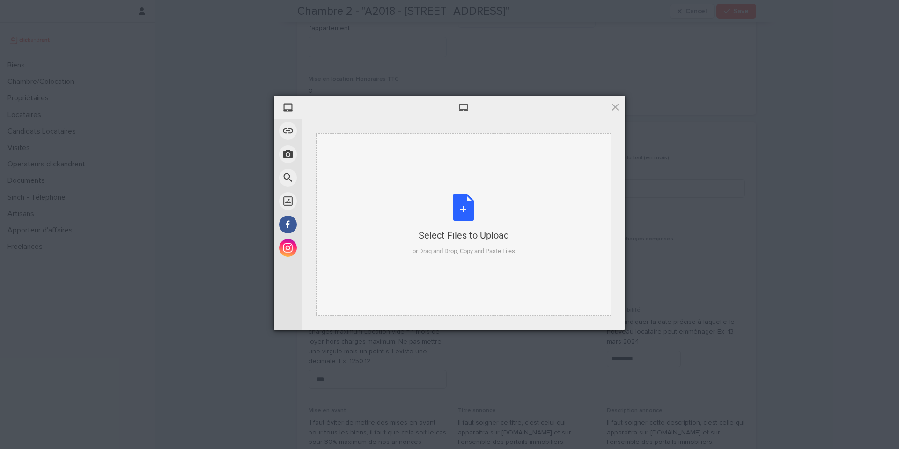
click at [464, 207] on div "Select Files to Upload or Drag and Drop, Copy and Paste Files" at bounding box center [464, 224] width 103 height 62
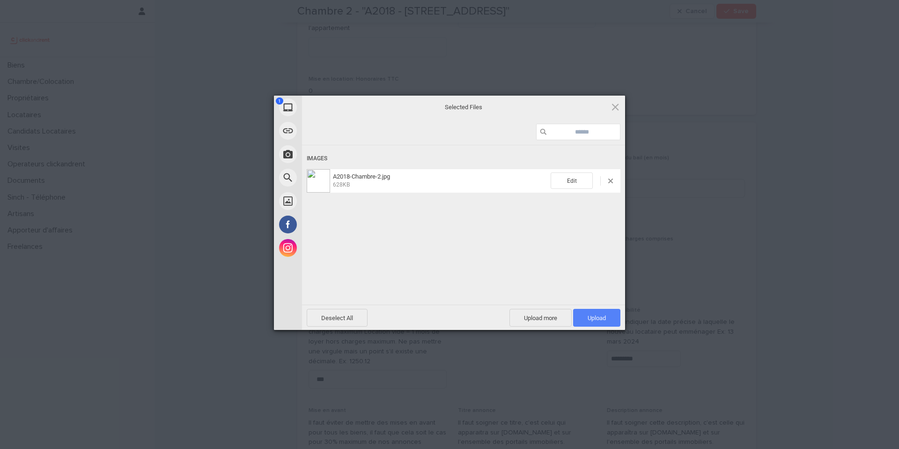
click at [597, 315] on span "Upload 1" at bounding box center [597, 317] width 18 height 7
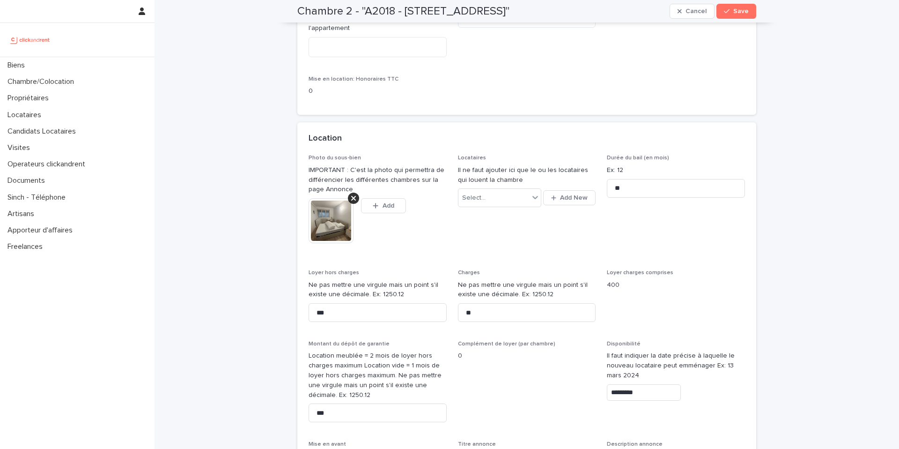
scroll to position [220, 0]
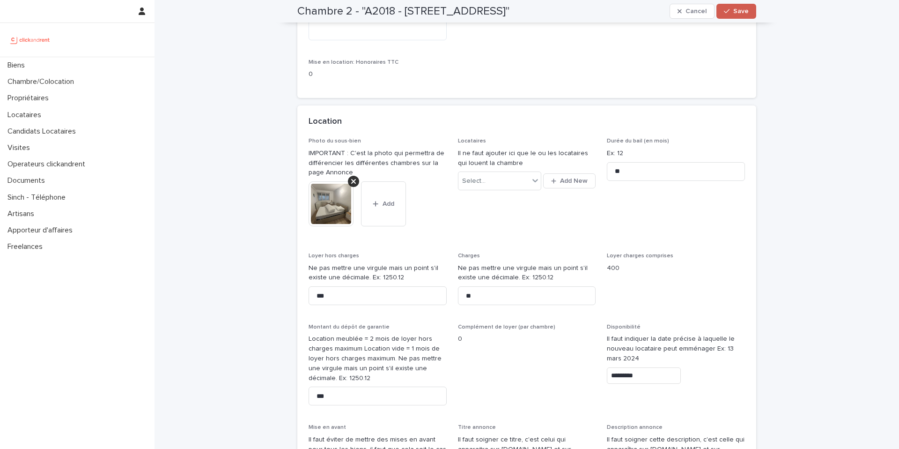
click at [742, 10] on span "Save" at bounding box center [741, 11] width 15 height 7
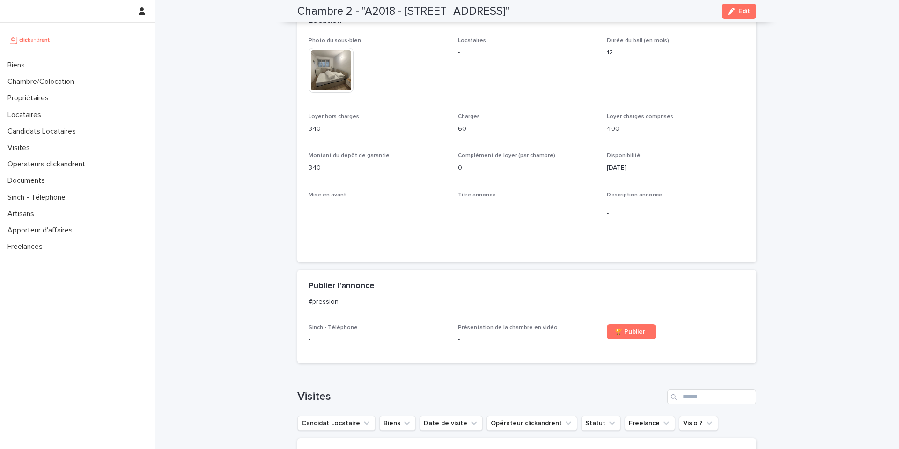
scroll to position [67, 0]
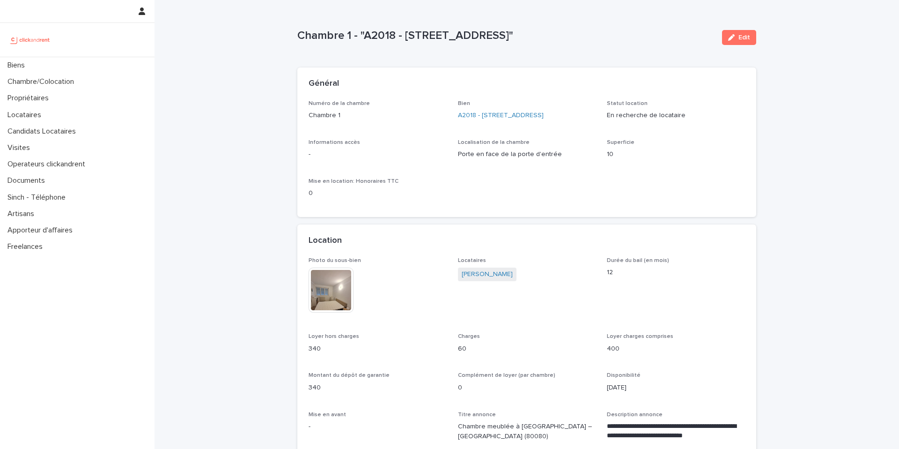
click at [317, 283] on img at bounding box center [331, 289] width 45 height 45
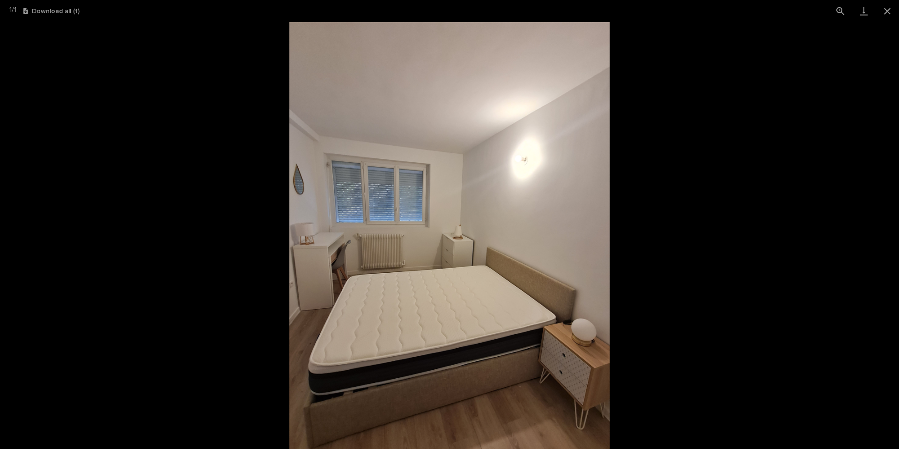
click at [701, 102] on picture at bounding box center [449, 235] width 899 height 427
click at [885, 15] on button "Close gallery" at bounding box center [887, 11] width 23 height 22
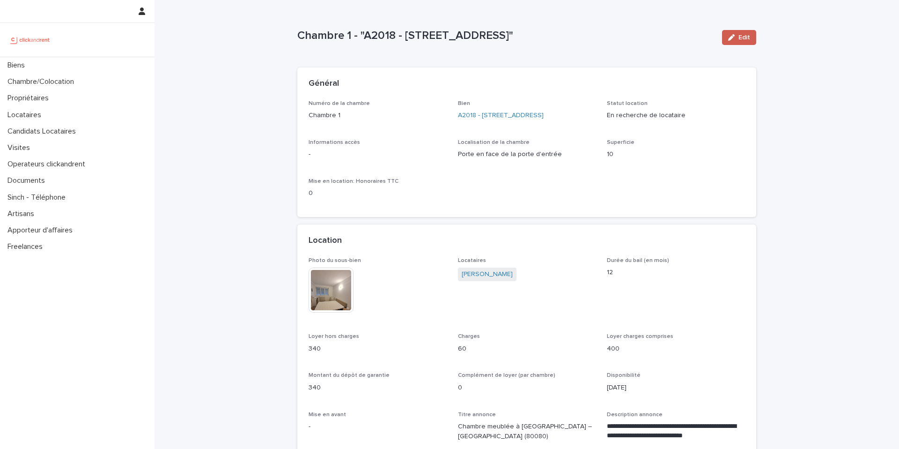
click at [733, 42] on button "Edit" at bounding box center [739, 37] width 34 height 15
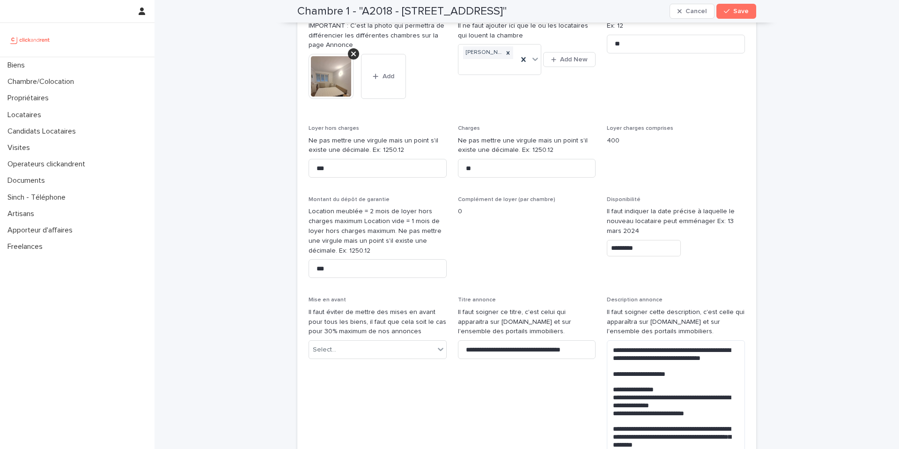
scroll to position [352, 0]
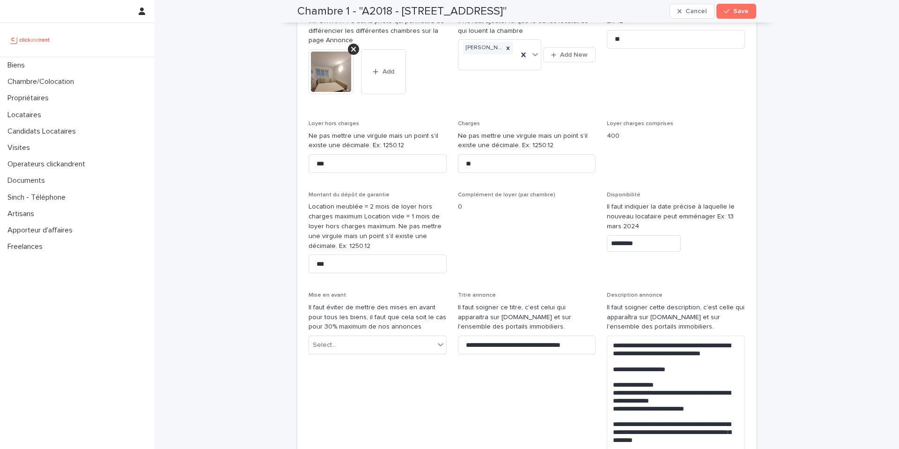
click at [647, 252] on input "*********" at bounding box center [644, 243] width 74 height 16
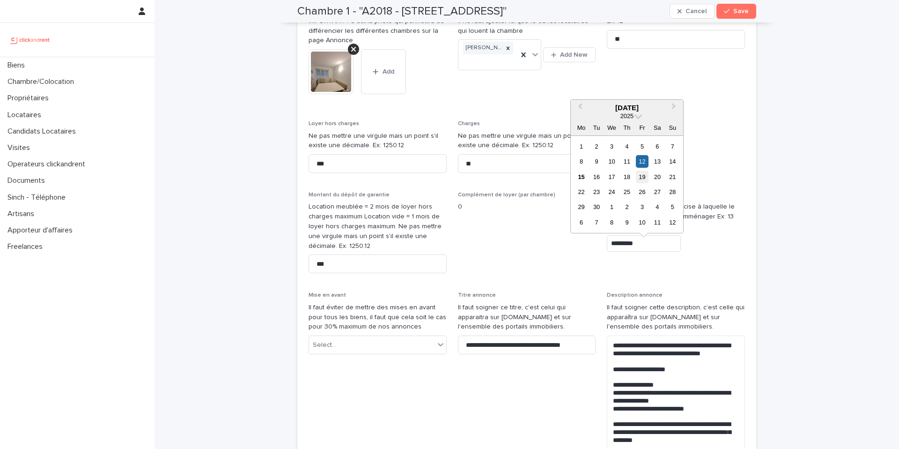
scroll to position [347, 0]
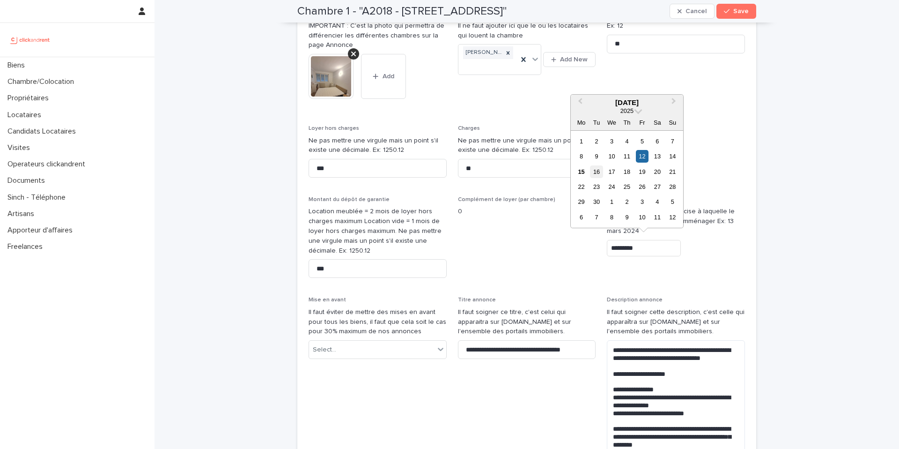
click at [597, 171] on div "16" at bounding box center [596, 171] width 13 height 13
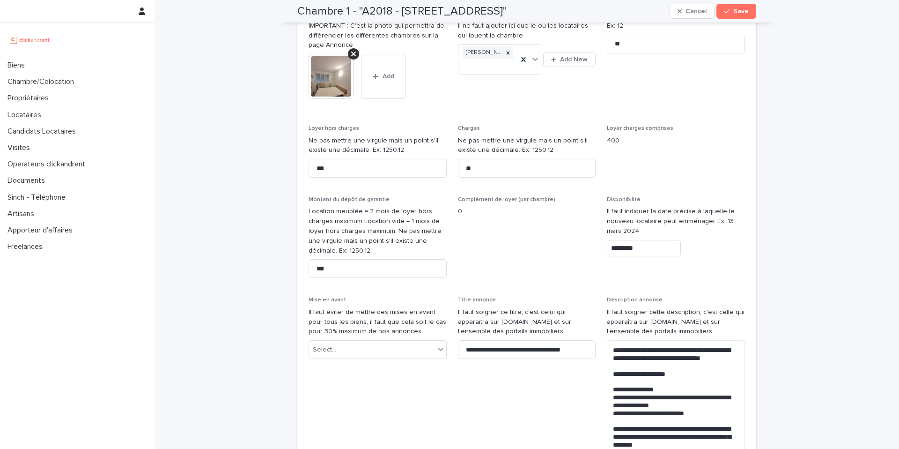
type input "*********"
click at [737, 11] on span "Save" at bounding box center [741, 11] width 15 height 7
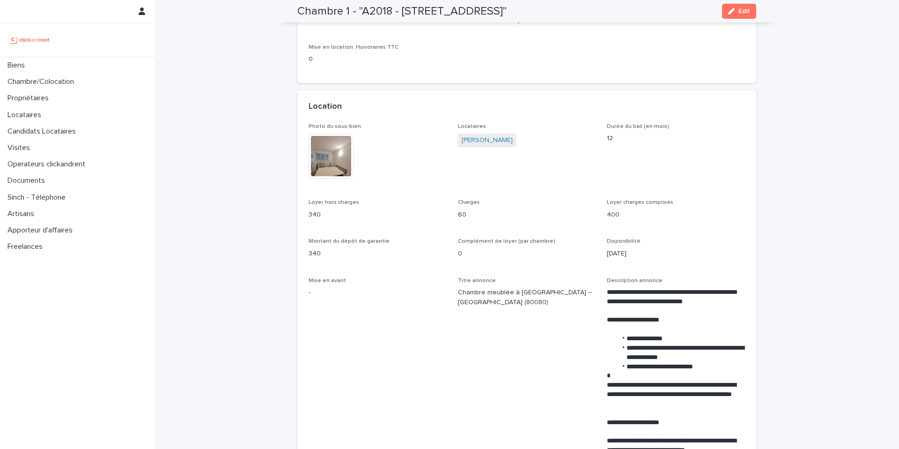
scroll to position [116, 0]
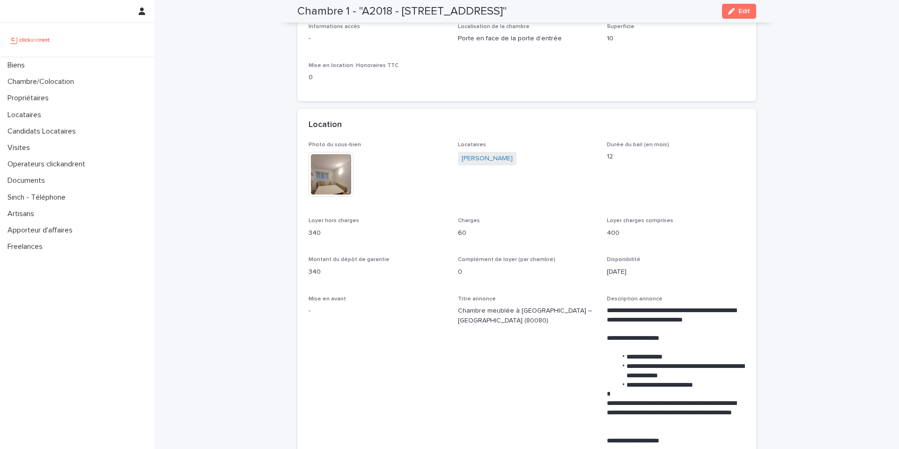
click at [337, 169] on img at bounding box center [331, 174] width 45 height 45
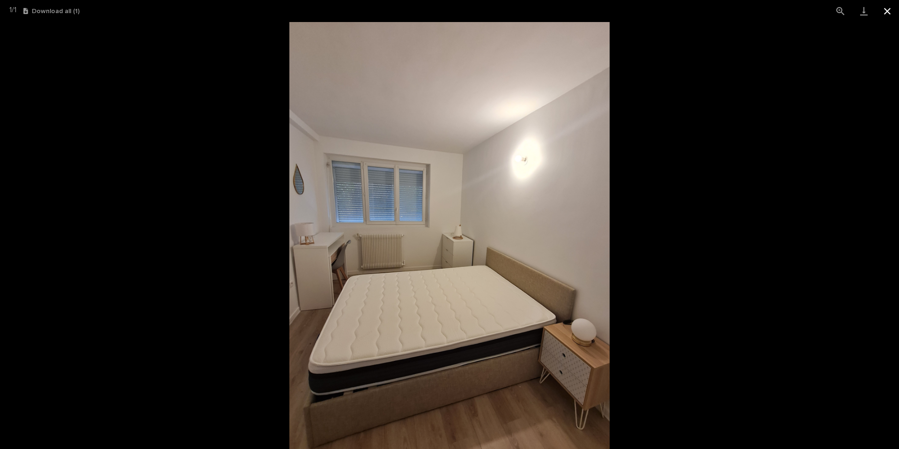
click at [890, 15] on button "Close gallery" at bounding box center [887, 11] width 23 height 22
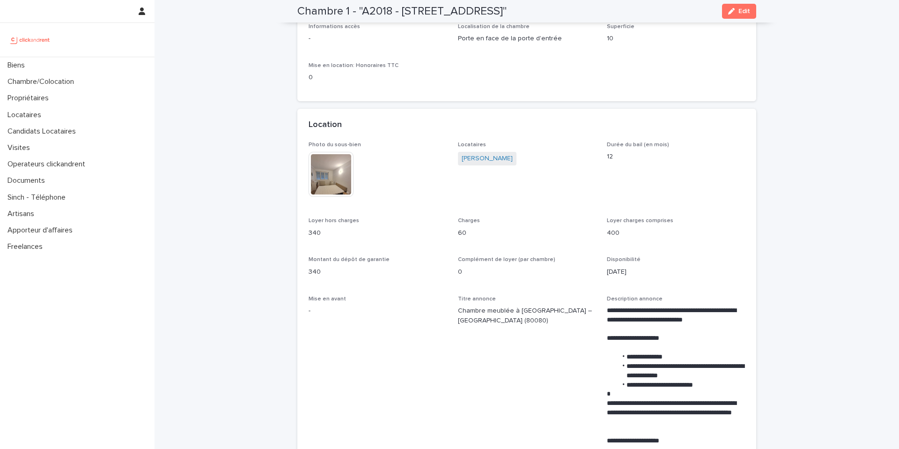
click at [327, 184] on img at bounding box center [331, 174] width 45 height 45
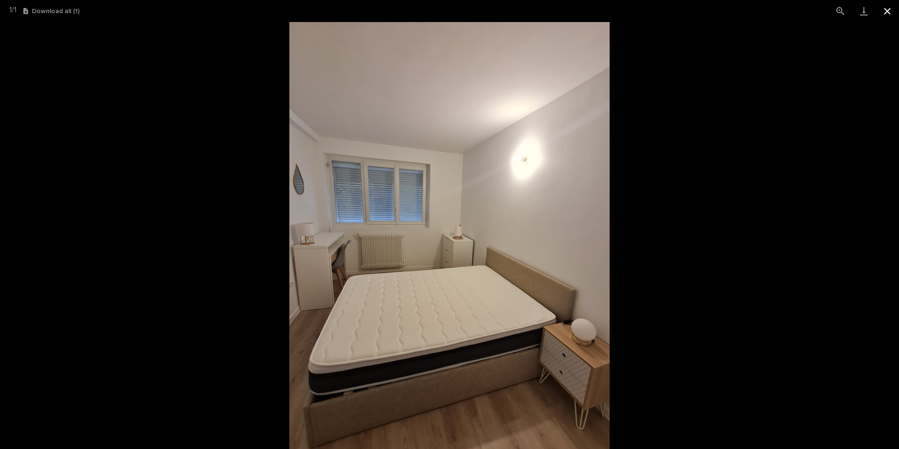
click at [884, 15] on button "Close gallery" at bounding box center [887, 11] width 23 height 22
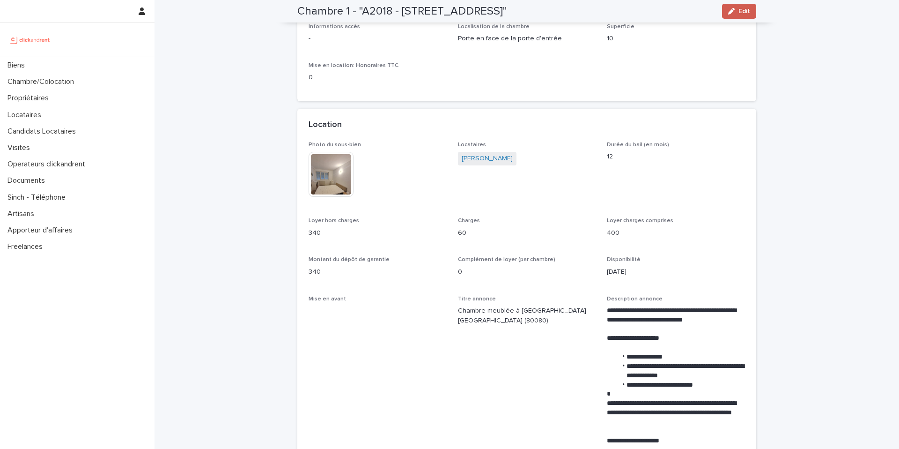
click at [751, 9] on button "Edit" at bounding box center [739, 11] width 34 height 15
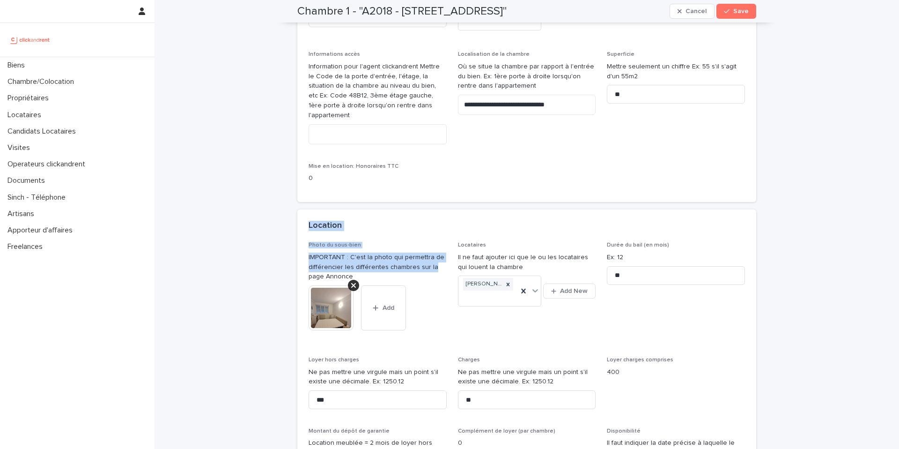
drag, startPoint x: 432, startPoint y: 268, endPoint x: 433, endPoint y: 207, distance: 61.4
click at [433, 207] on div "**********" at bounding box center [526, 81] width 459 height 258
click at [352, 288] on icon at bounding box center [353, 285] width 5 height 7
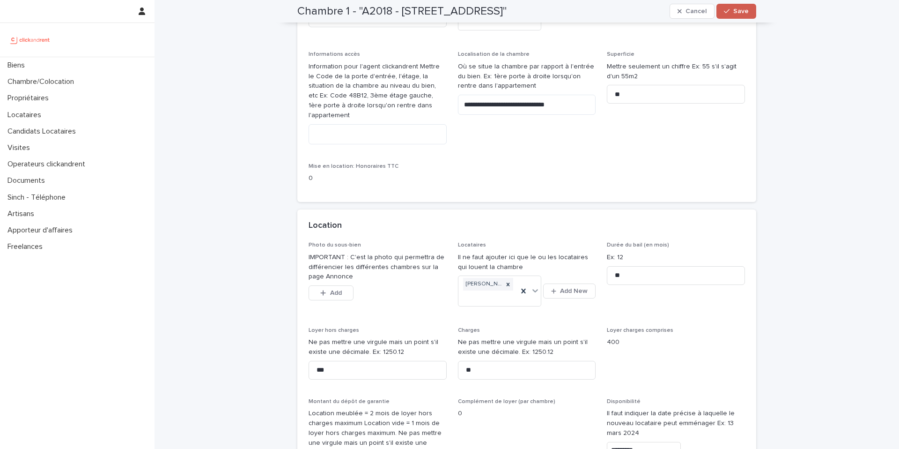
click at [740, 13] on span "Save" at bounding box center [741, 11] width 15 height 7
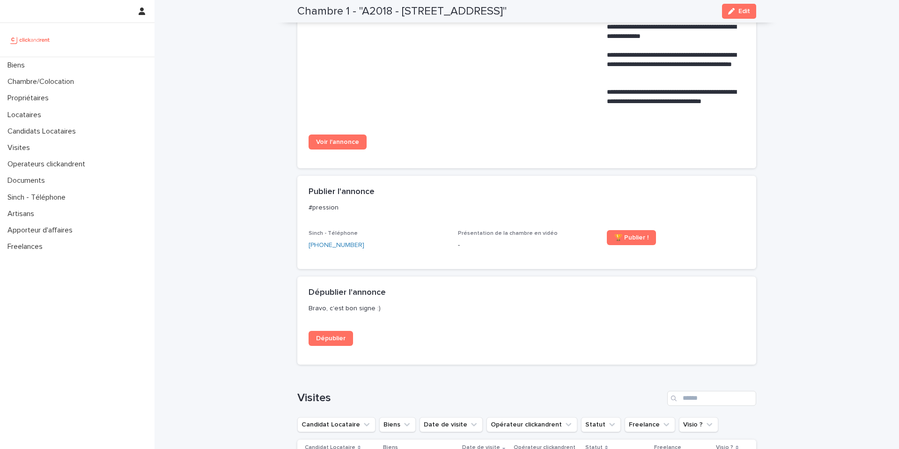
scroll to position [580, 0]
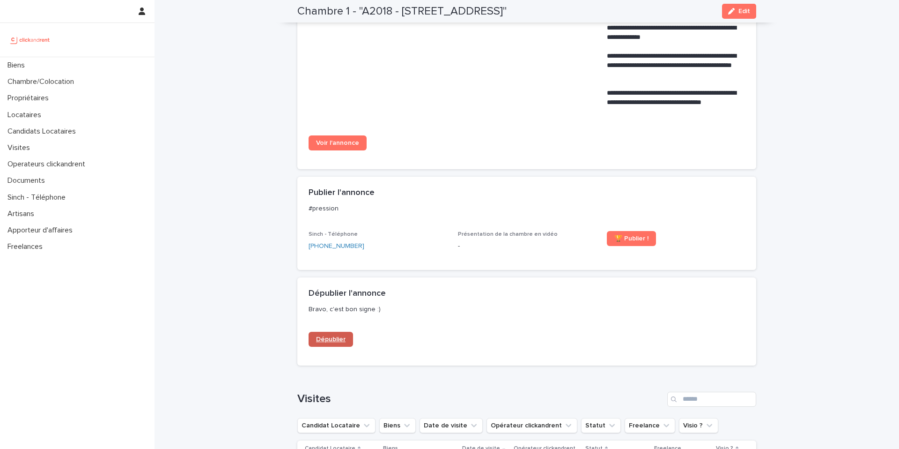
click at [335, 342] on link "Dépublier" at bounding box center [331, 339] width 45 height 15
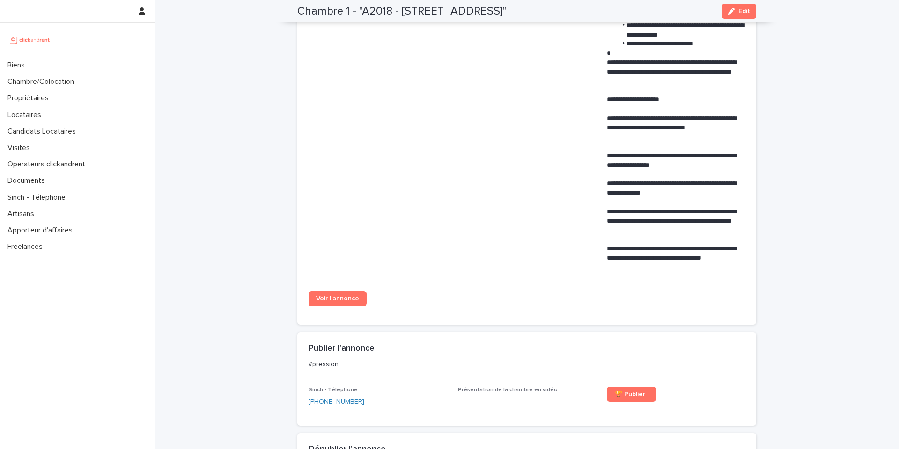
scroll to position [285, 0]
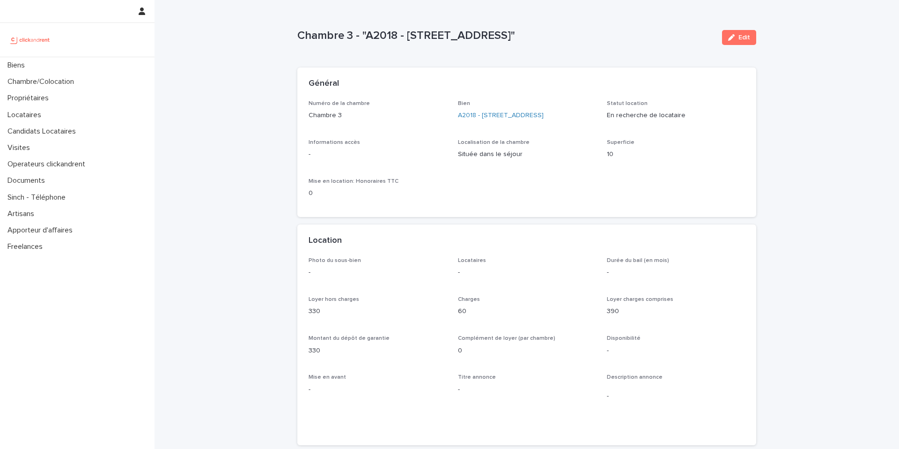
scroll to position [23, 0]
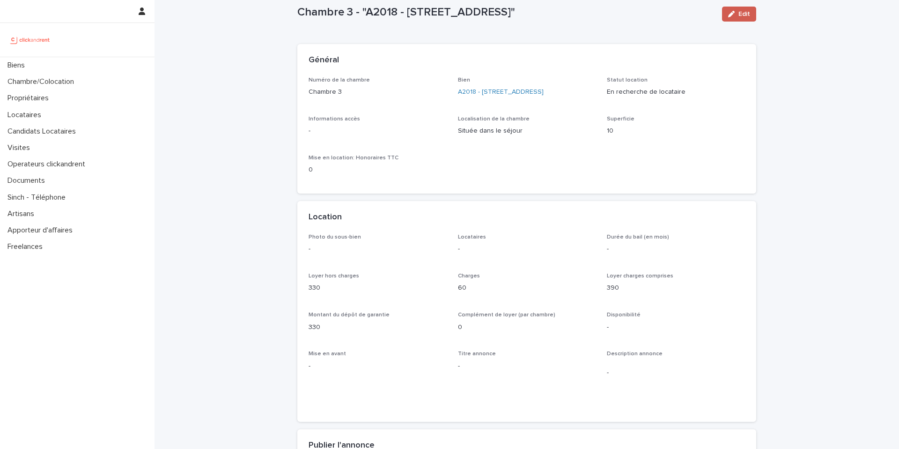
click at [738, 11] on button "Edit" at bounding box center [739, 14] width 34 height 15
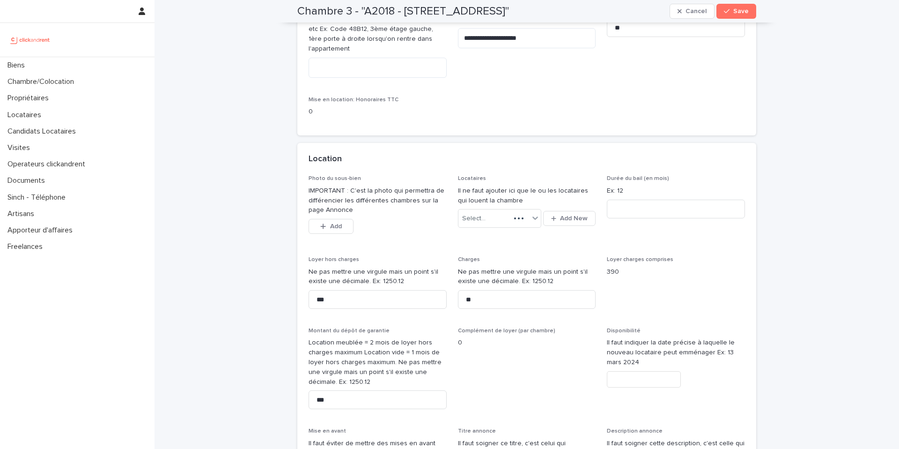
click at [349, 287] on p "Ne pas mettre une virgule mais un point s'il existe une décimale. Ex: 1250.12" at bounding box center [378, 277] width 138 height 20
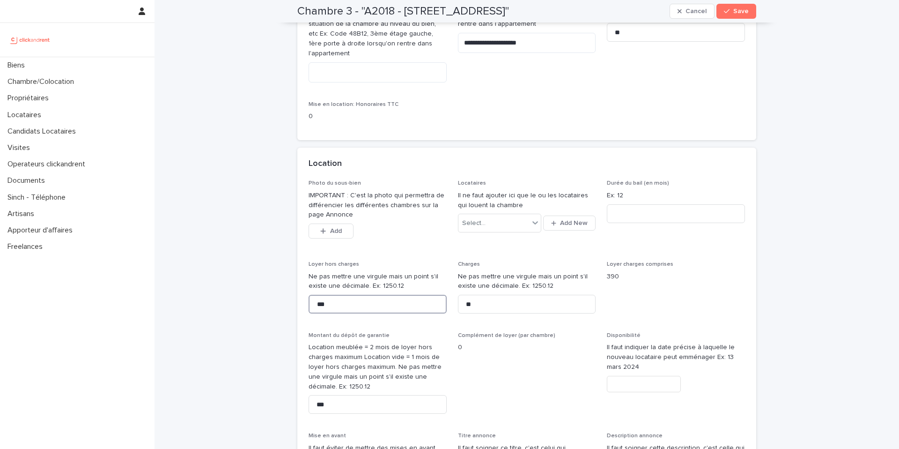
click at [344, 309] on input "***" at bounding box center [378, 304] width 138 height 19
type input "***"
click at [706, 103] on div "**********" at bounding box center [527, 26] width 437 height 206
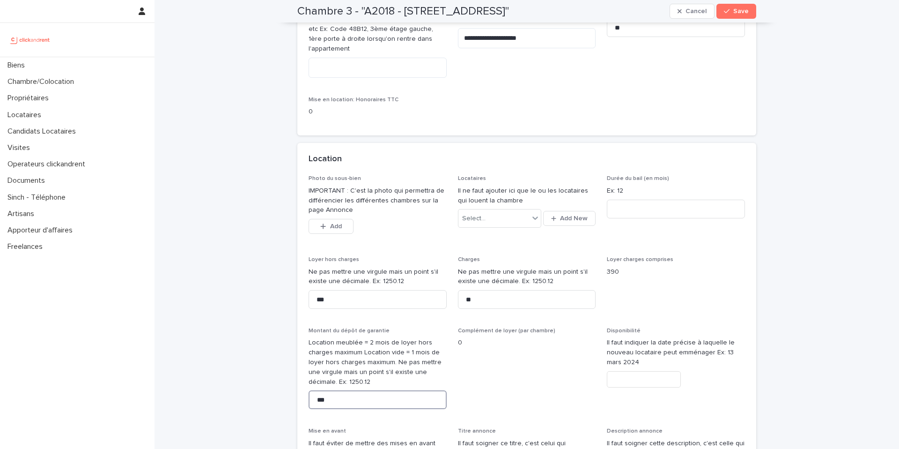
click at [323, 404] on input "***" at bounding box center [378, 399] width 138 height 19
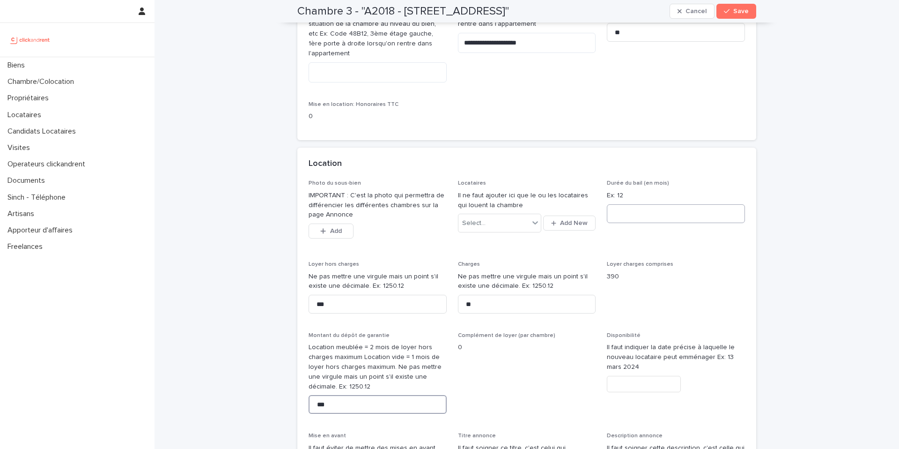
type input "***"
click at [653, 211] on input at bounding box center [676, 213] width 138 height 19
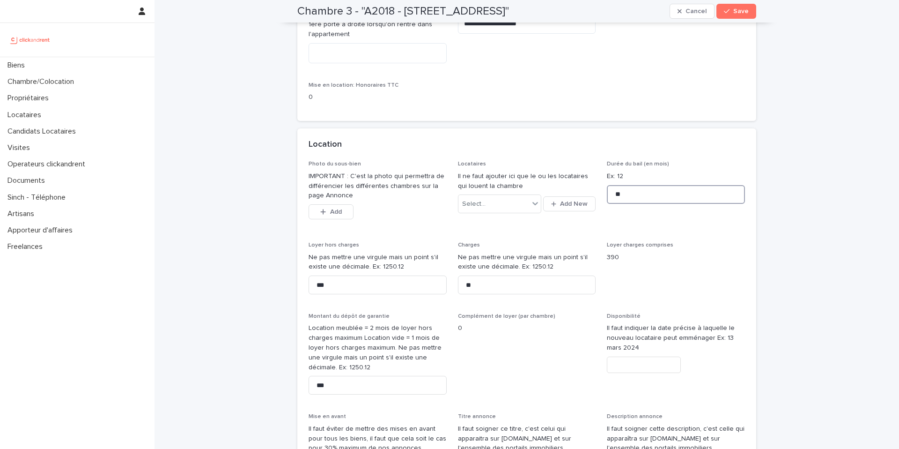
type input "**"
click at [633, 367] on input "text" at bounding box center [644, 364] width 74 height 16
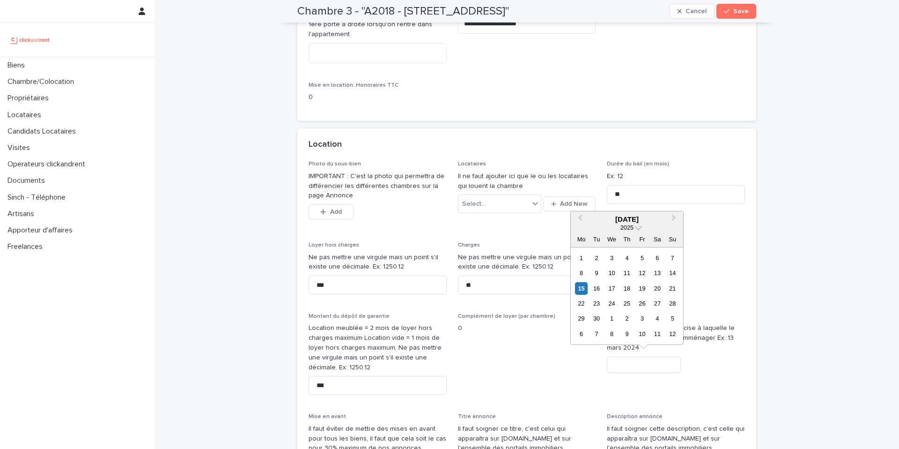
click at [808, 189] on div "**********" at bounding box center [527, 348] width 745 height 1090
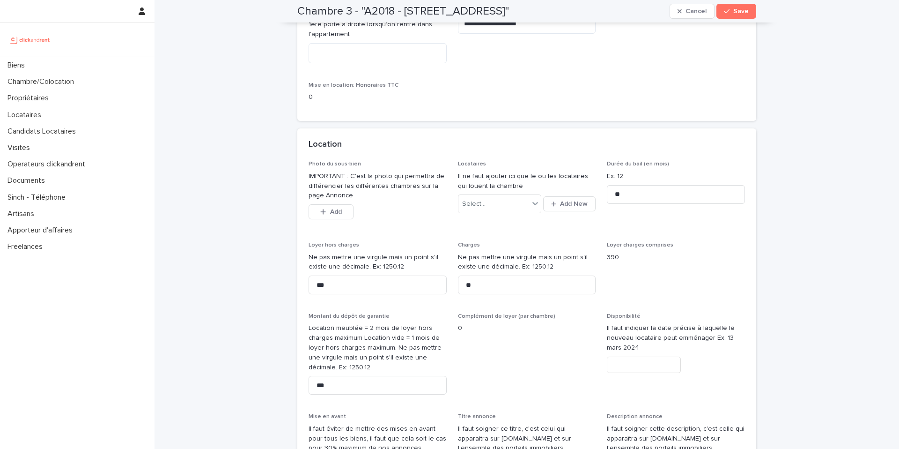
click at [655, 368] on input "text" at bounding box center [644, 364] width 74 height 16
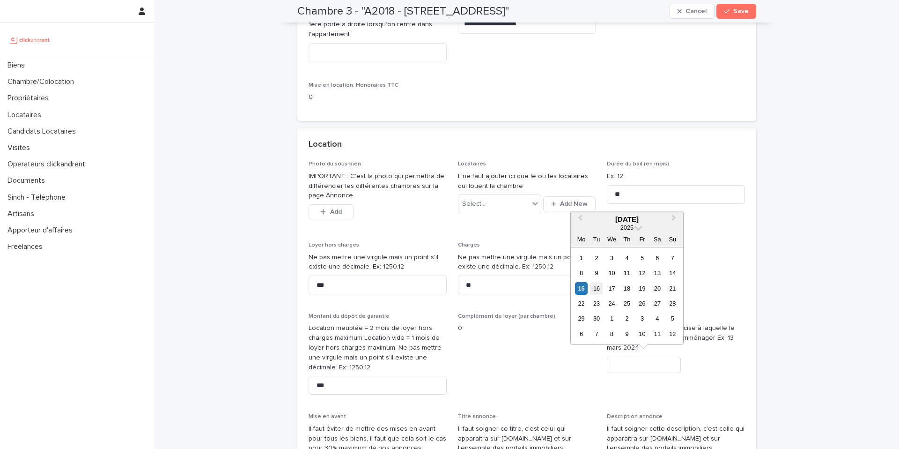
click at [601, 289] on div "16" at bounding box center [596, 288] width 13 height 13
type input "*********"
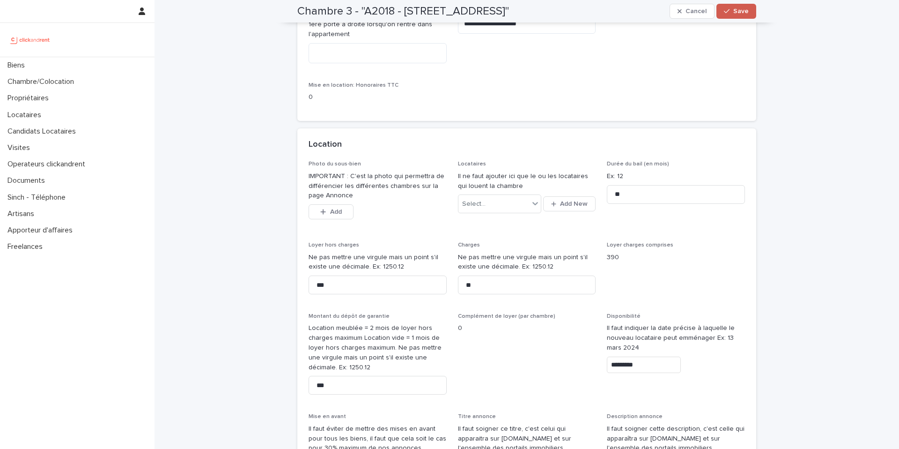
click at [734, 12] on span "Save" at bounding box center [741, 11] width 15 height 7
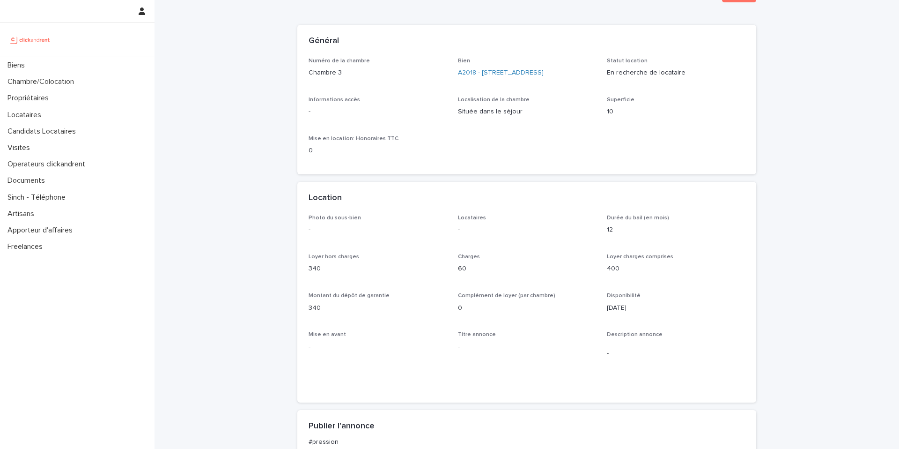
scroll to position [0, 0]
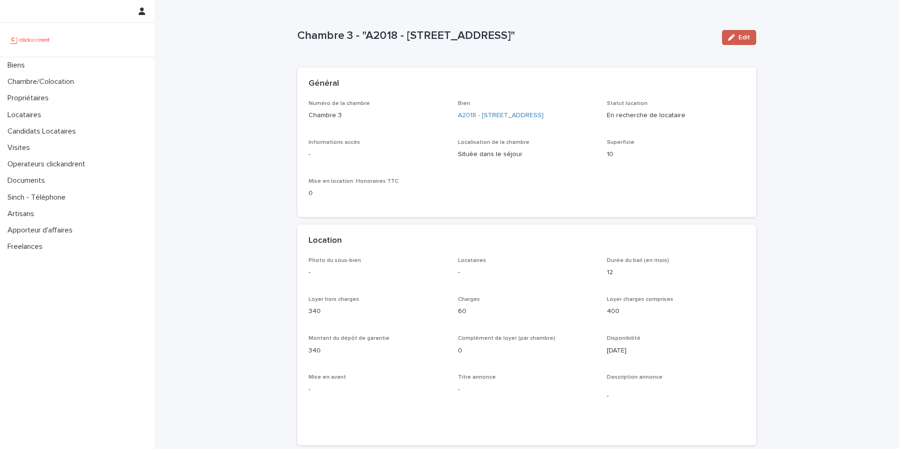
click at [741, 38] on span "Edit" at bounding box center [745, 37] width 12 height 7
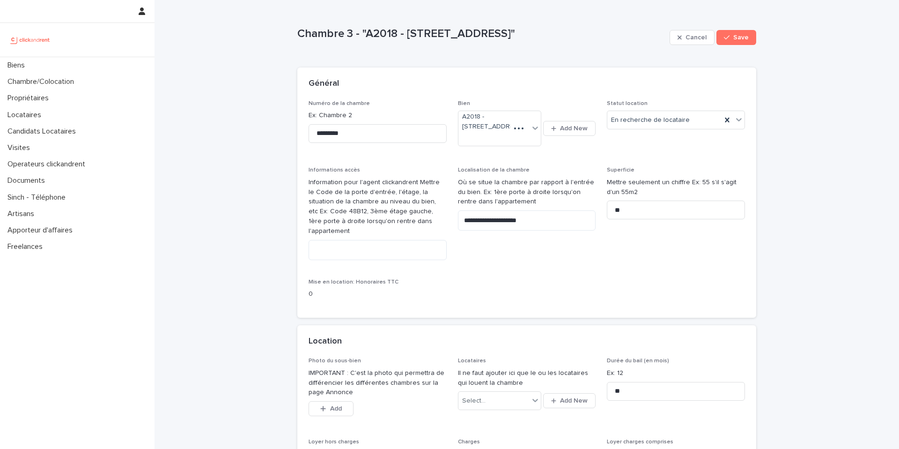
click at [405, 248] on div "Informations accès Information pour l'agent clickandrent Mettre le Code de la p…" at bounding box center [378, 217] width 138 height 100
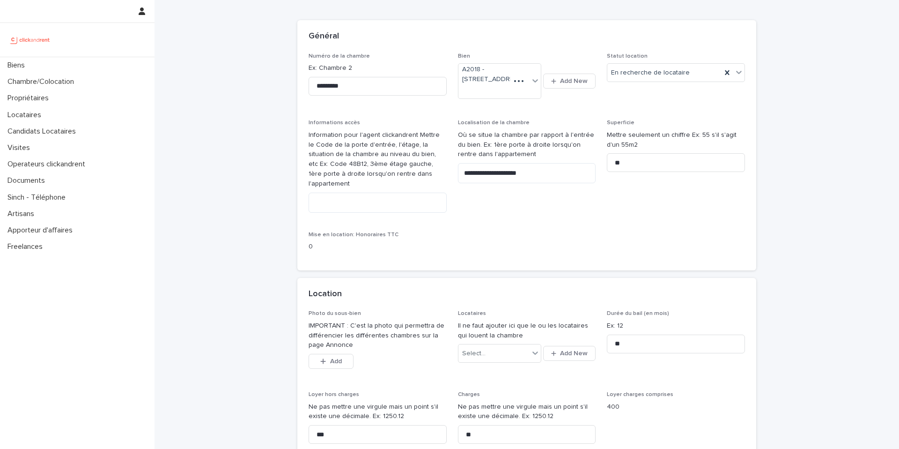
scroll to position [61, 0]
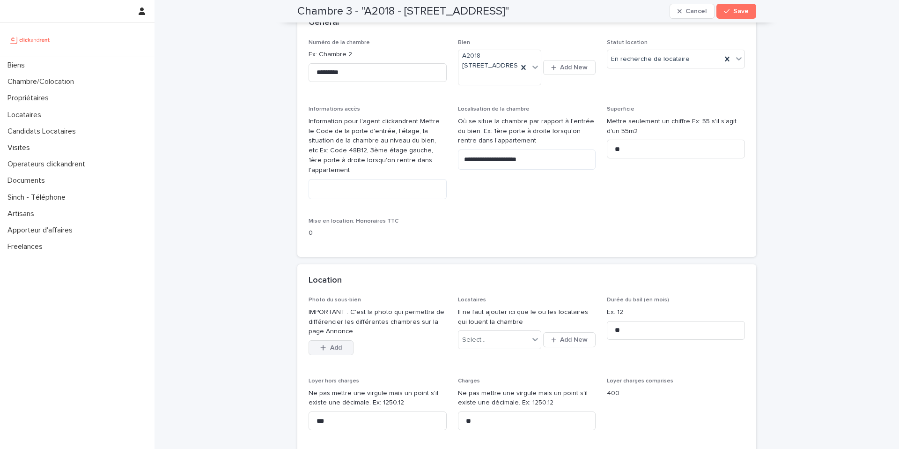
click at [331, 349] on span "Add" at bounding box center [336, 347] width 12 height 7
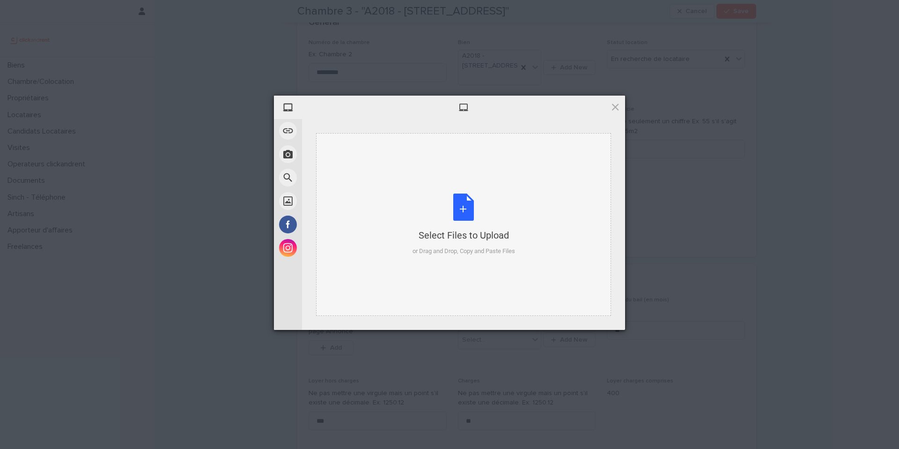
click at [461, 214] on div "Select Files to Upload or Drag and Drop, Copy and Paste Files" at bounding box center [464, 224] width 103 height 62
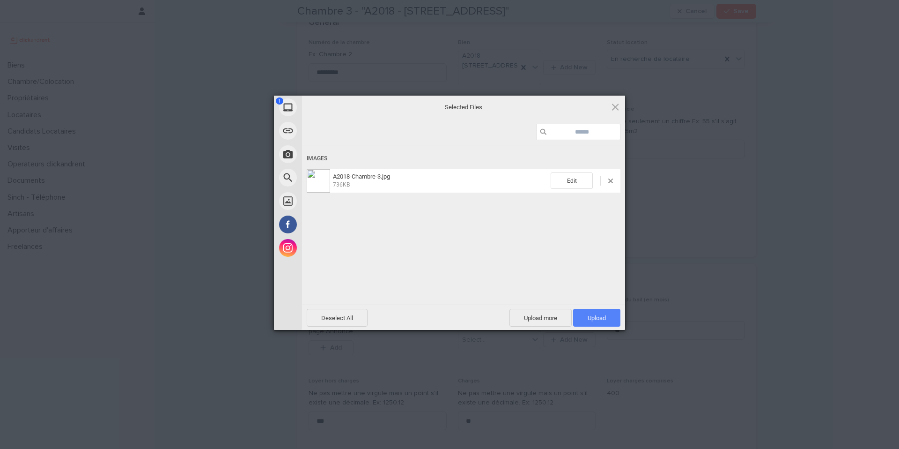
click at [605, 311] on span "Upload 1" at bounding box center [596, 318] width 47 height 18
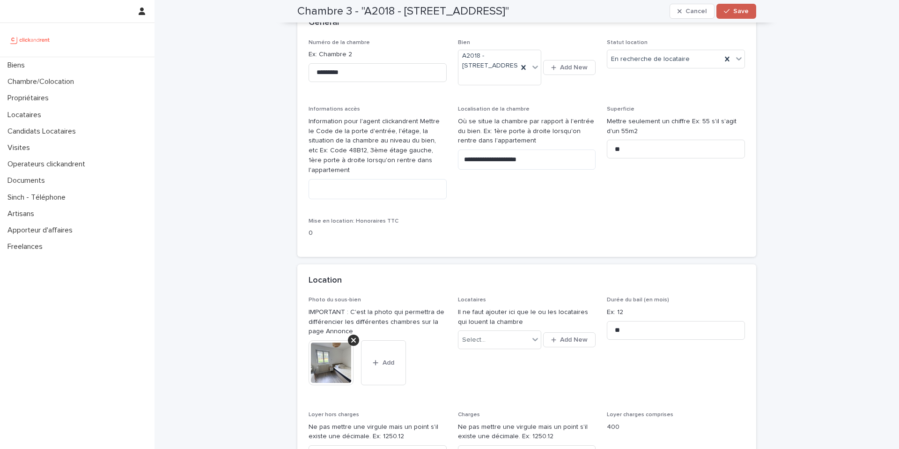
click at [745, 10] on span "Save" at bounding box center [741, 11] width 15 height 7
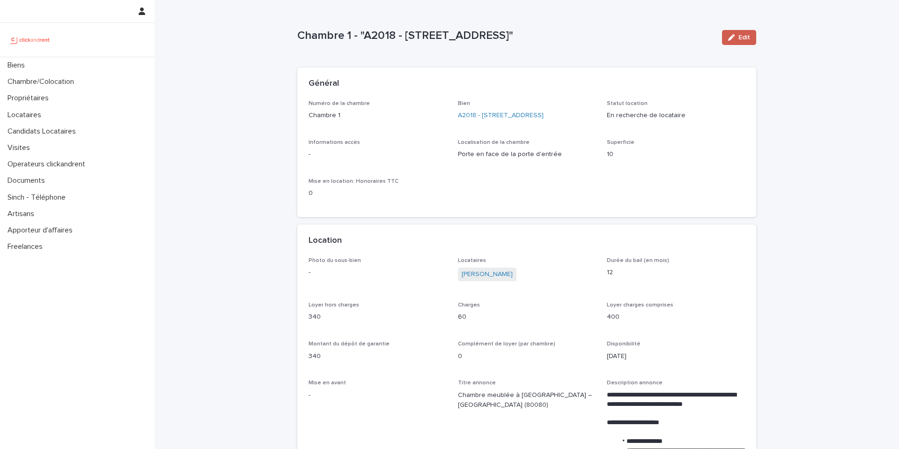
click at [743, 43] on button "Edit" at bounding box center [739, 37] width 34 height 15
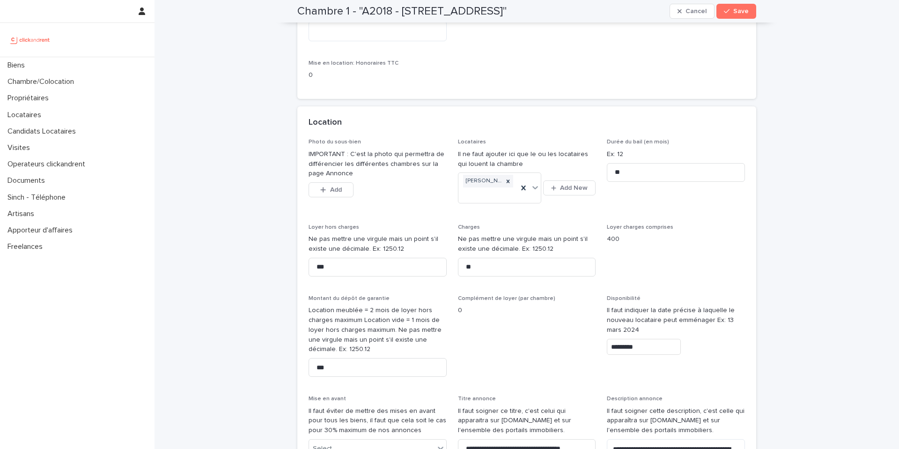
scroll to position [231, 0]
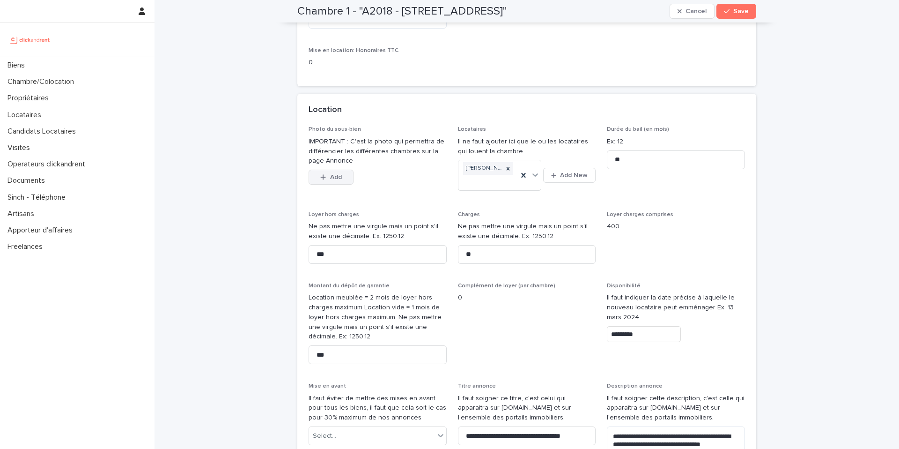
click at [332, 166] on p "IMPORTANT : C'est la photo qui permettra de différencier les différentes chambr…" at bounding box center [378, 151] width 138 height 29
click at [332, 176] on span "Add" at bounding box center [336, 177] width 12 height 7
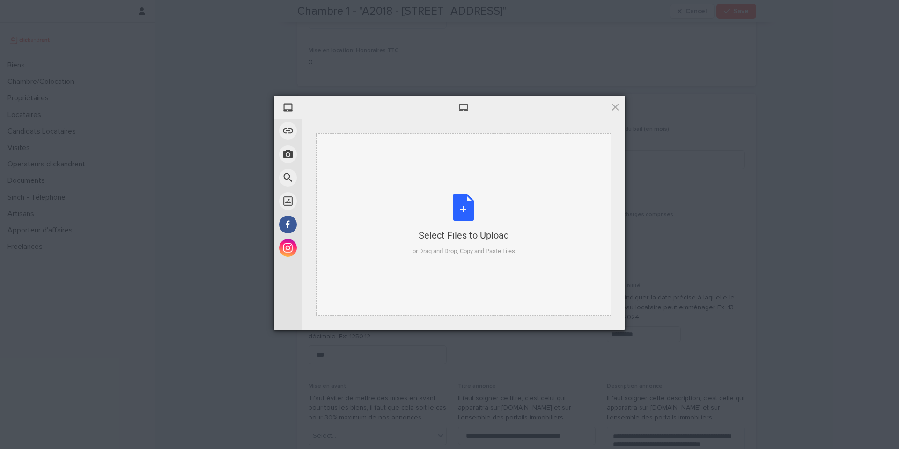
click at [465, 210] on div "Select Files to Upload or Drag and Drop, Copy and Paste Files" at bounding box center [464, 224] width 103 height 62
click at [615, 102] on span at bounding box center [615, 107] width 10 height 10
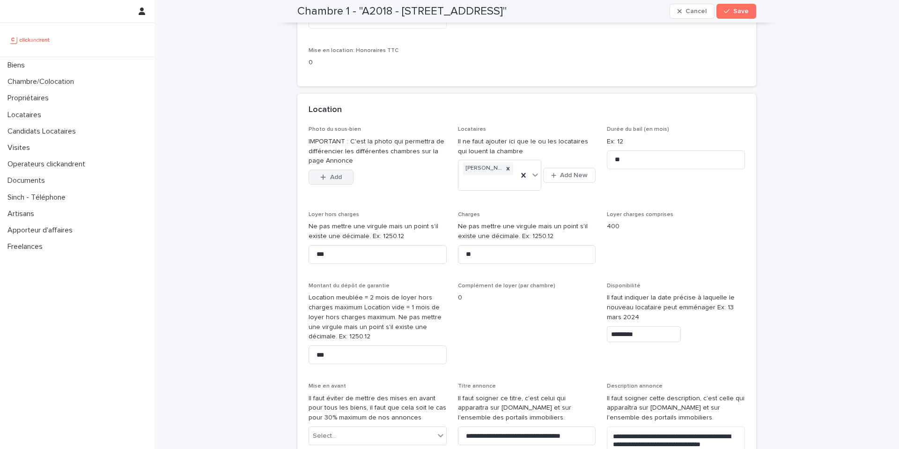
click at [329, 188] on div "Add" at bounding box center [331, 179] width 45 height 19
click at [329, 178] on div "button" at bounding box center [324, 177] width 9 height 7
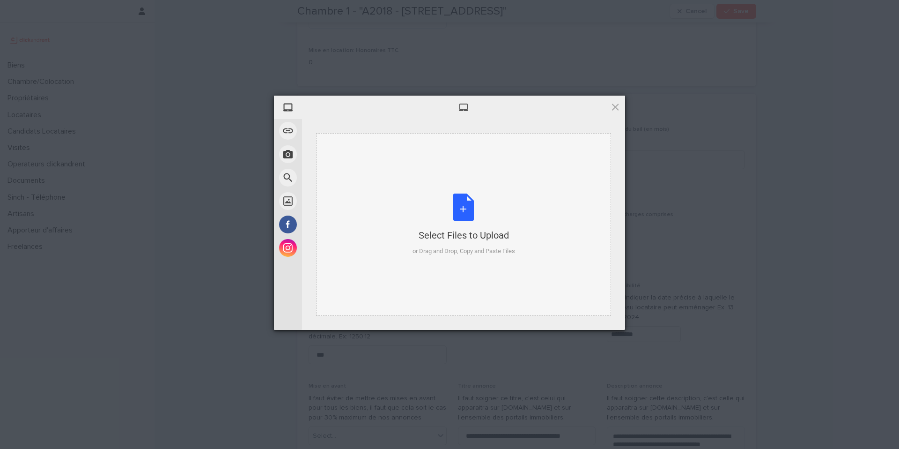
click at [464, 198] on div "Select Files to Upload or Drag and Drop, Copy and Paste Files" at bounding box center [464, 224] width 103 height 62
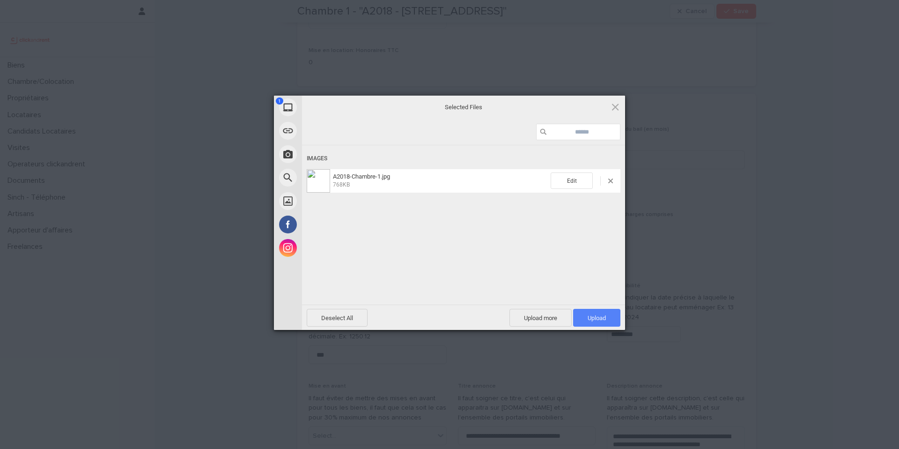
click at [600, 317] on span "Upload 1" at bounding box center [597, 317] width 18 height 7
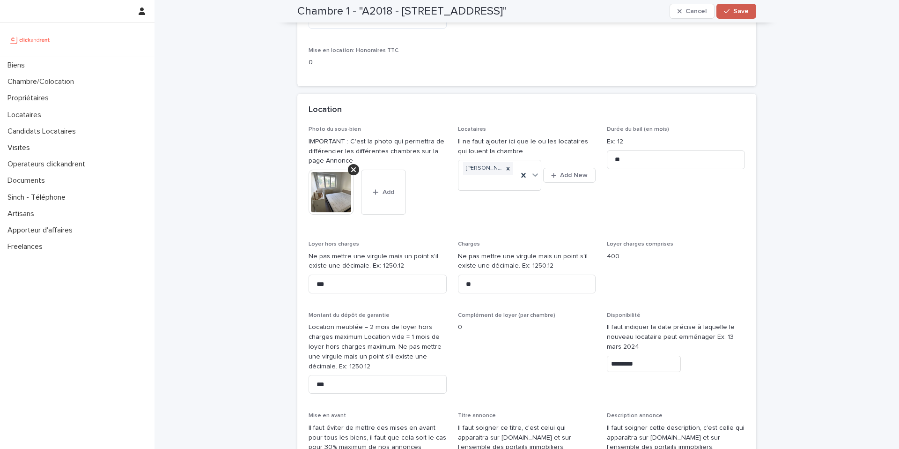
click at [740, 13] on span "Save" at bounding box center [741, 11] width 15 height 7
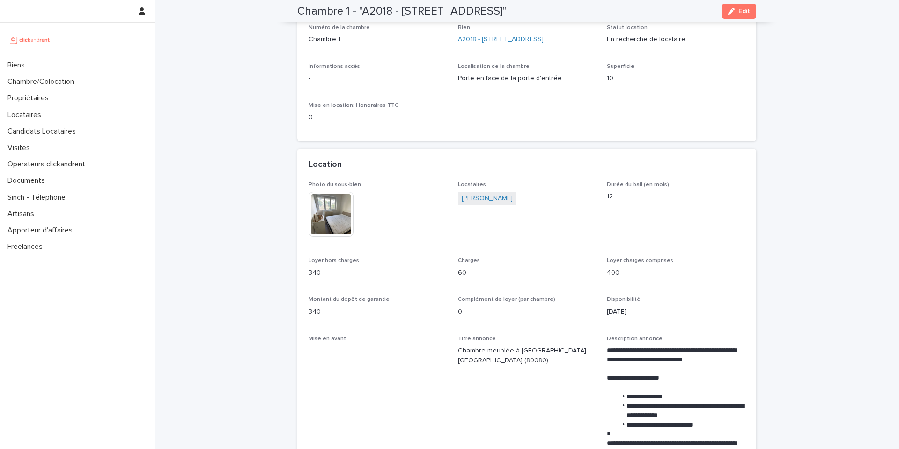
scroll to position [0, 0]
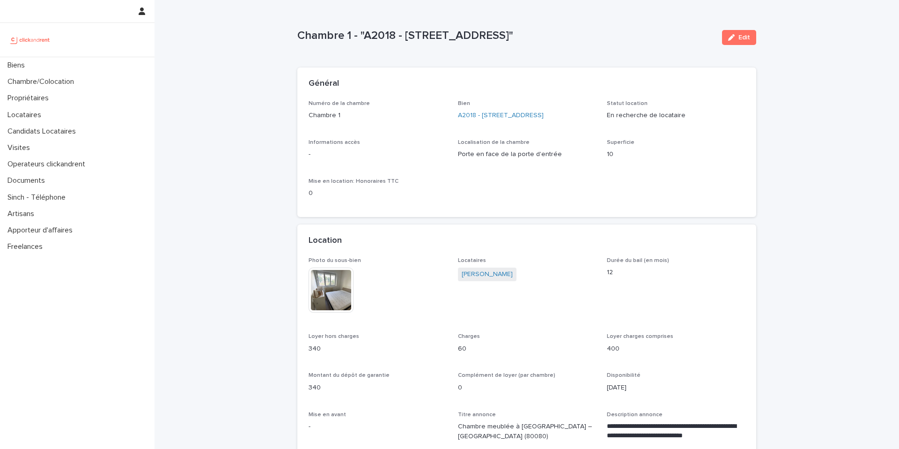
click at [331, 287] on img at bounding box center [331, 289] width 45 height 45
